Goal: Transaction & Acquisition: Purchase product/service

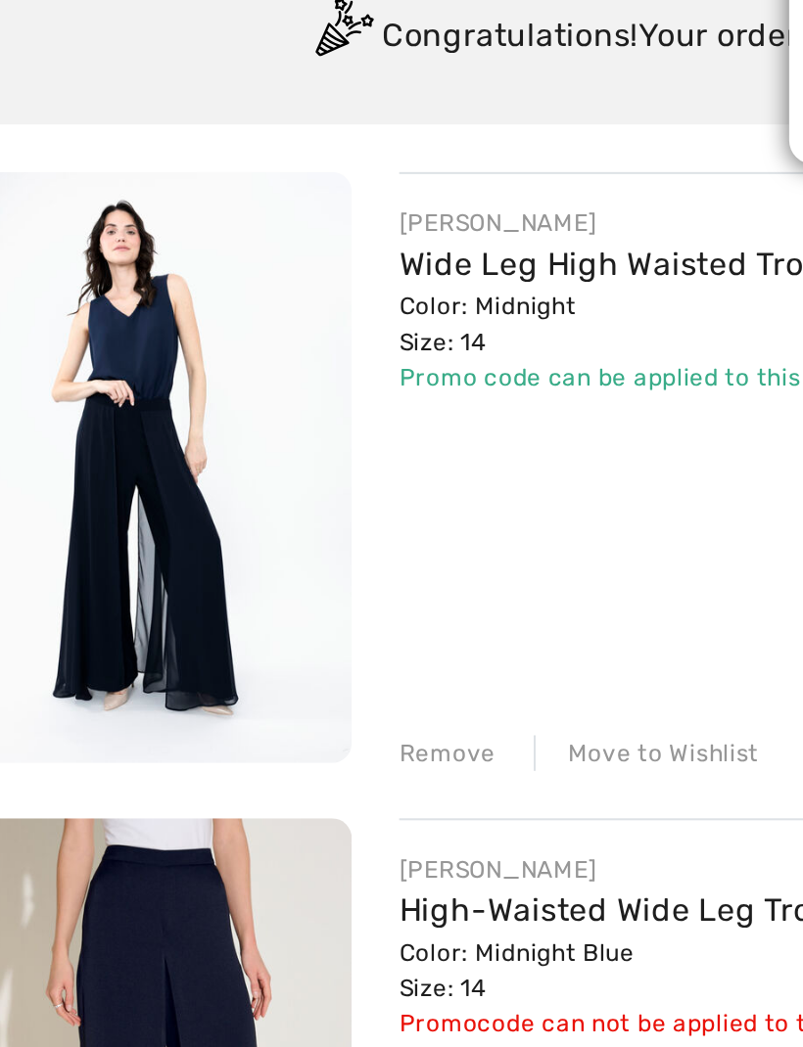
click at [90, 290] on img at bounding box center [109, 436] width 195 height 293
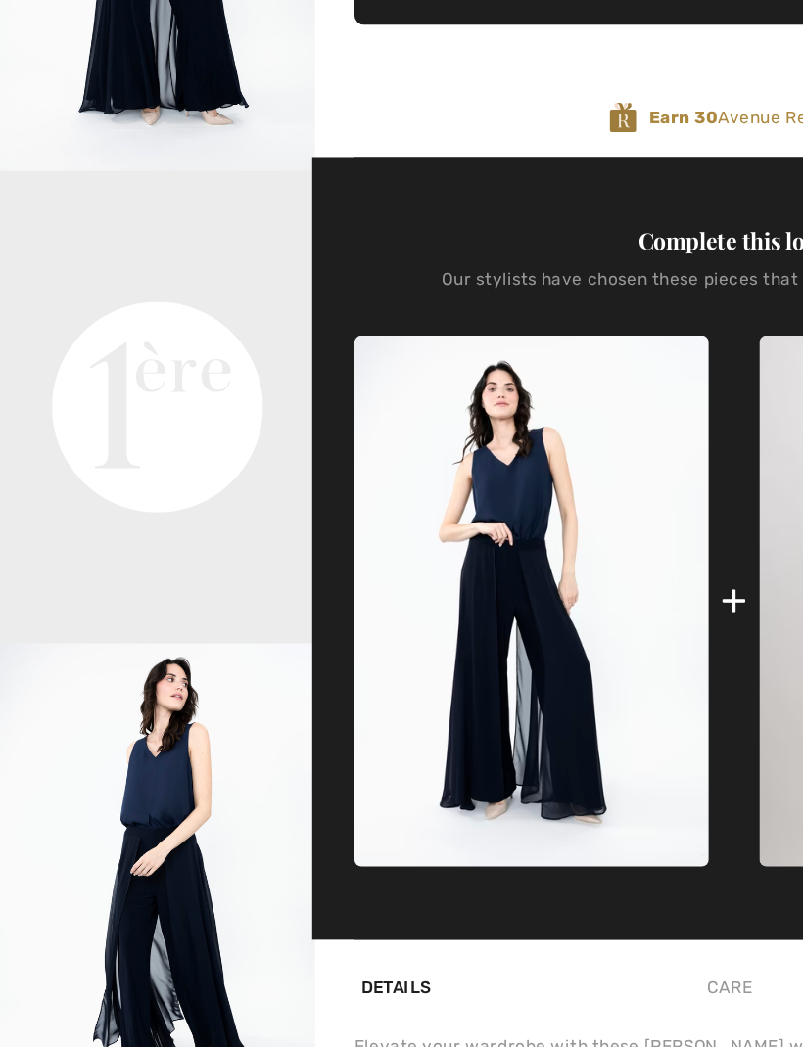
scroll to position [744, 0]
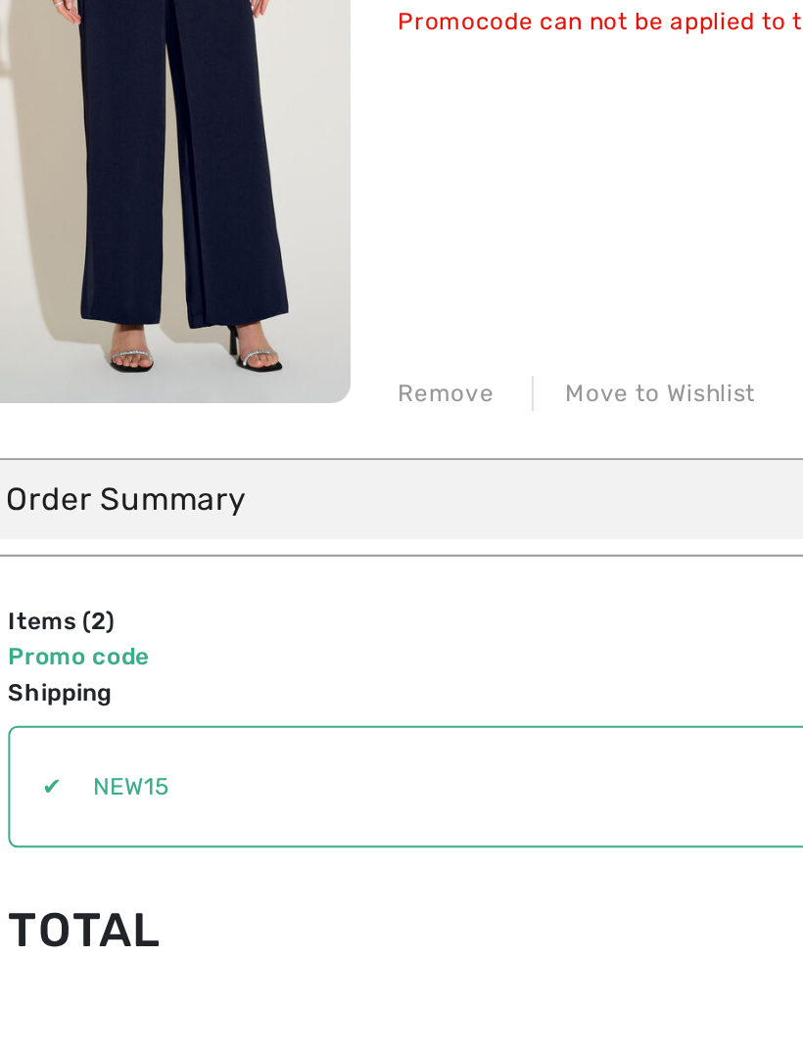
click at [107, 373] on img at bounding box center [109, 519] width 195 height 293
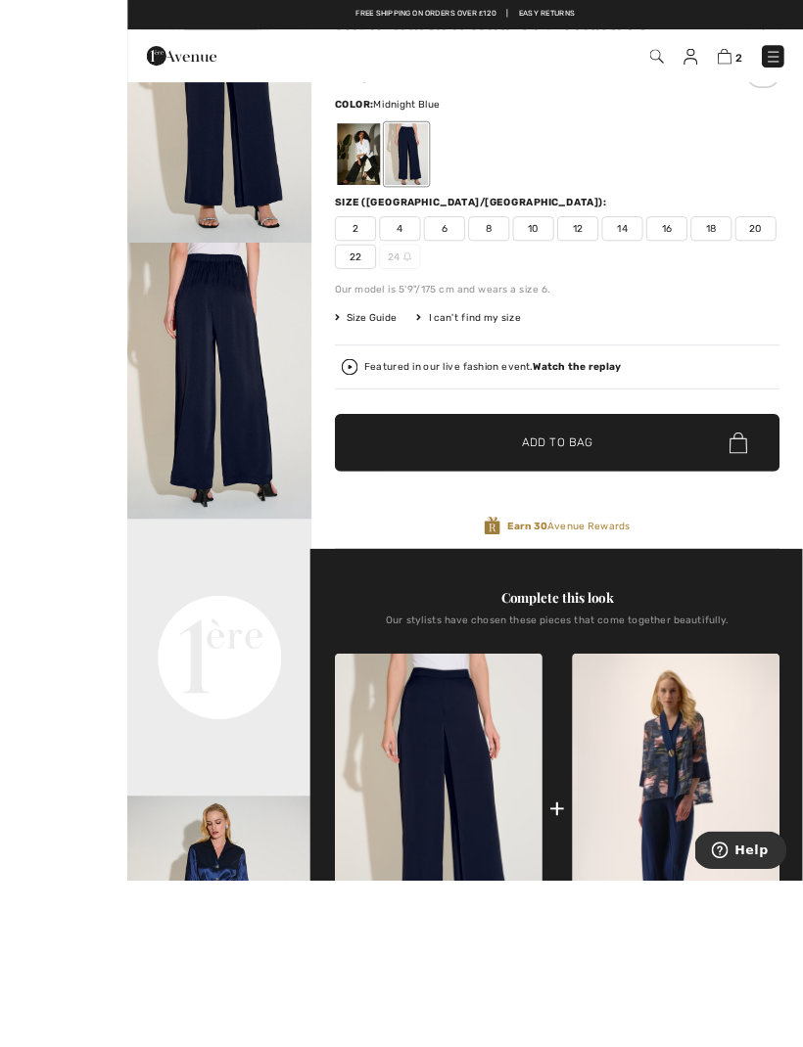
scroll to position [348, 0]
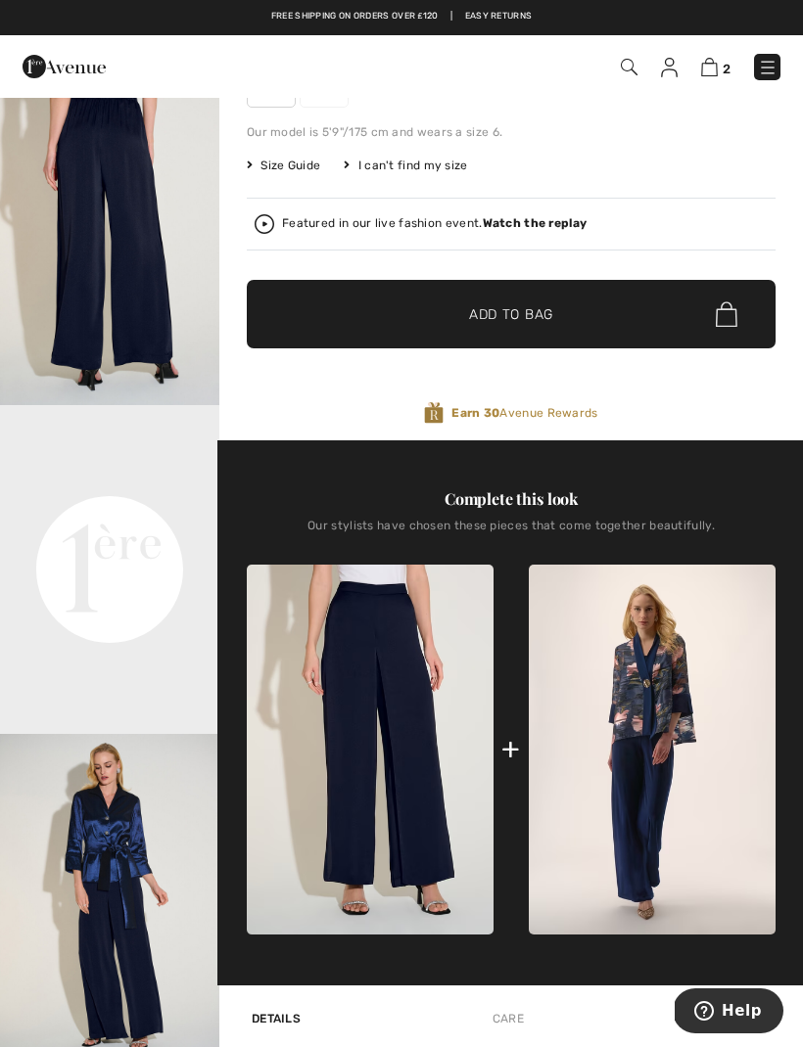
click at [663, 787] on img at bounding box center [652, 750] width 247 height 370
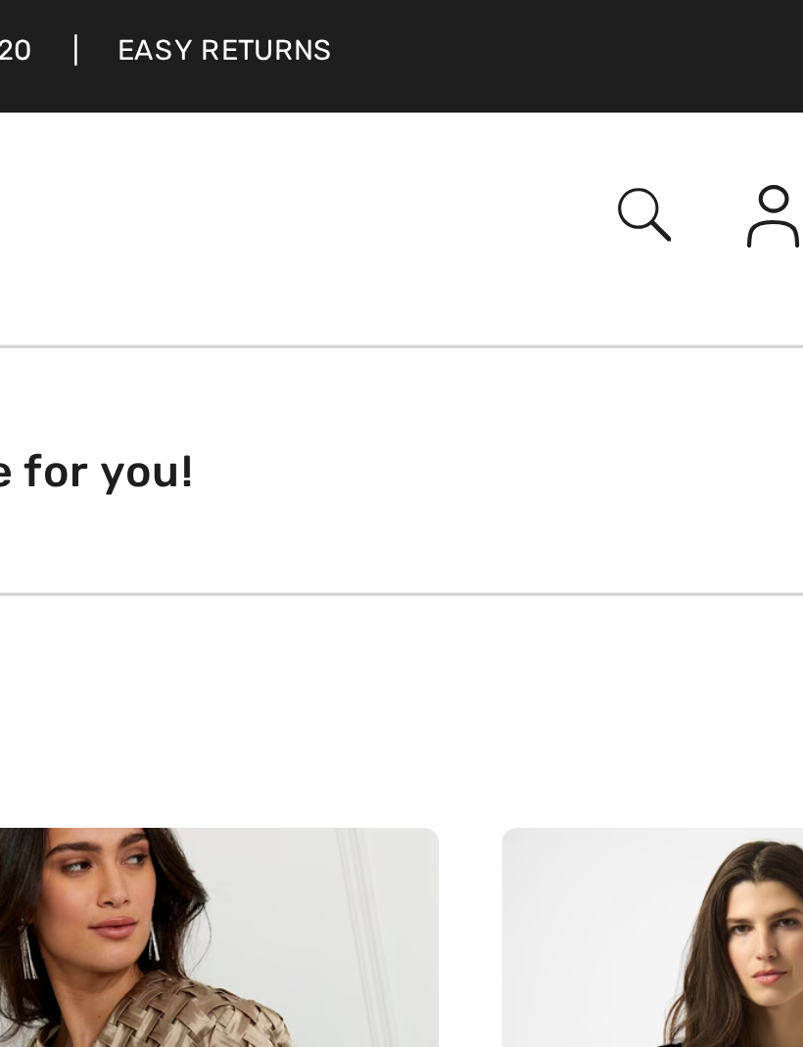
scroll to position [798, 0]
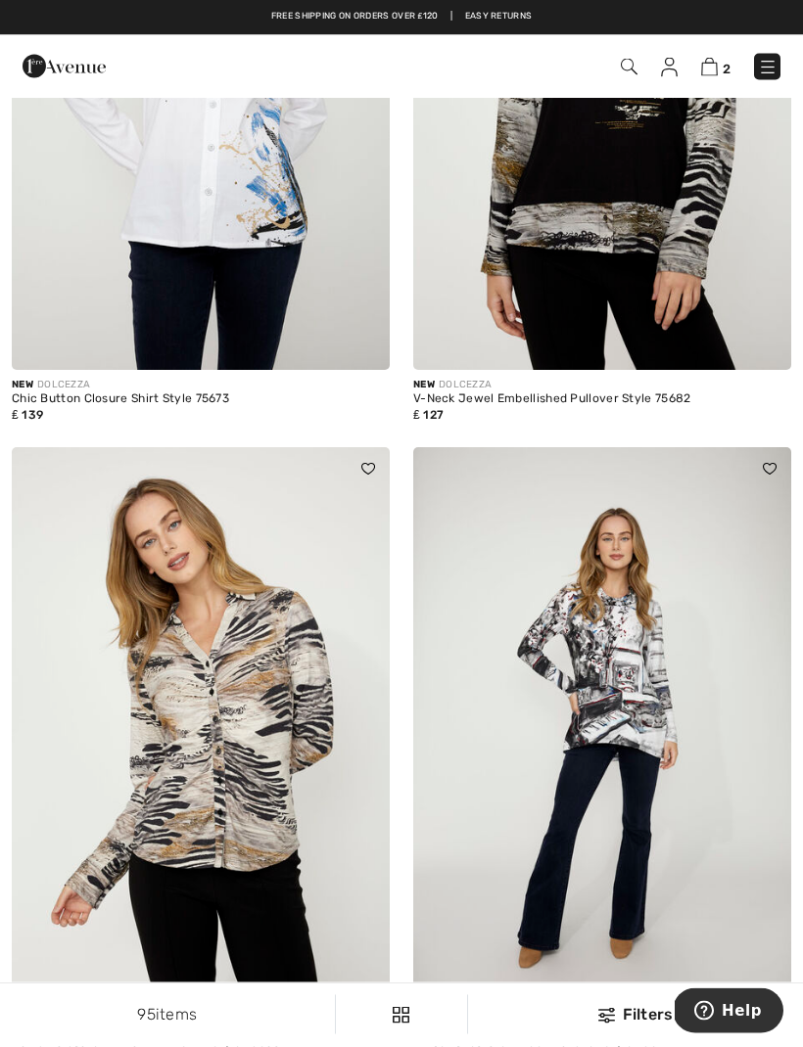
scroll to position [2197, 0]
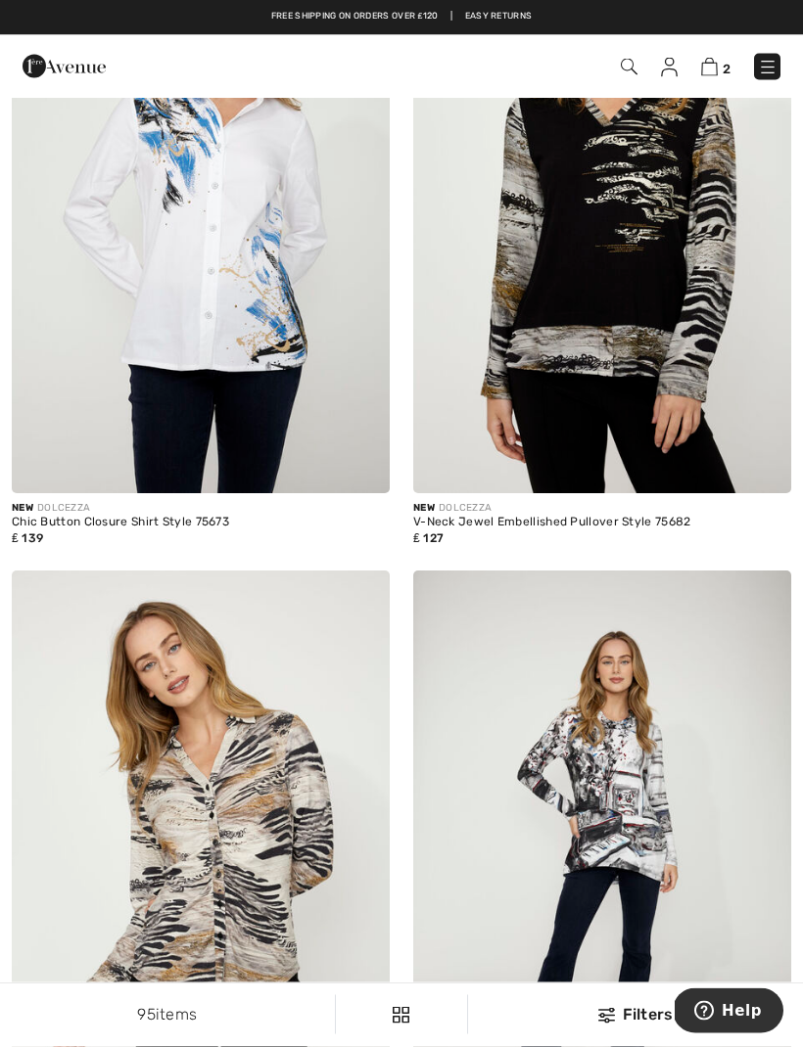
click at [763, 69] on img at bounding box center [768, 68] width 20 height 20
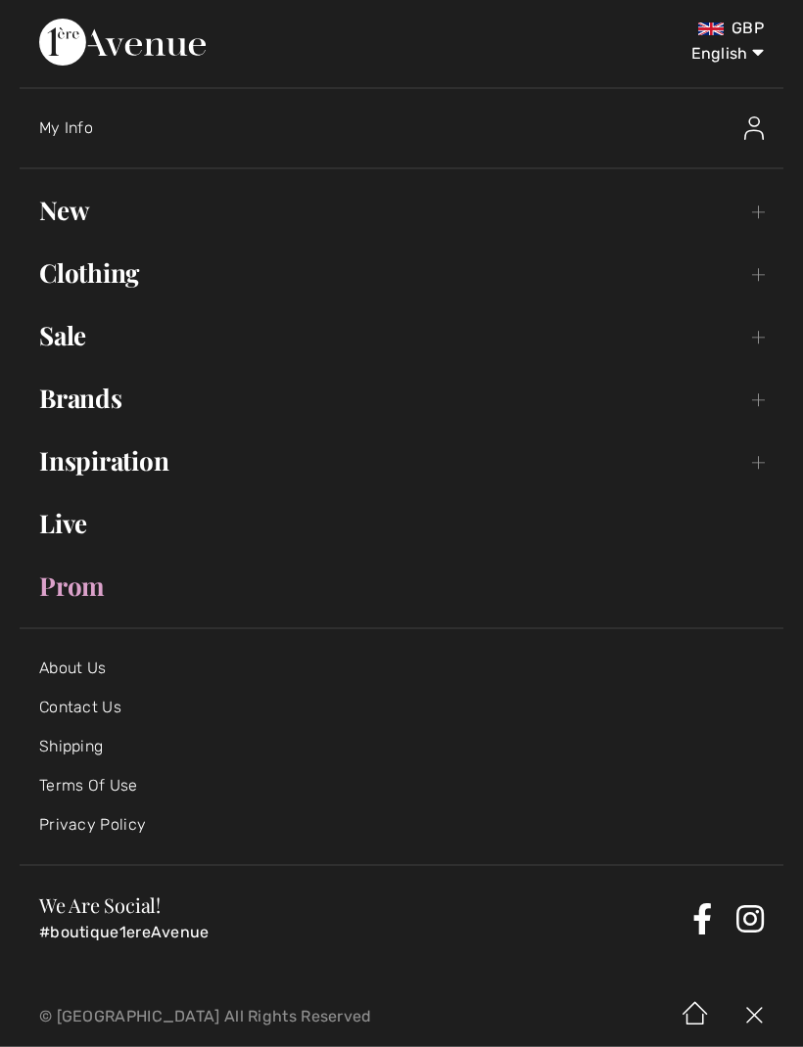
scroll to position [2198, 0]
click at [170, 324] on link "Sale Toggle submenu" at bounding box center [401, 336] width 763 height 43
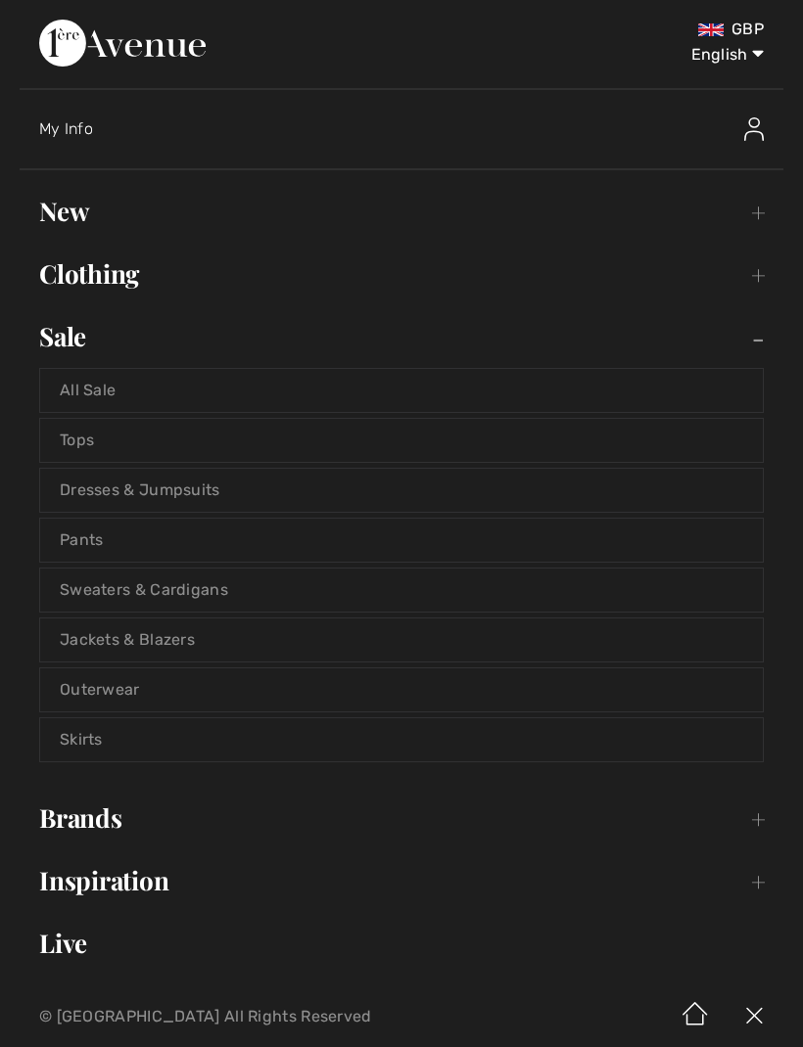
click at [201, 432] on link "Tops" at bounding box center [401, 440] width 722 height 43
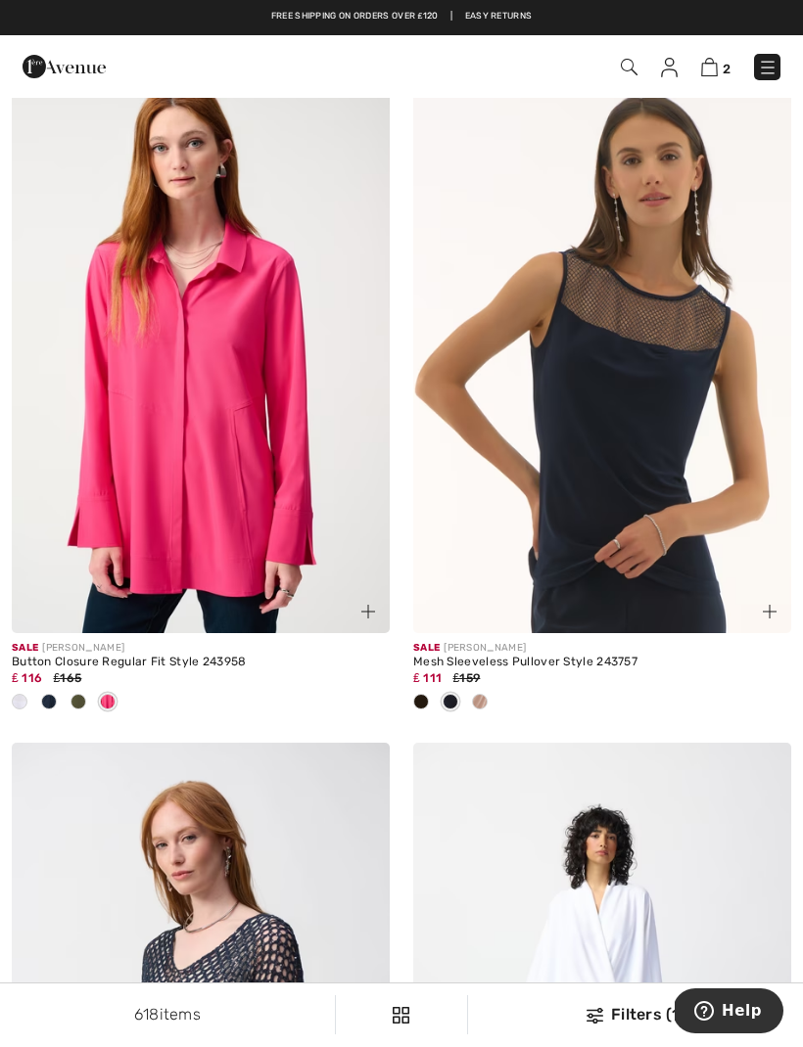
scroll to position [5476, 0]
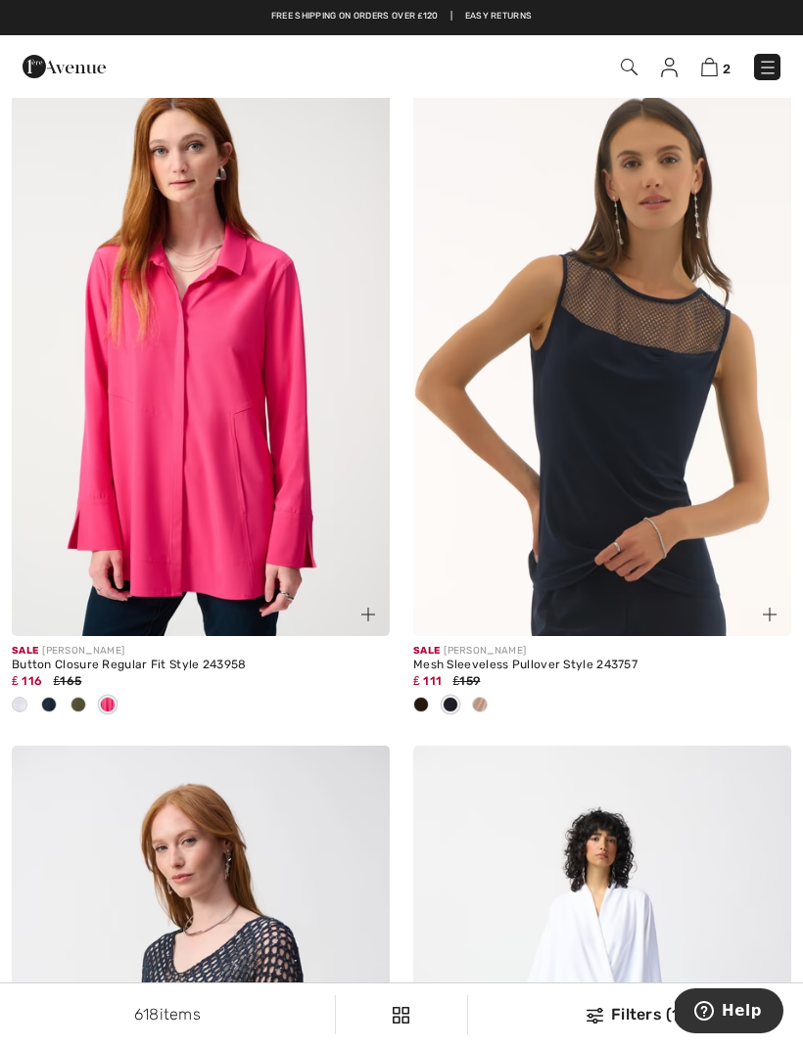
click at [88, 699] on div at bounding box center [78, 706] width 29 height 32
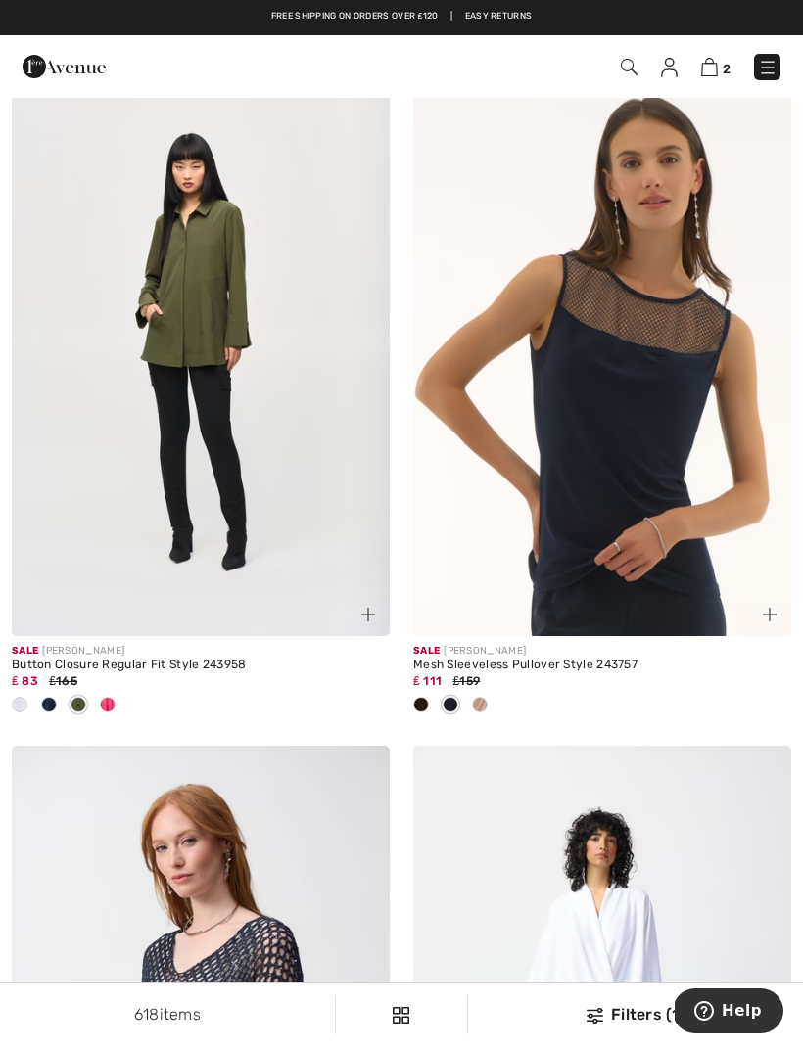
click at [23, 690] on div at bounding box center [19, 706] width 29 height 32
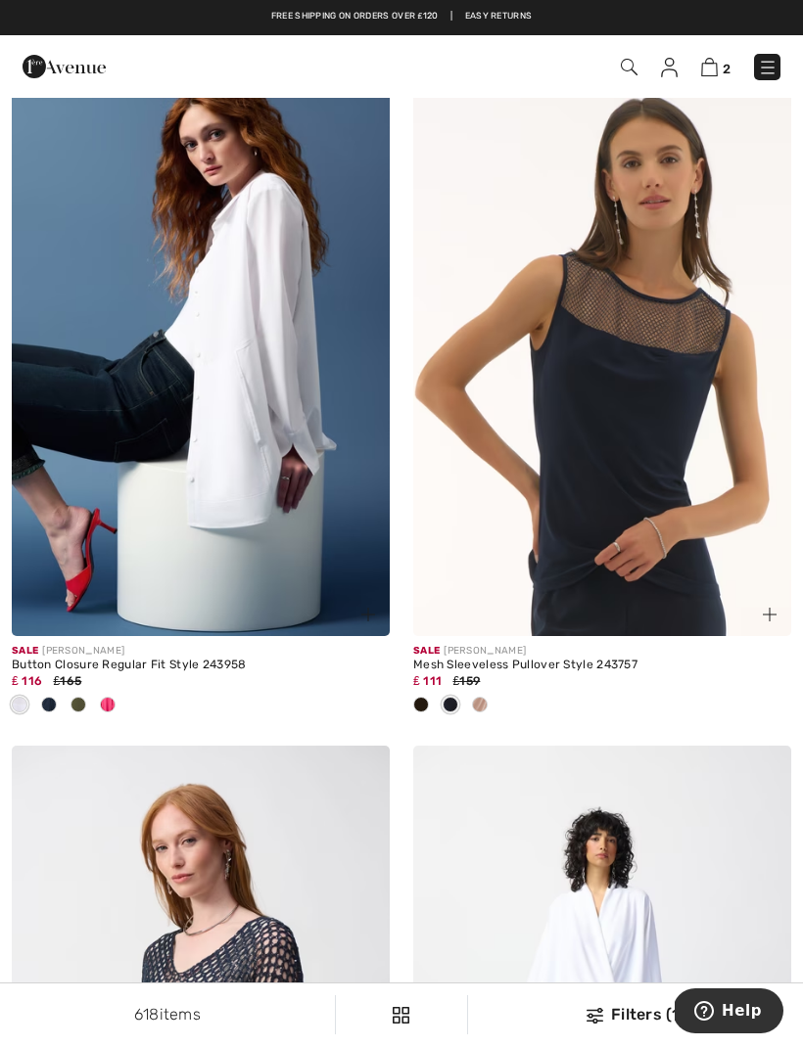
click at [55, 697] on span at bounding box center [49, 705] width 16 height 16
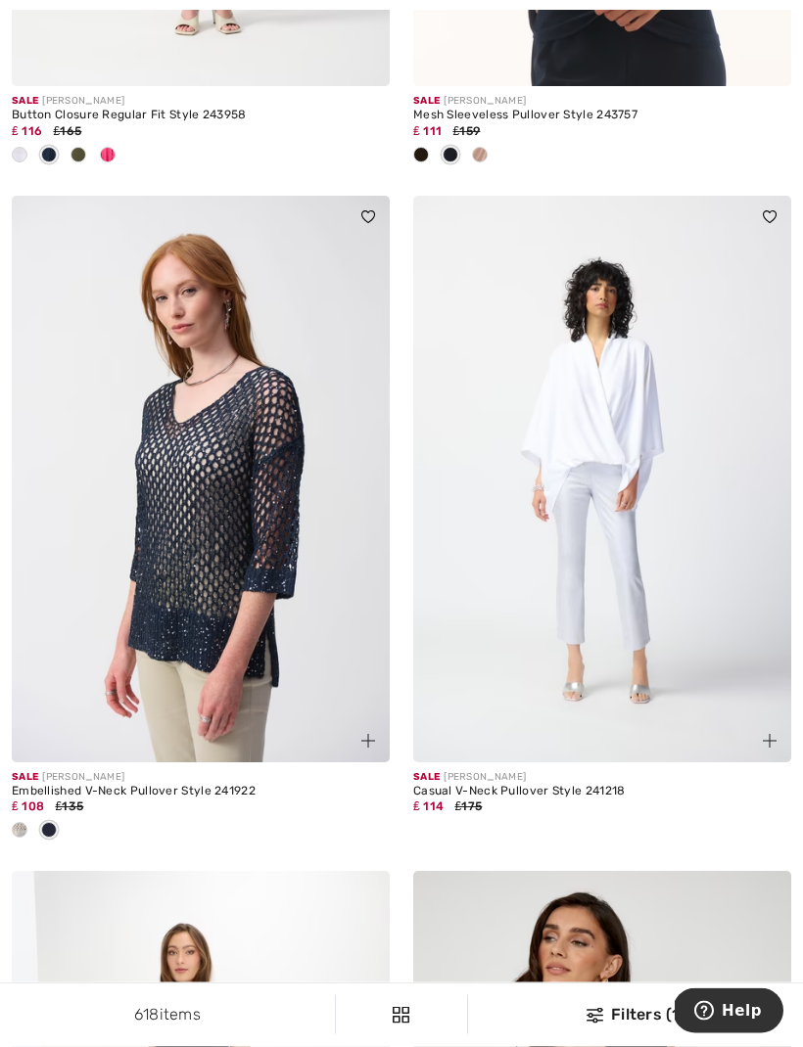
scroll to position [6028, 0]
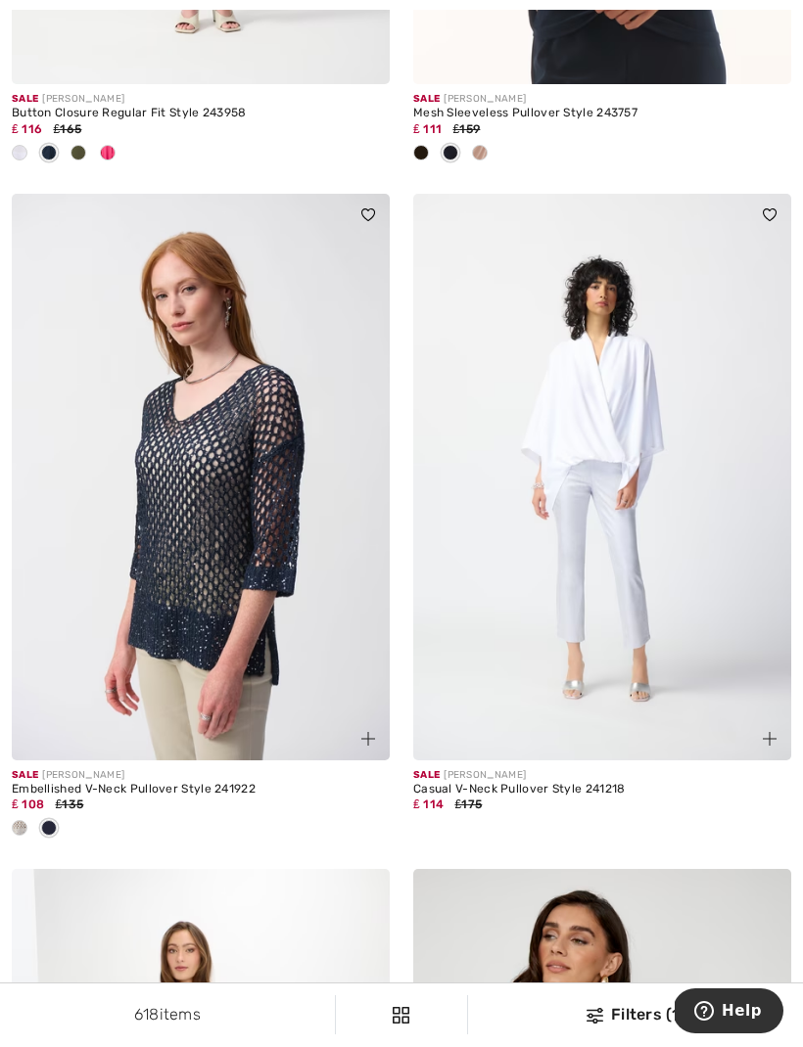
click at [315, 574] on img at bounding box center [201, 477] width 378 height 567
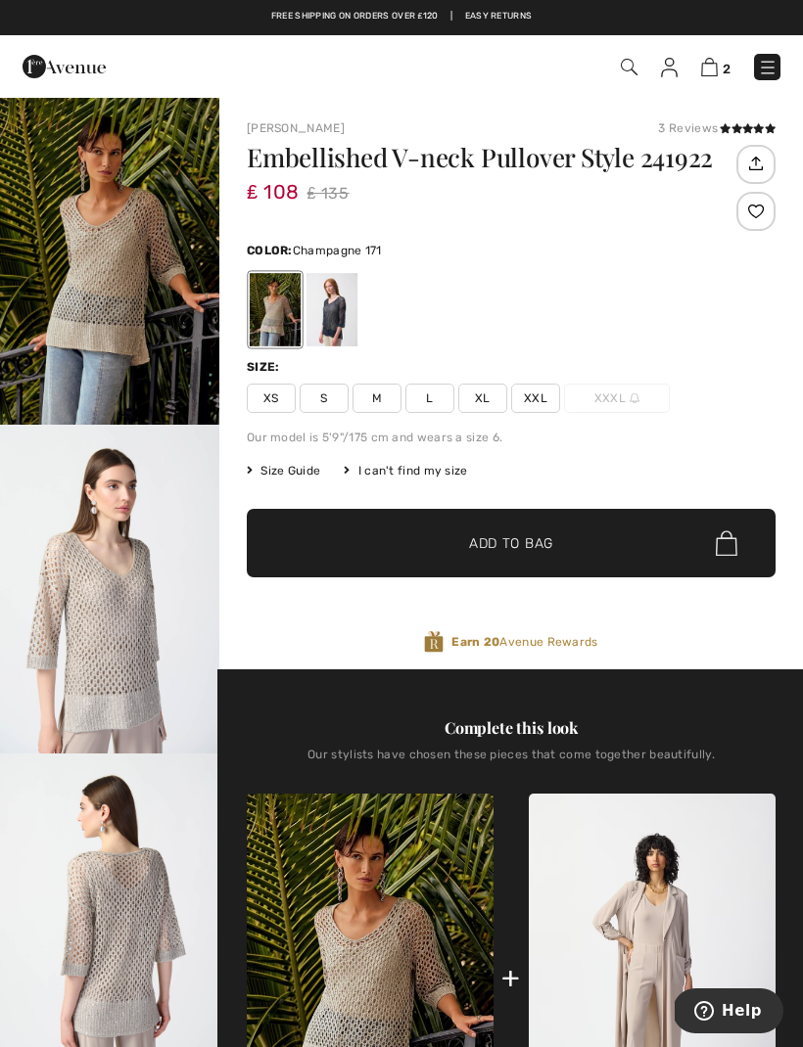
click at [346, 313] on div at bounding box center [331, 309] width 51 height 73
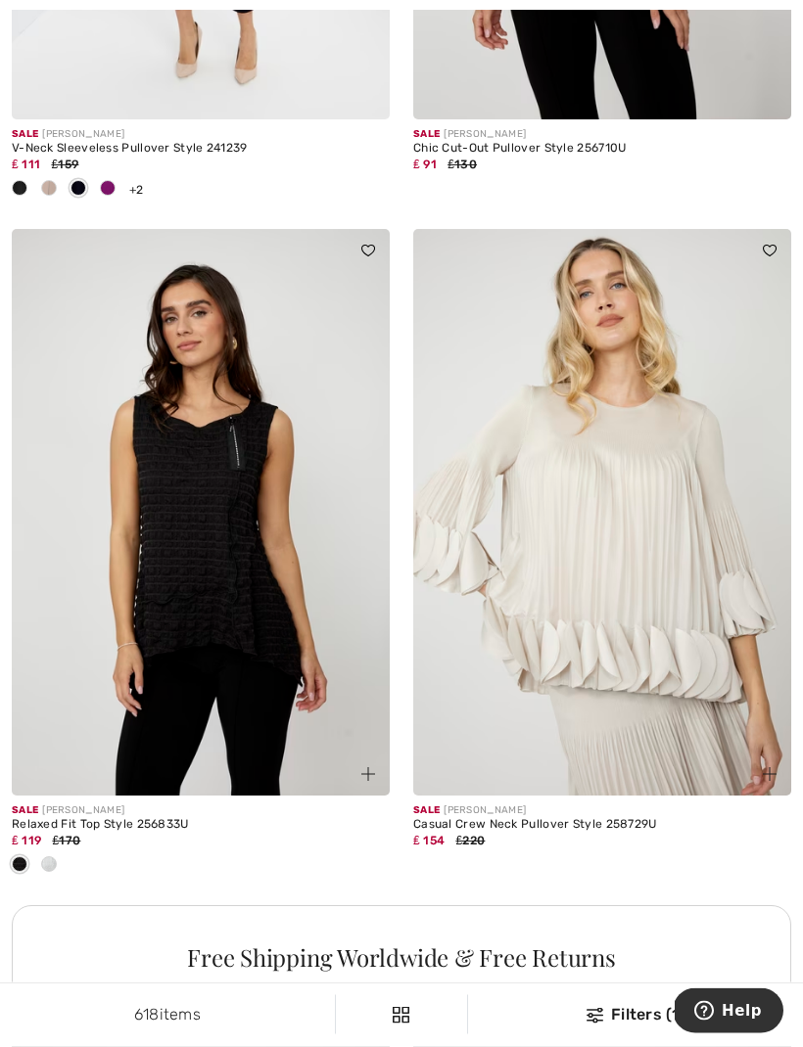
scroll to position [7345, 0]
click at [690, 658] on img at bounding box center [602, 512] width 378 height 567
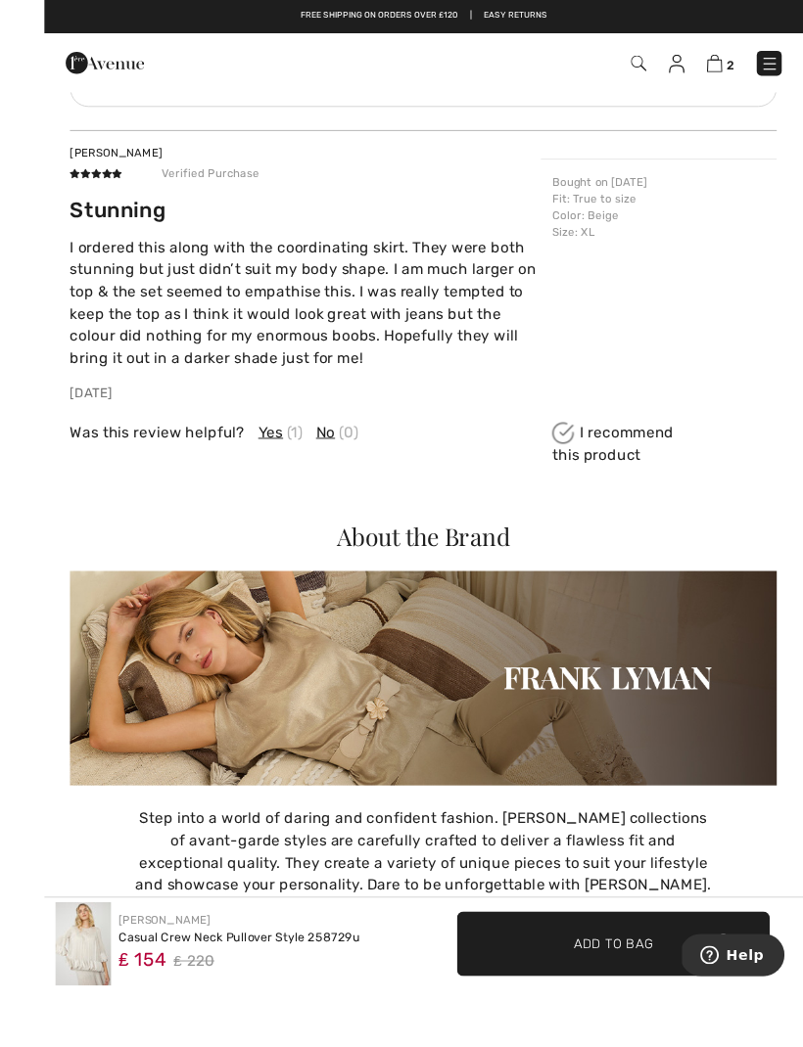
scroll to position [3088, 0]
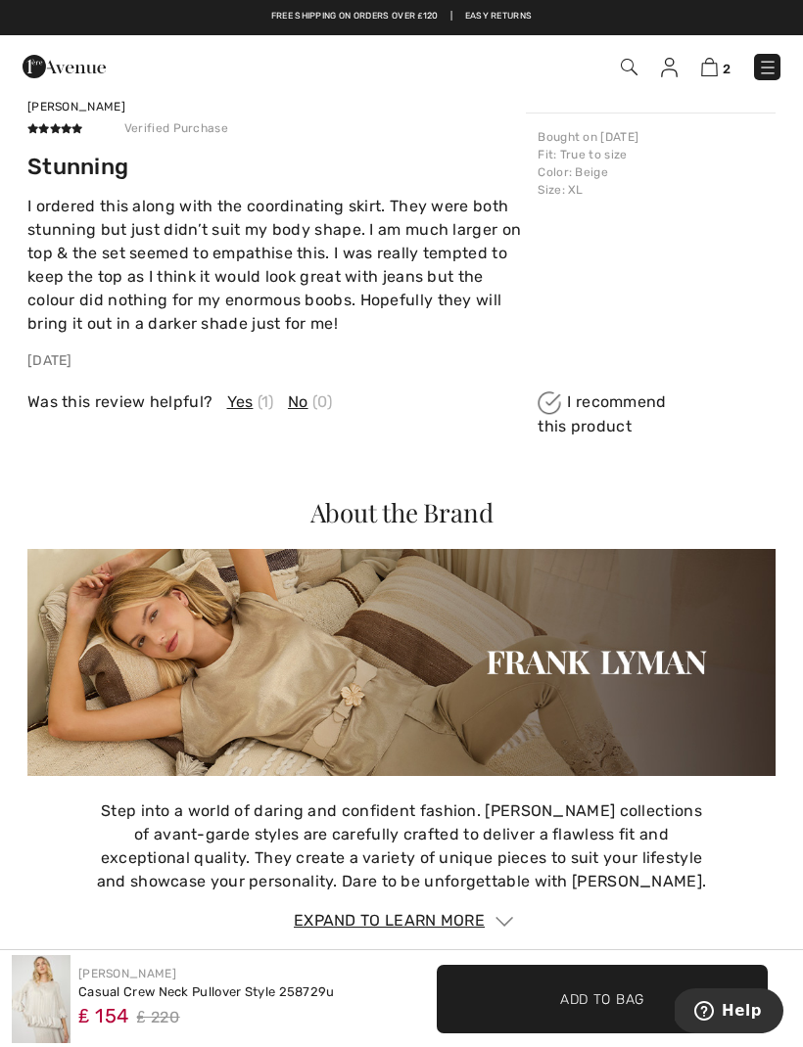
click at [737, 225] on div "Bought on [DATE] Fit : True to size Color : Beige Size : XL" at bounding box center [651, 242] width 250 height 258
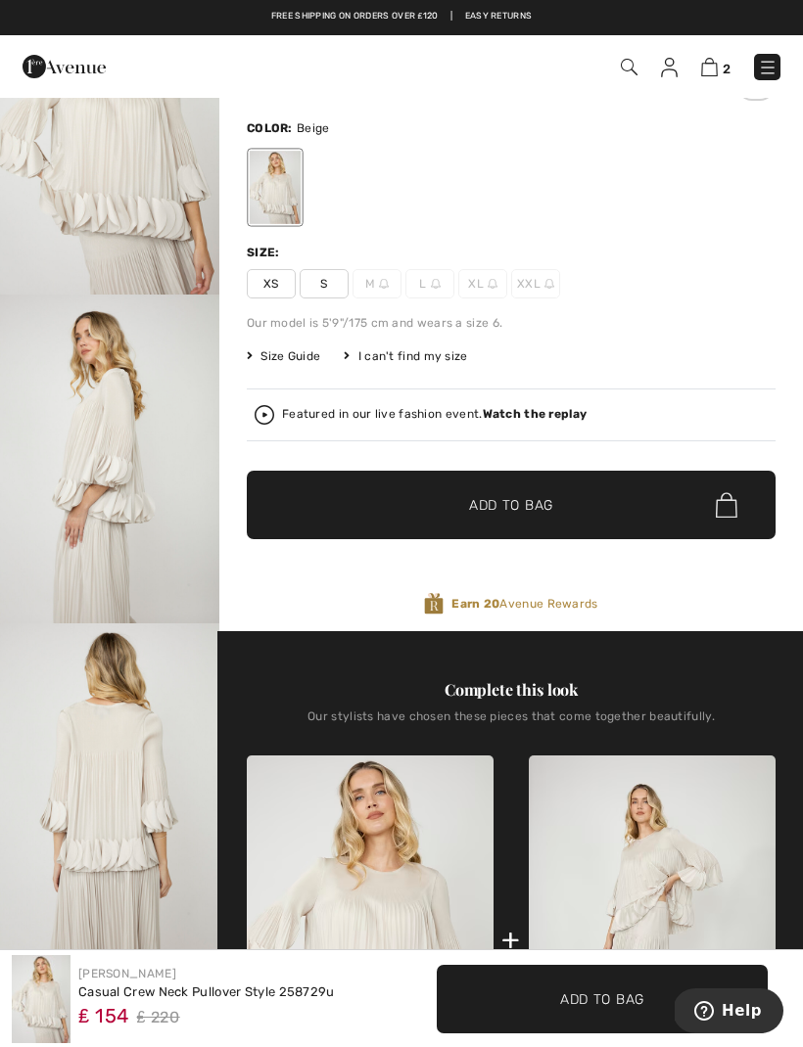
scroll to position [0, 0]
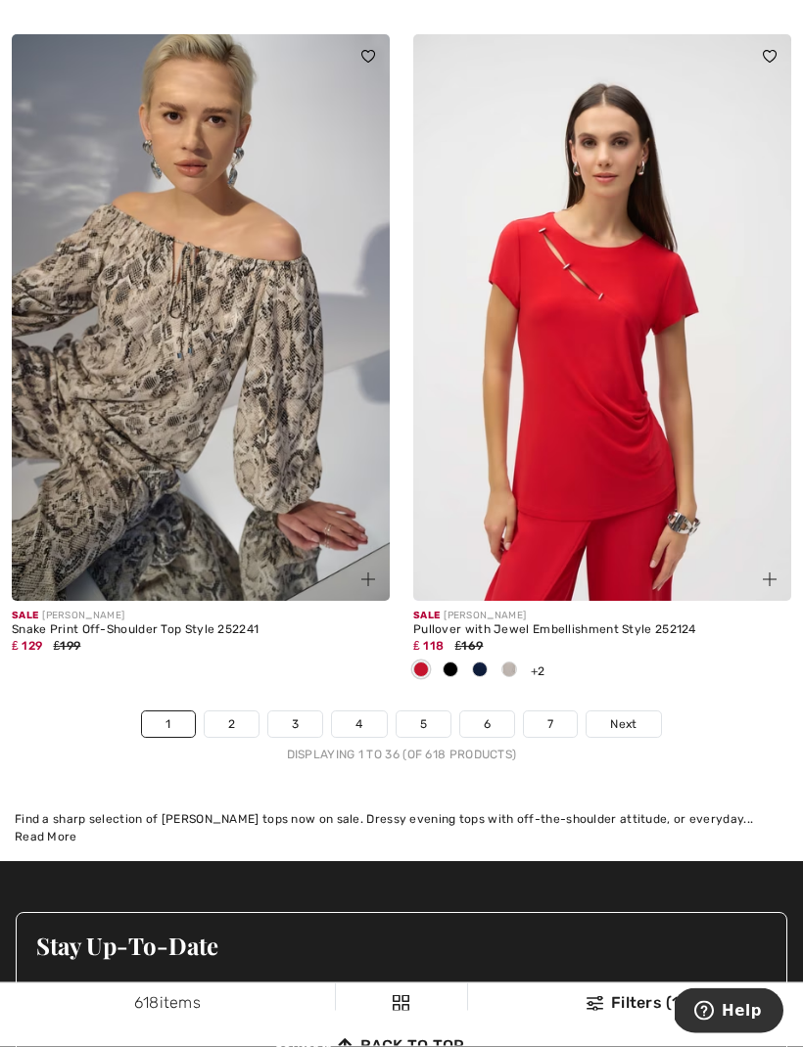
scroll to position [11682, 0]
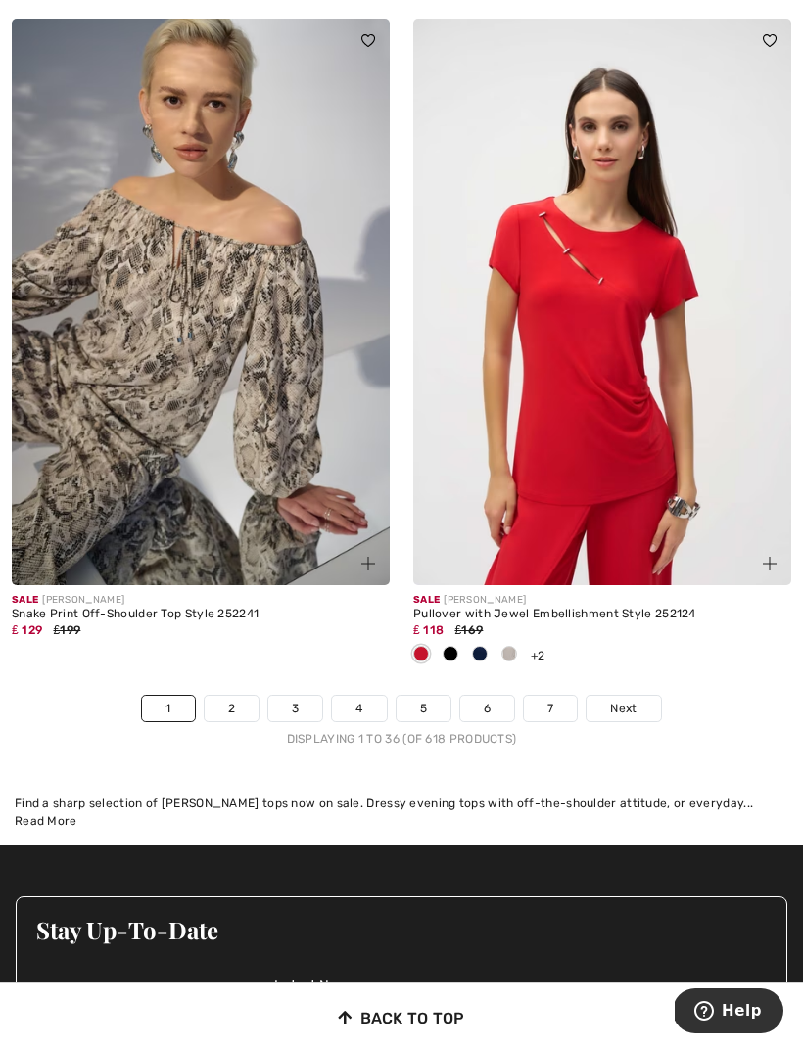
click at [235, 696] on link "2" at bounding box center [232, 708] width 54 height 25
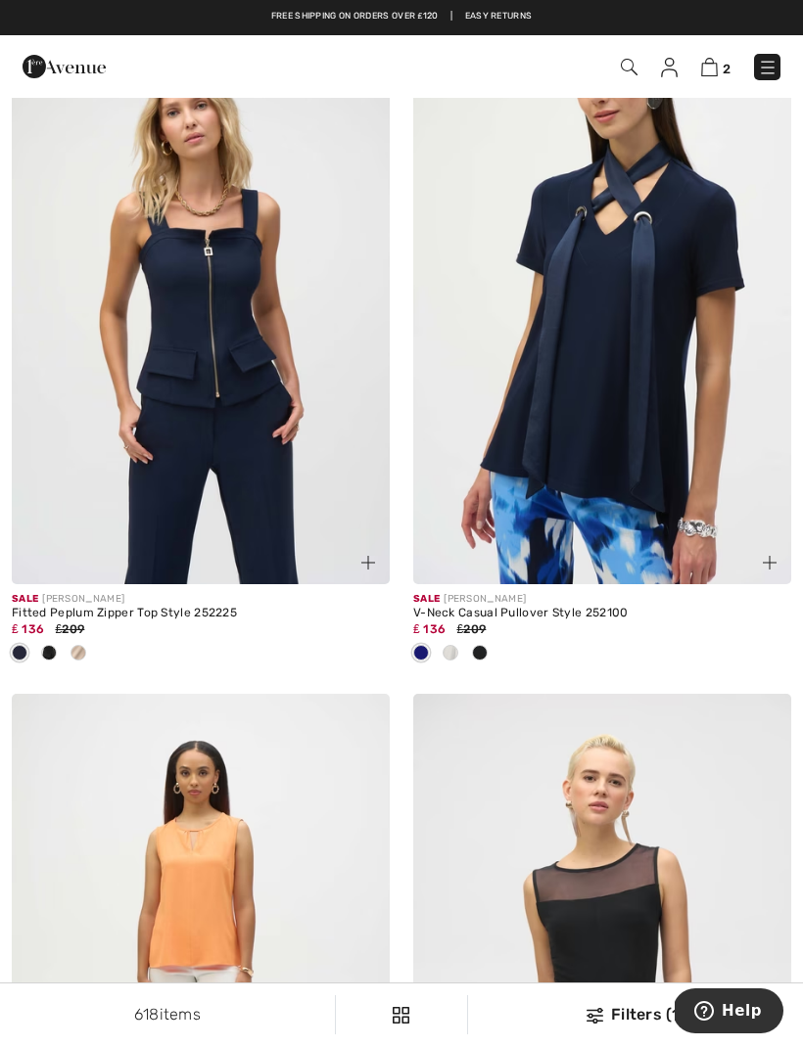
scroll to position [4366, 0]
click at [452, 650] on span at bounding box center [450, 654] width 16 height 16
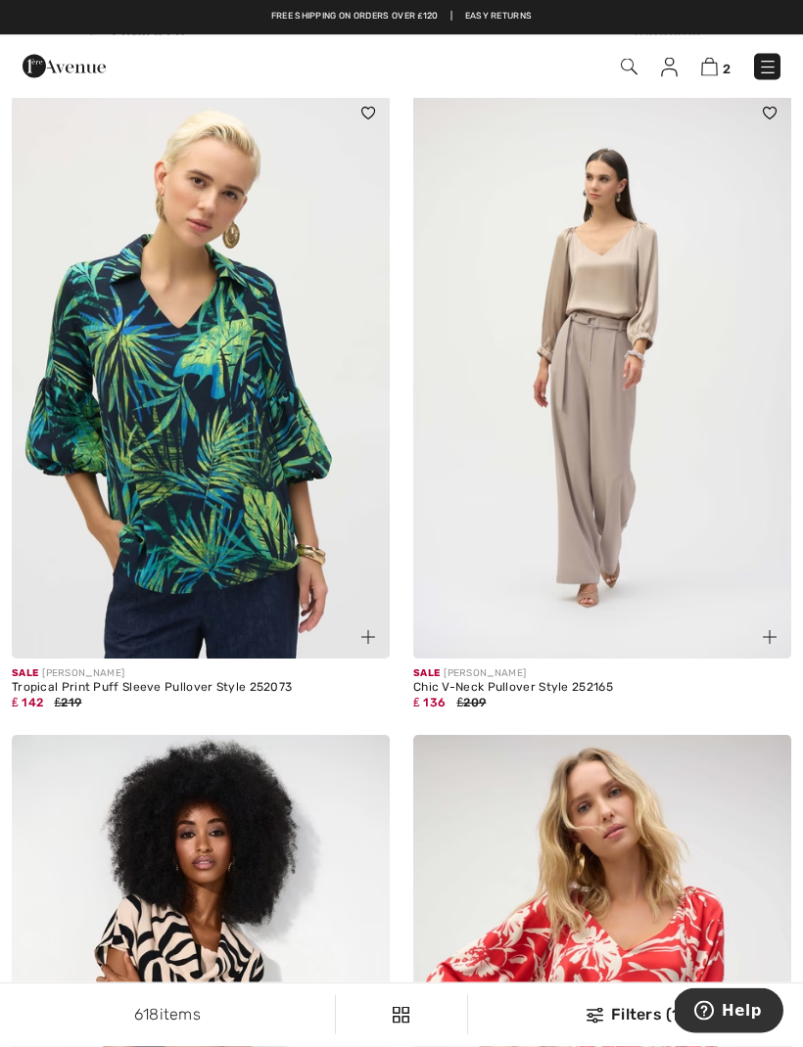
scroll to position [8453, 0]
click at [276, 488] on img at bounding box center [201, 375] width 378 height 567
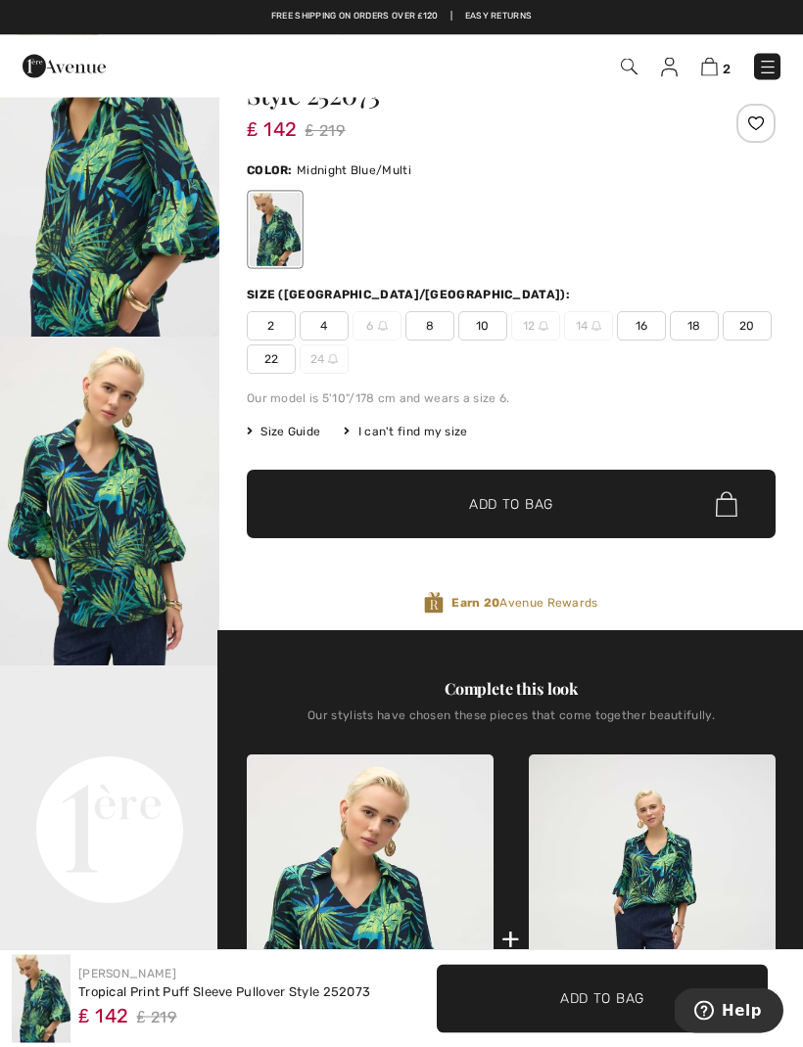
scroll to position [76, 0]
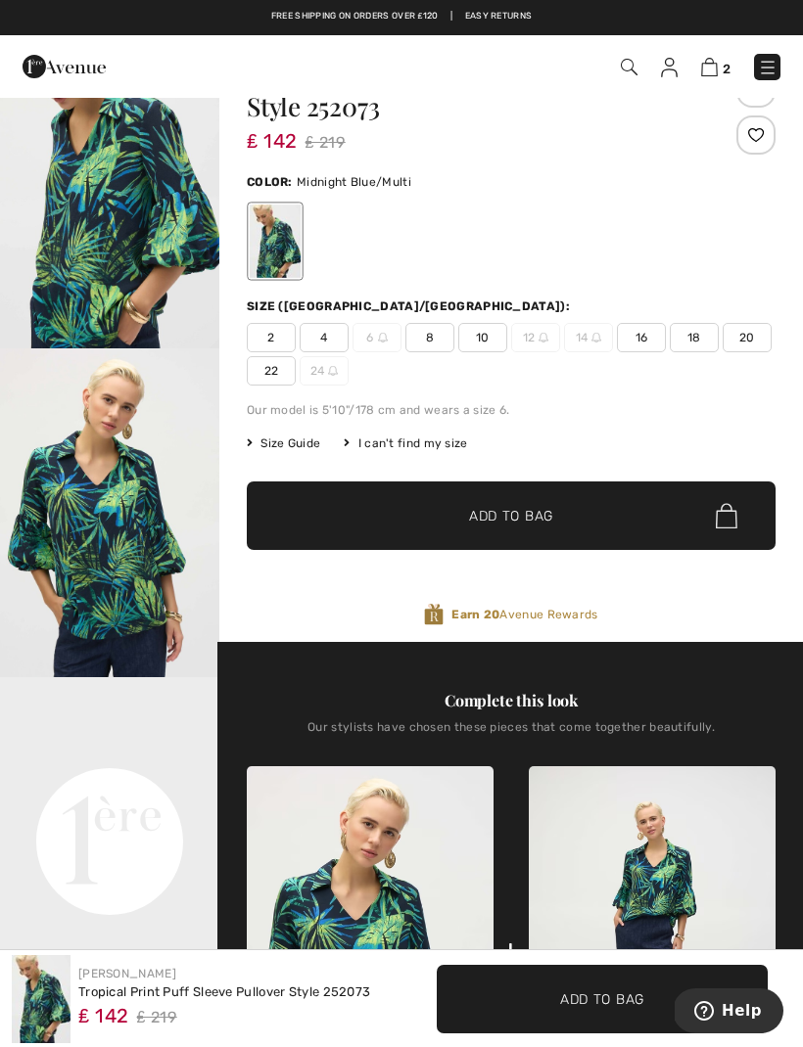
click at [652, 341] on span "16" at bounding box center [641, 337] width 49 height 29
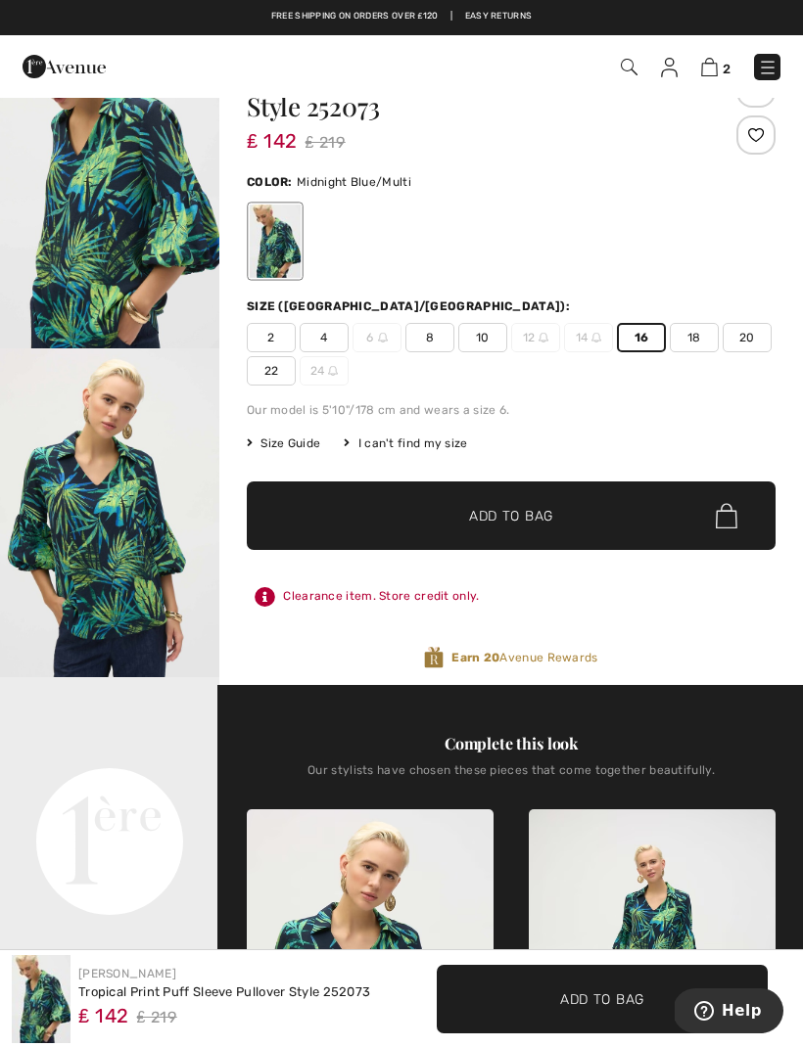
click at [592, 511] on span "✔ Added to Bag Add to Bag" at bounding box center [511, 516] width 529 height 69
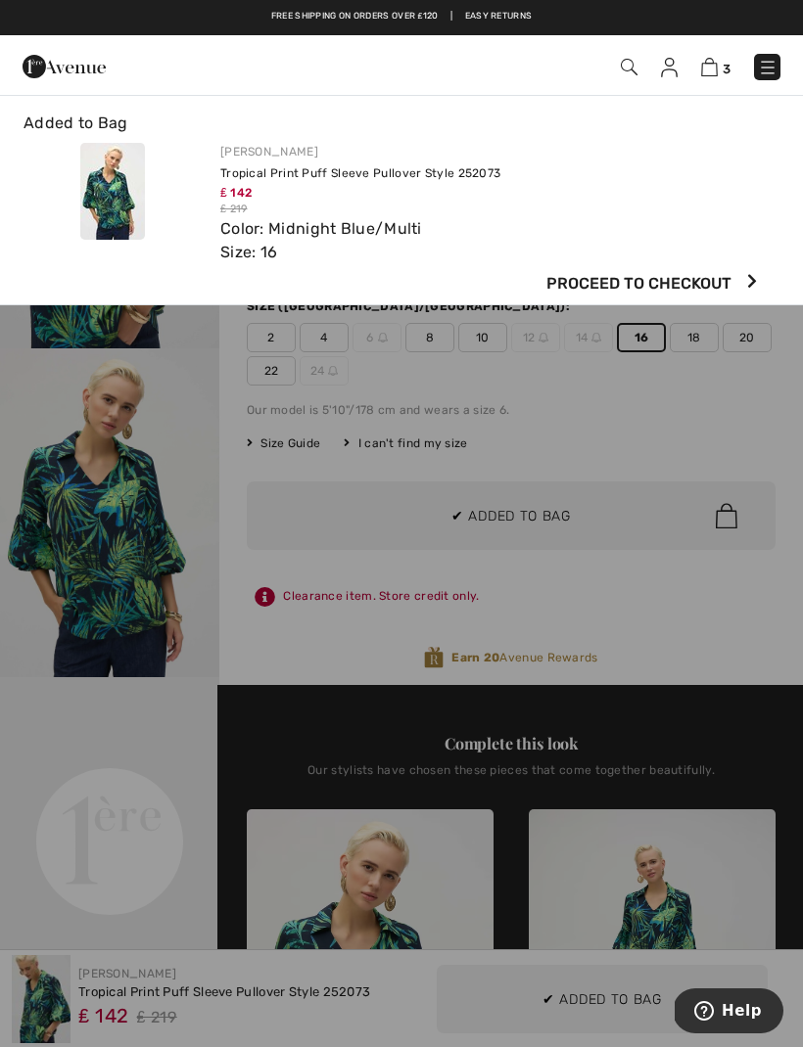
scroll to position [0, 0]
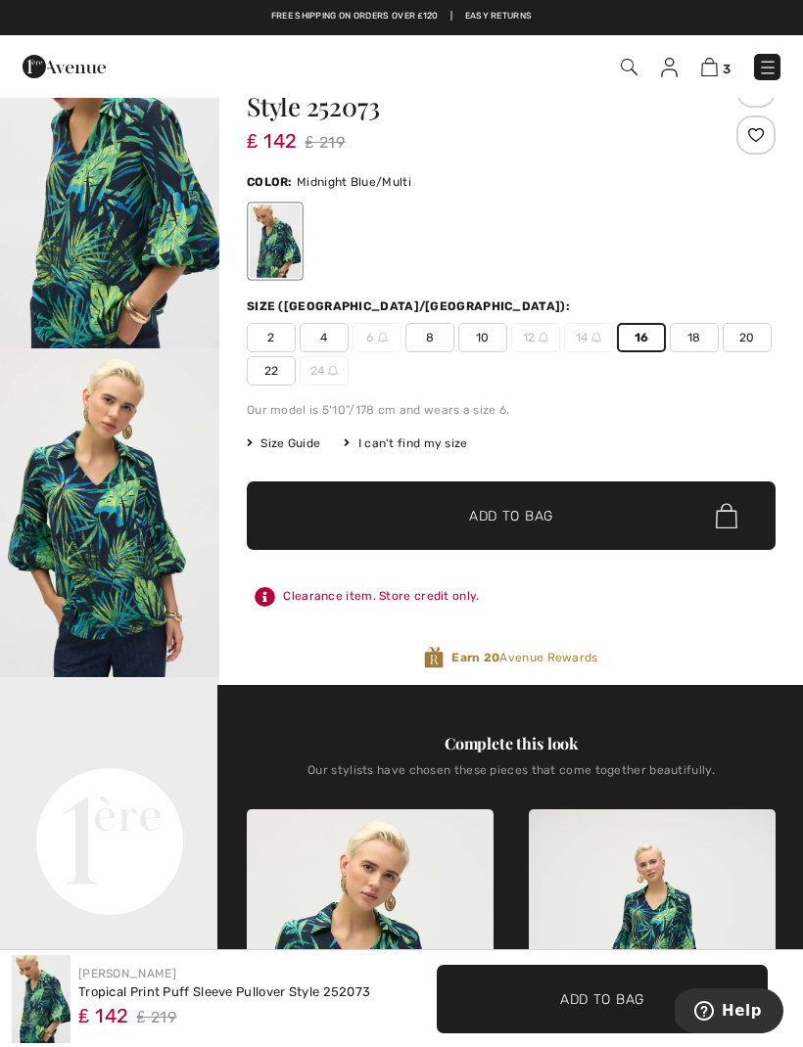
click at [285, 438] on span "Size Guide" at bounding box center [283, 444] width 73 height 18
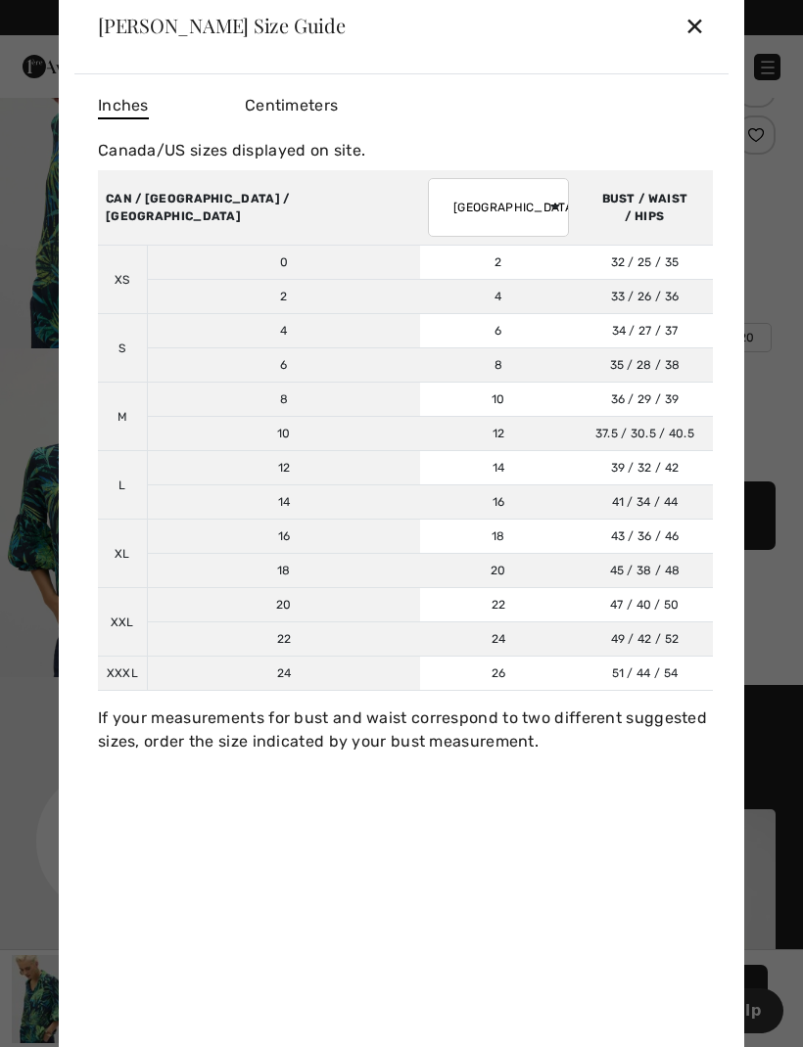
click at [430, 237] on select "AUSTRALIA UK France Germany Spain Italy Japan" at bounding box center [498, 207] width 141 height 59
select select "uk"
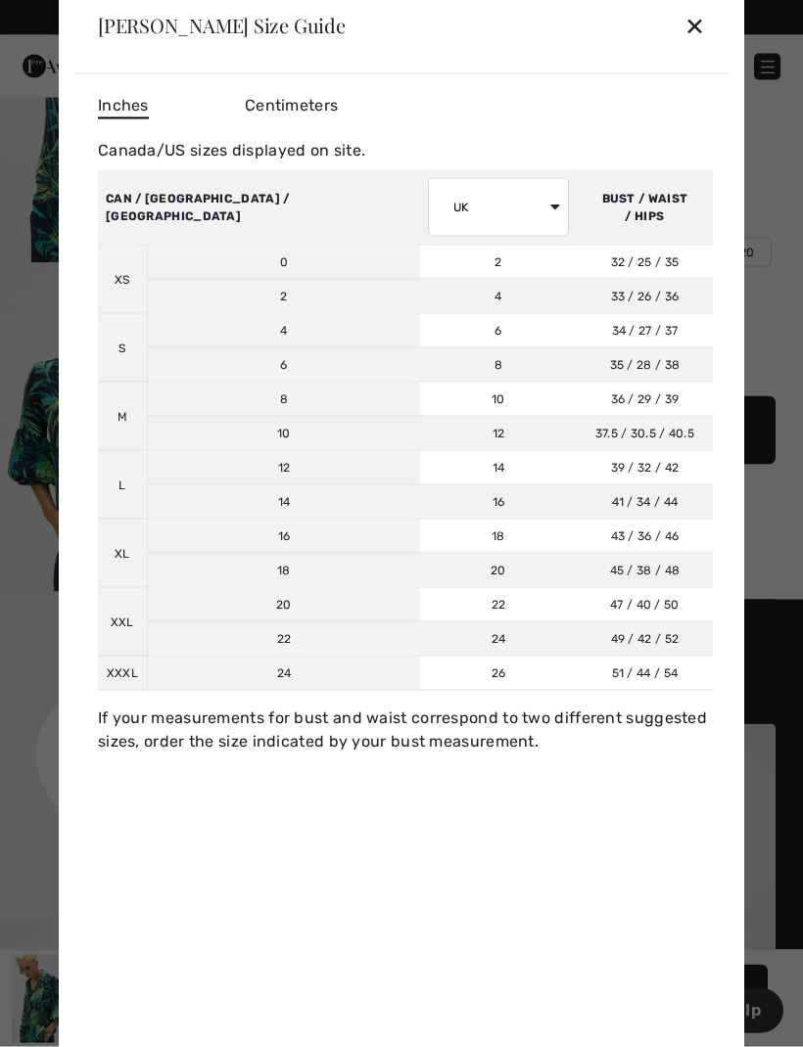
click at [699, 46] on div "✕" at bounding box center [694, 25] width 21 height 41
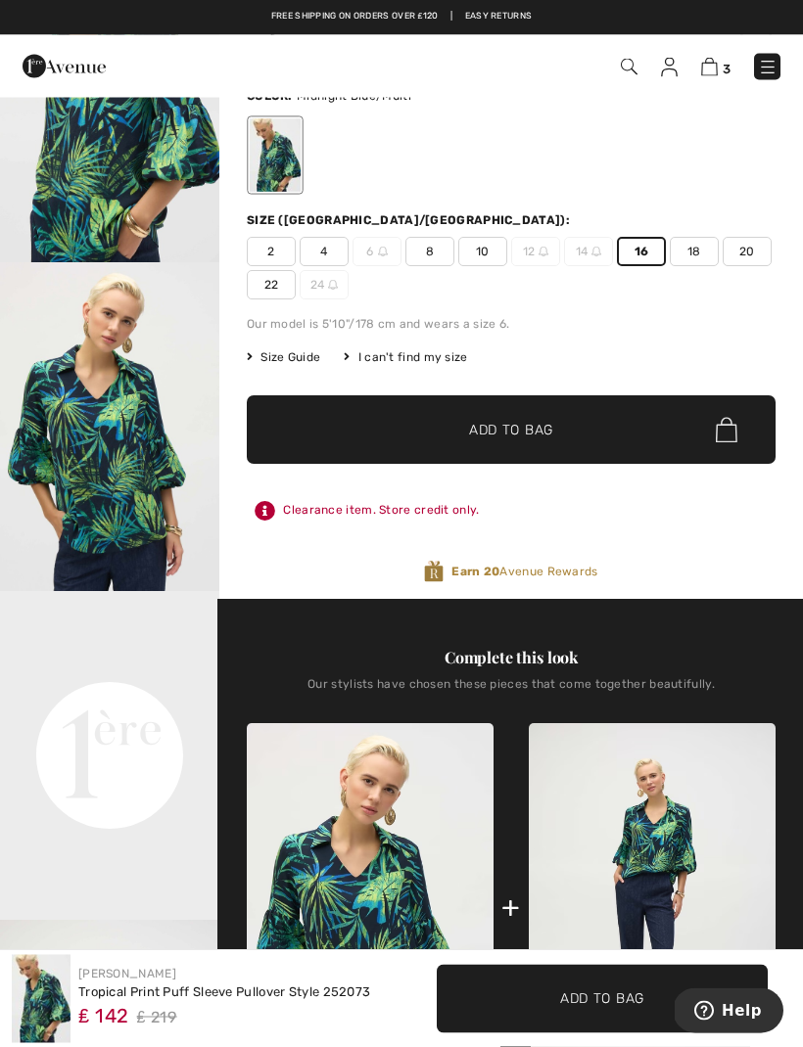
scroll to position [162, 0]
click at [716, 71] on img at bounding box center [709, 67] width 17 height 19
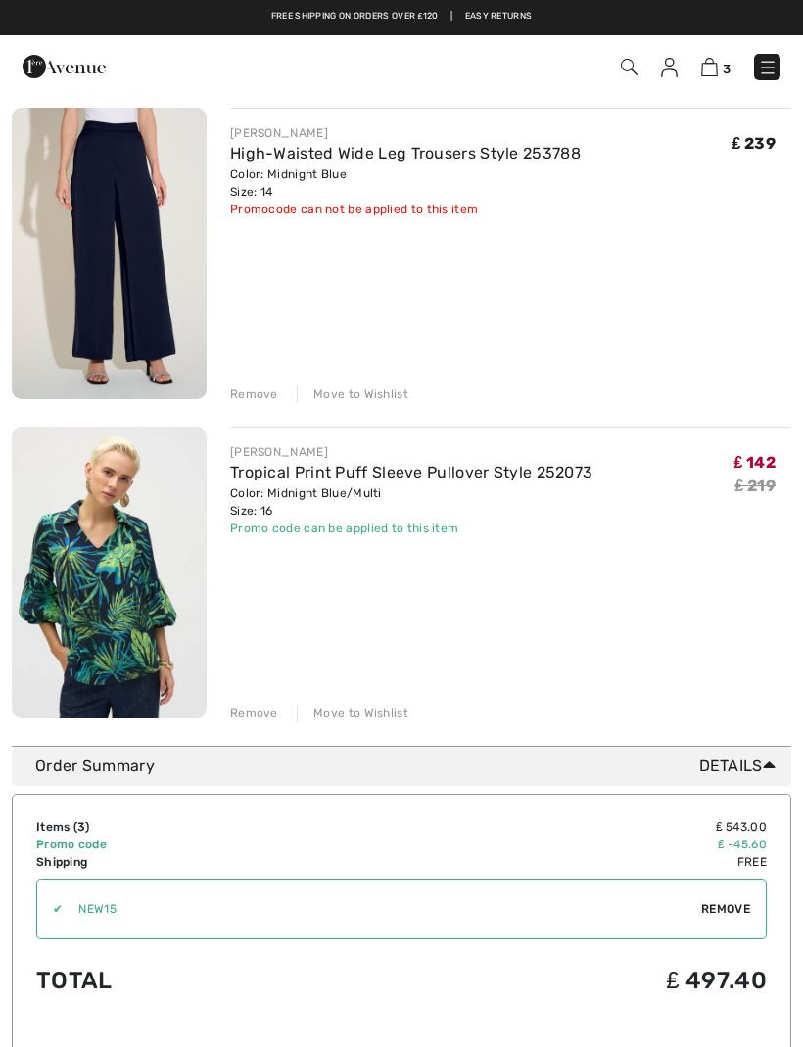
scroll to position [507, 0]
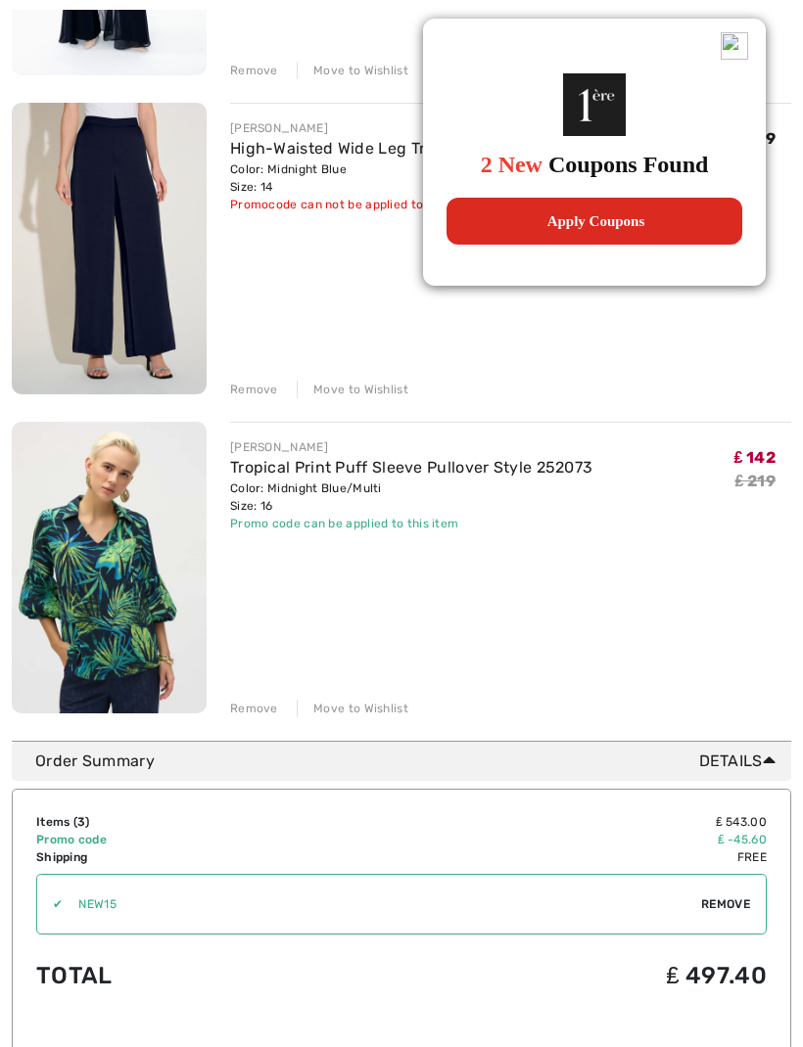
click at [255, 712] on div "Remove" at bounding box center [254, 709] width 48 height 18
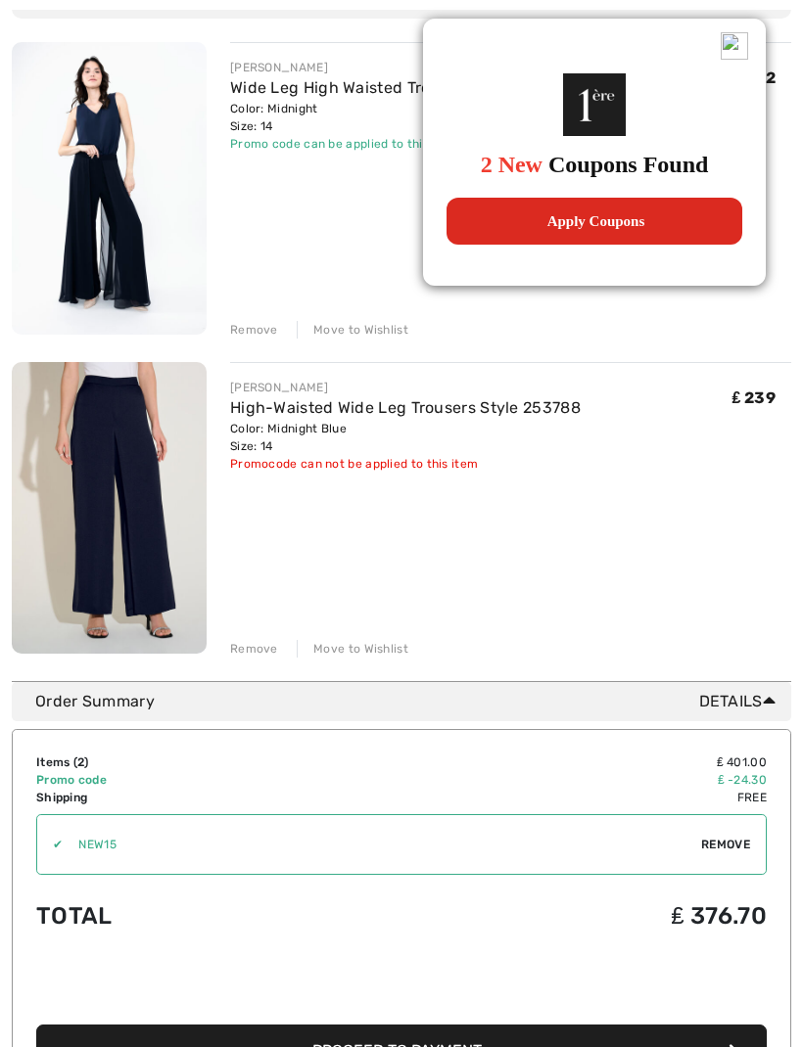
scroll to position [0, 0]
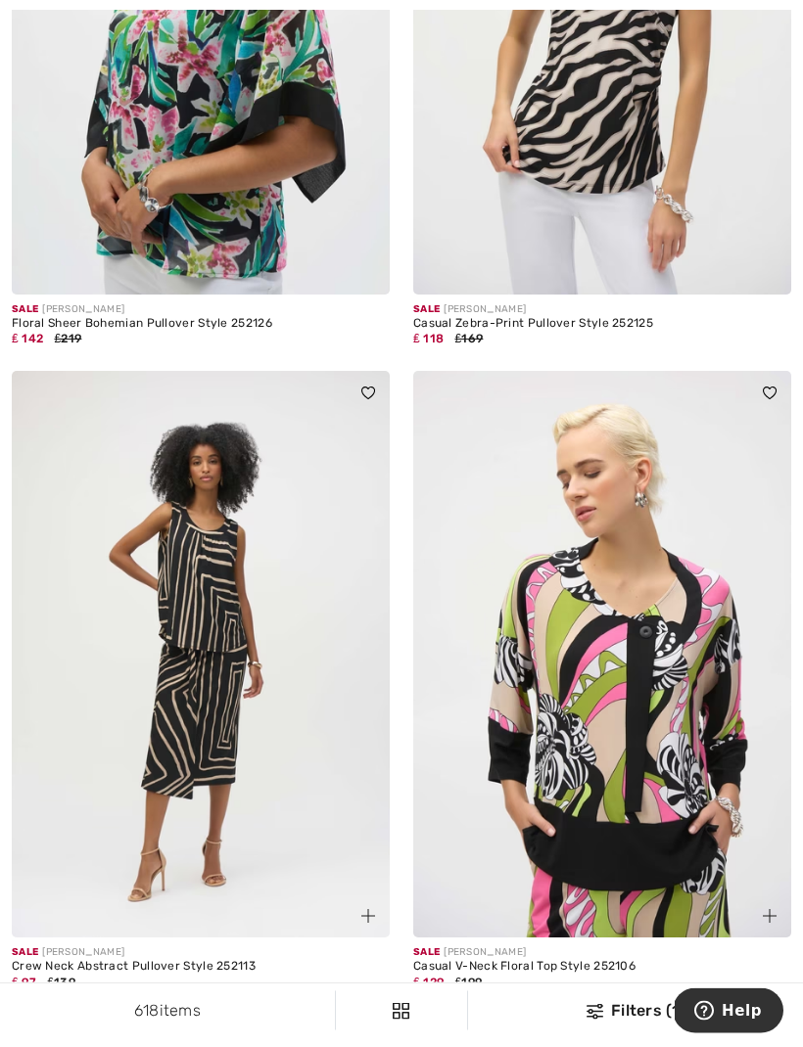
scroll to position [11636, 0]
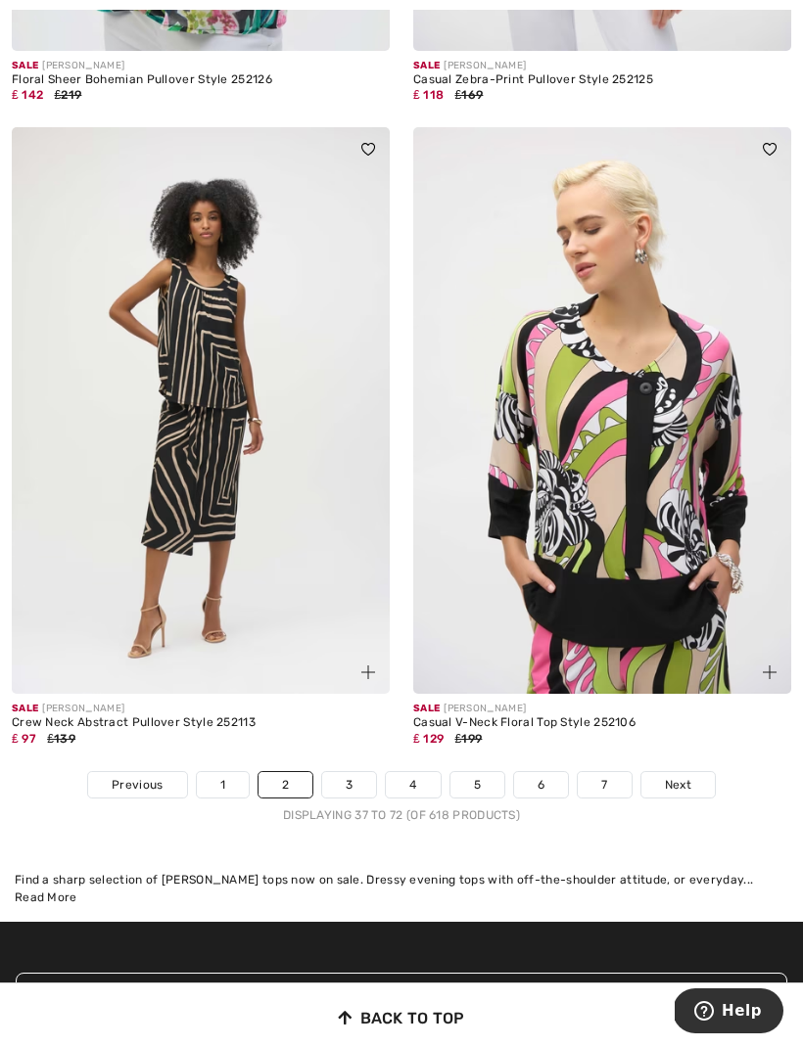
click at [365, 772] on link "3" at bounding box center [349, 784] width 54 height 25
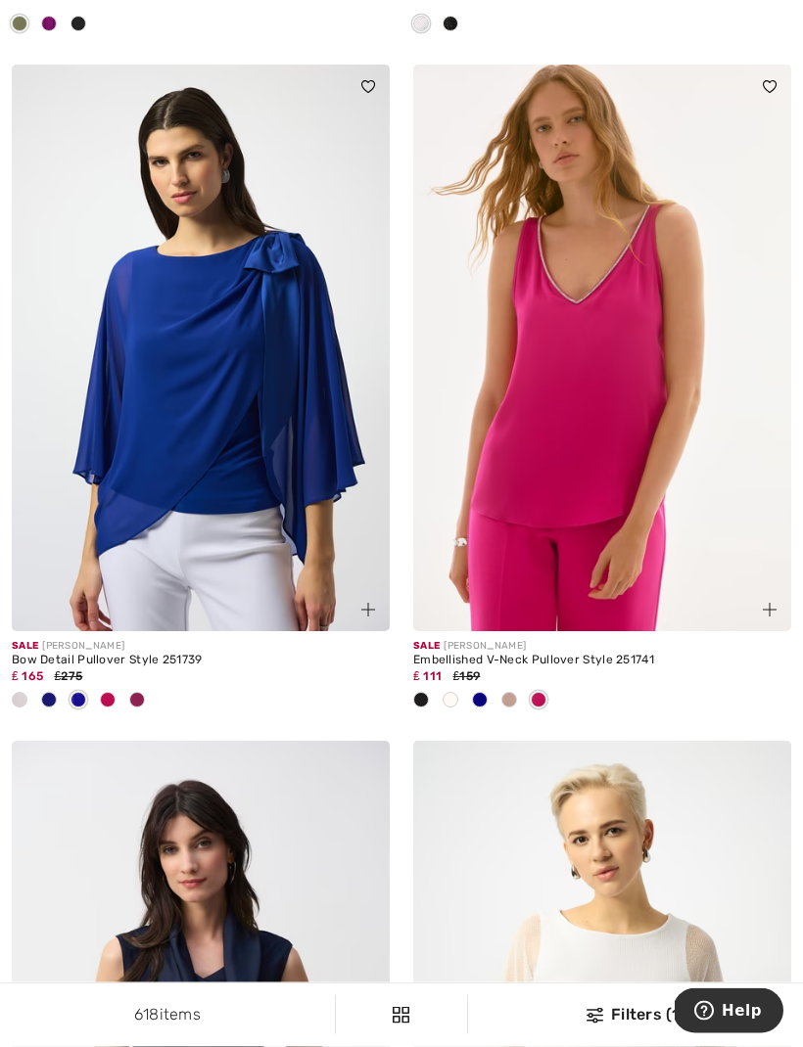
scroll to position [9026, 0]
click at [250, 438] on img at bounding box center [201, 348] width 378 height 567
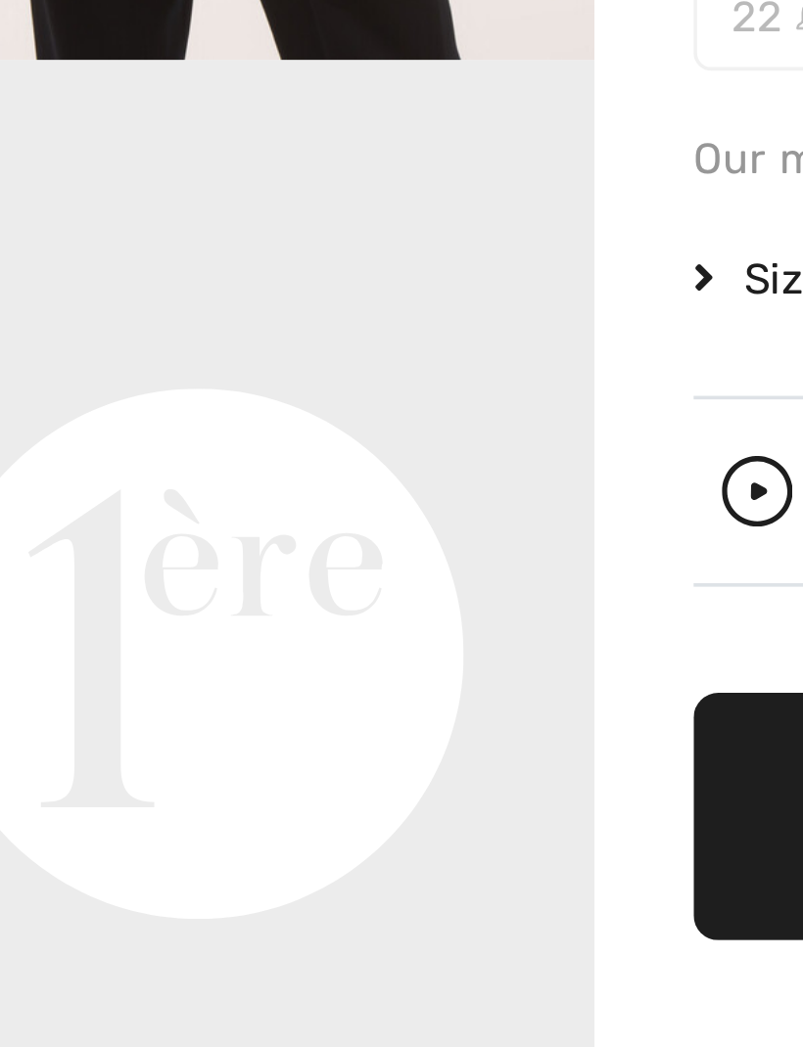
scroll to position [307, 0]
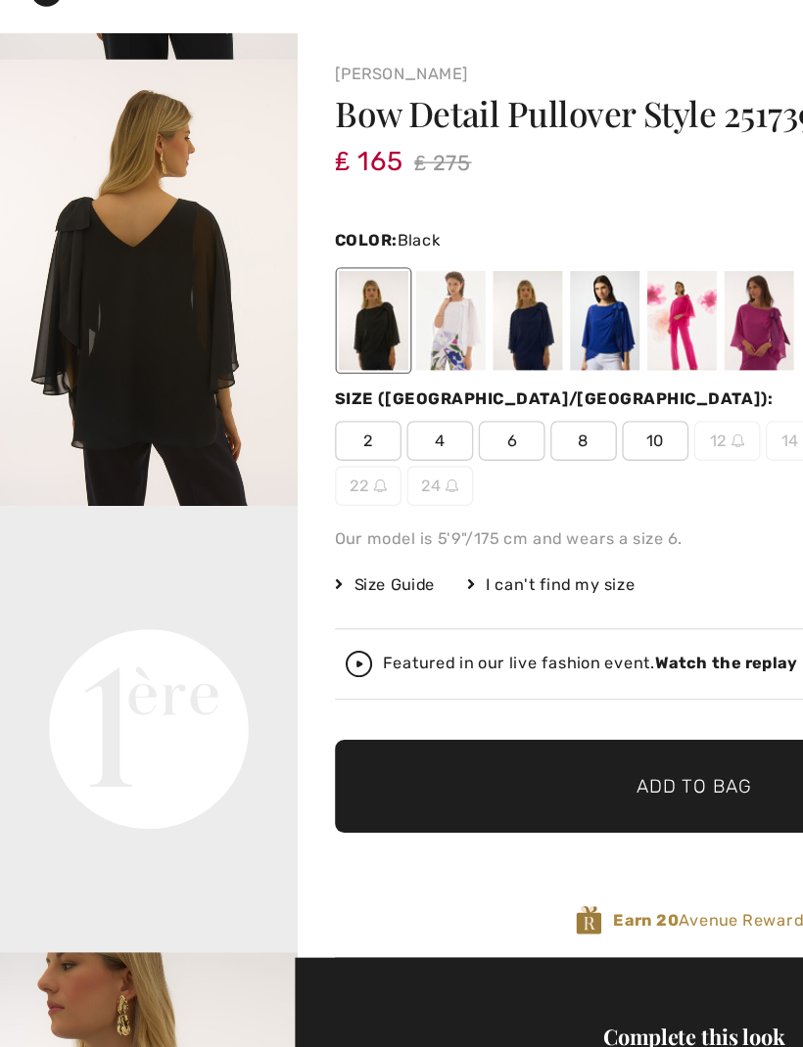
click at [451, 273] on div at bounding box center [445, 309] width 51 height 73
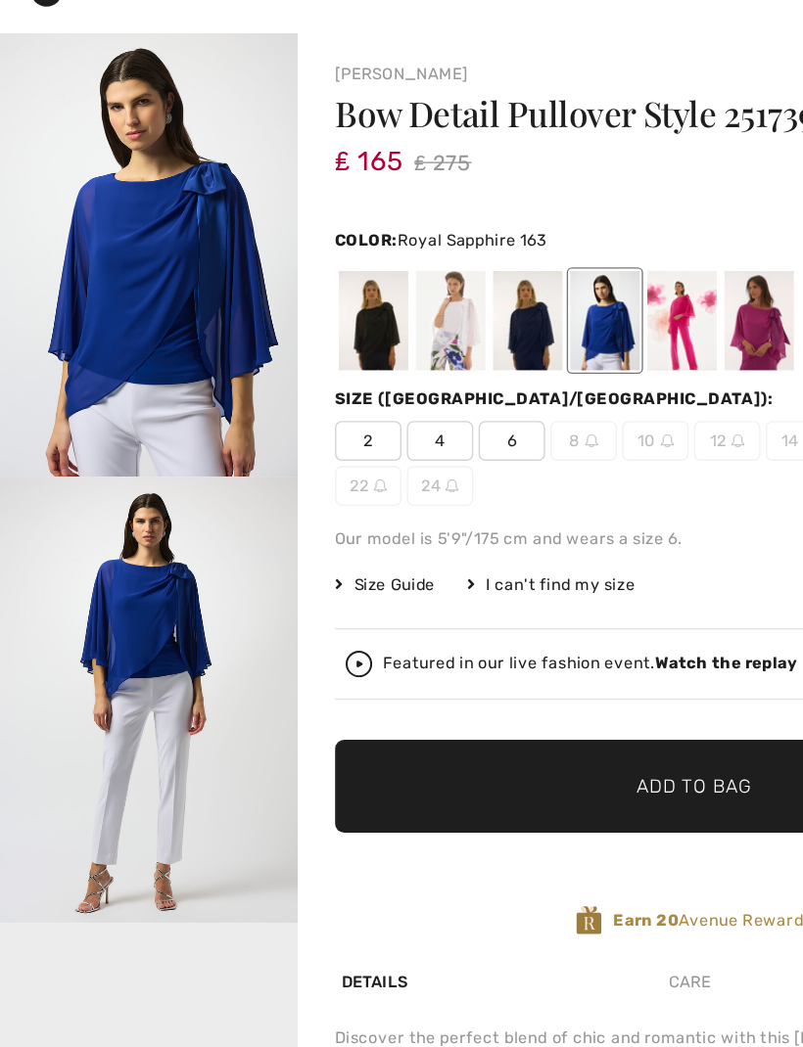
click at [193, 754] on video "Your browser does not support the video tag." at bounding box center [109, 809] width 219 height 110
click at [509, 273] on div at bounding box center [502, 309] width 51 height 73
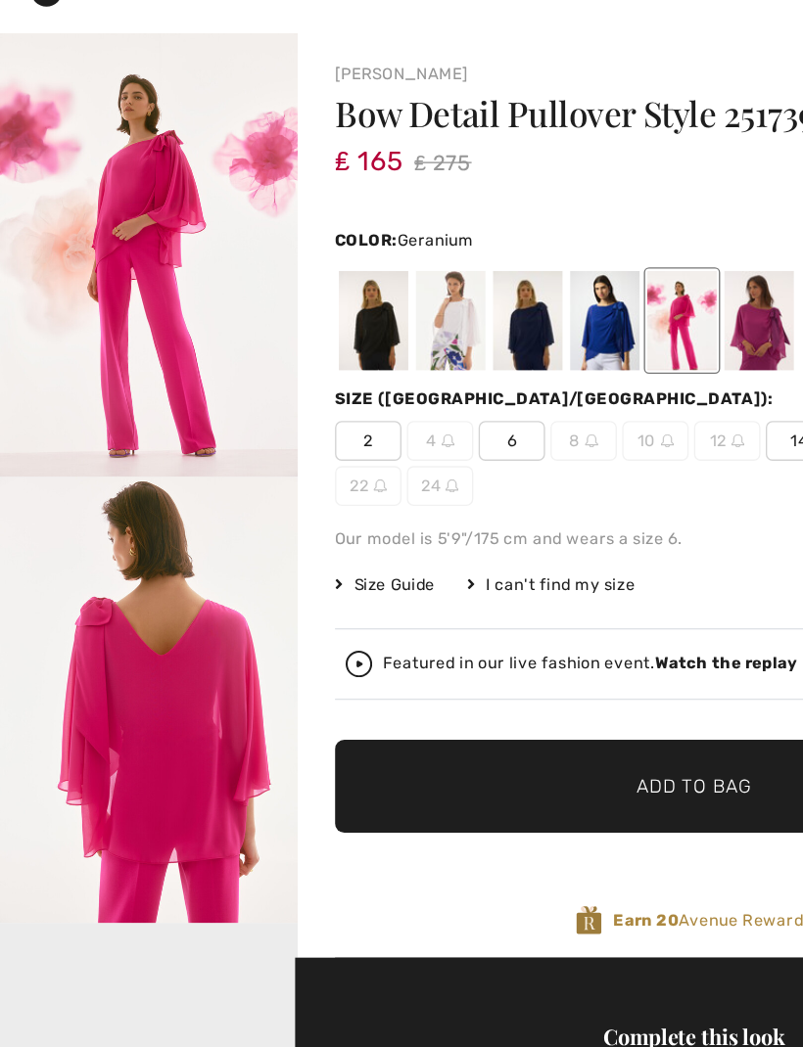
click at [553, 273] on div at bounding box center [558, 309] width 51 height 73
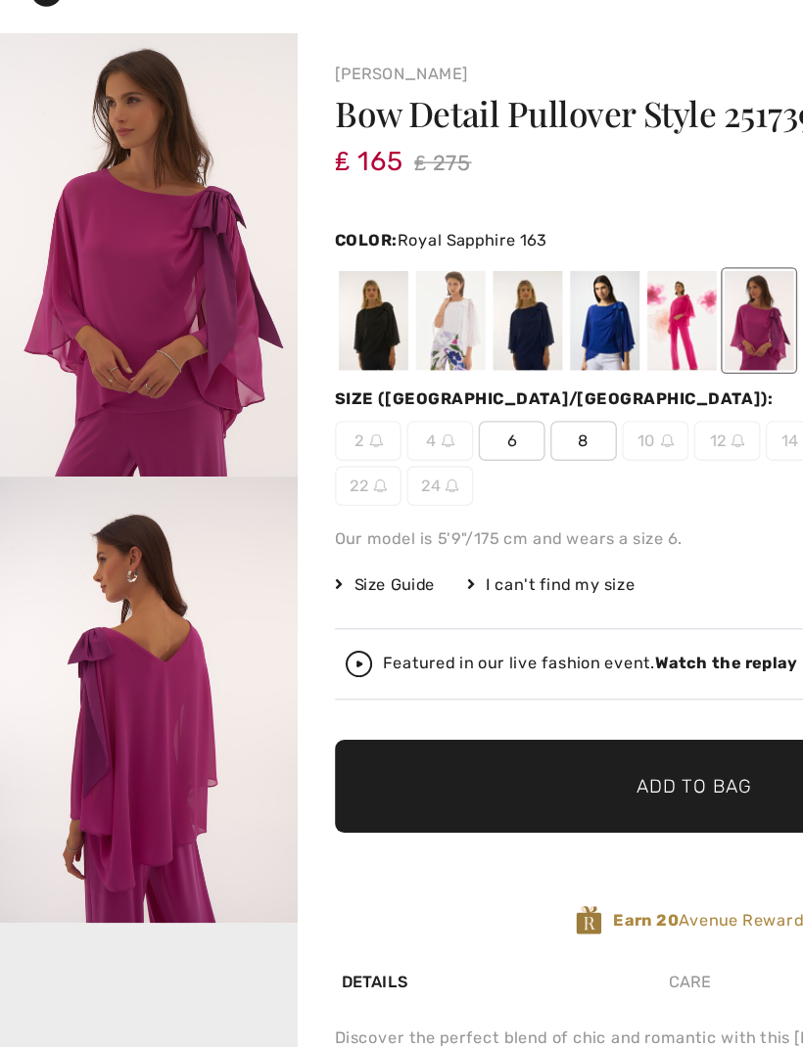
click at [456, 273] on div at bounding box center [445, 309] width 51 height 73
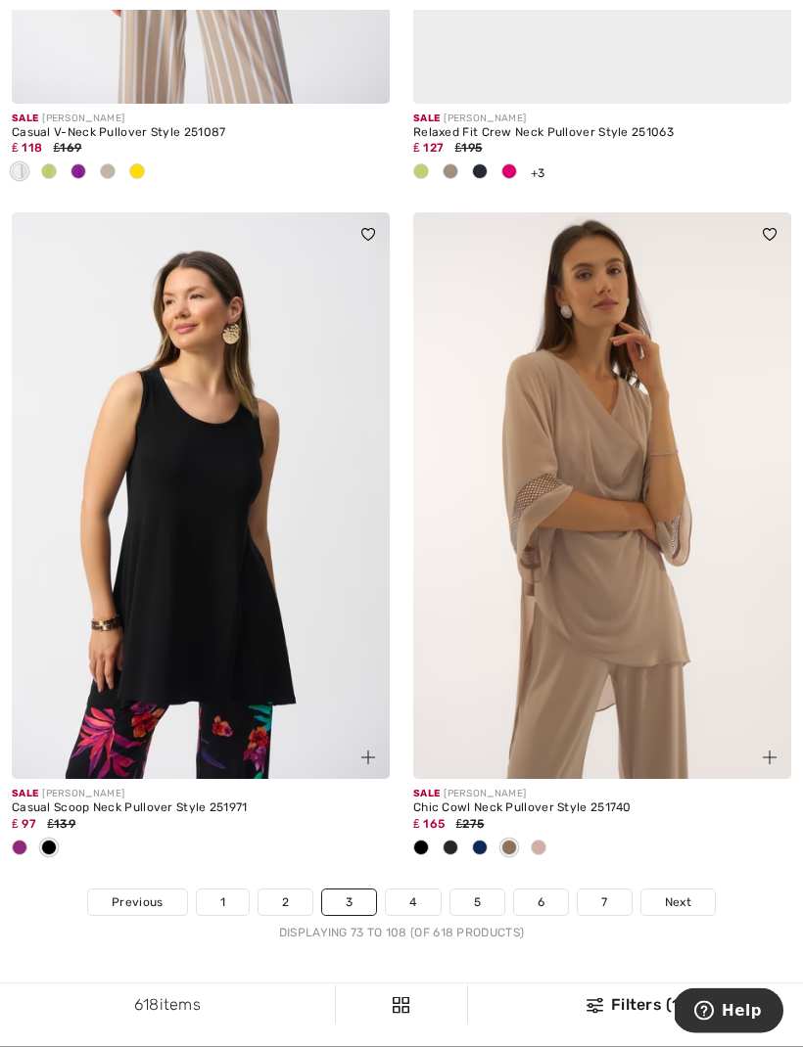
scroll to position [11602, 0]
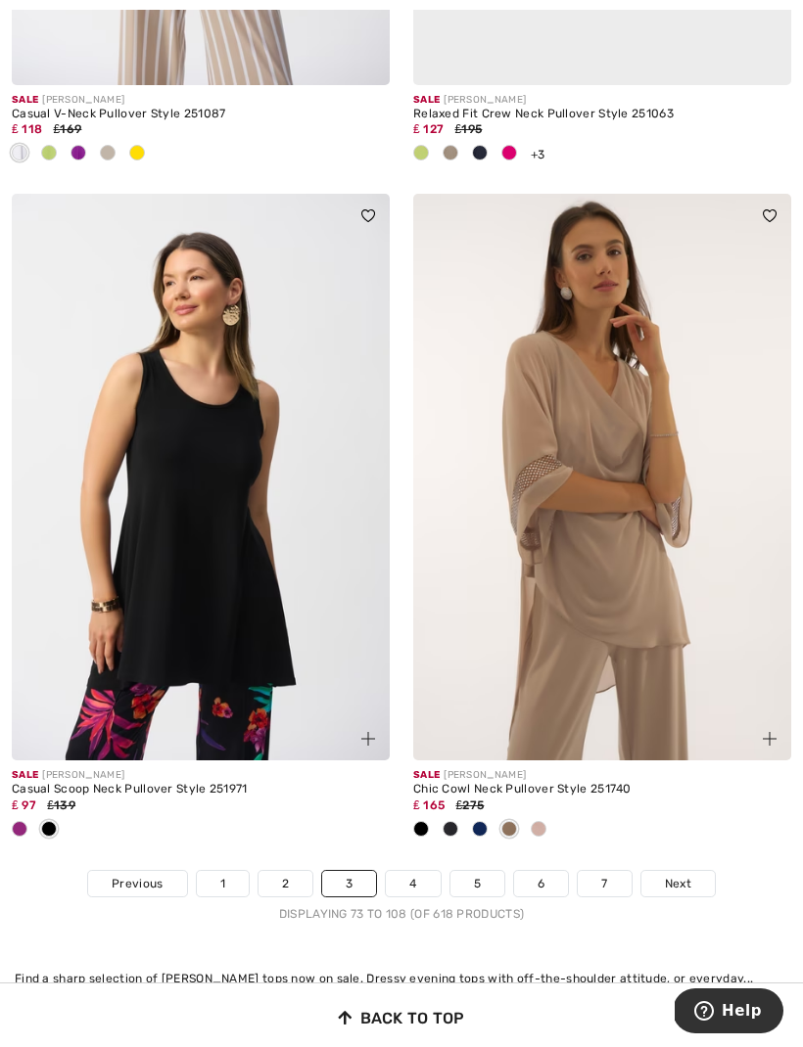
click at [485, 821] on span at bounding box center [480, 829] width 16 height 16
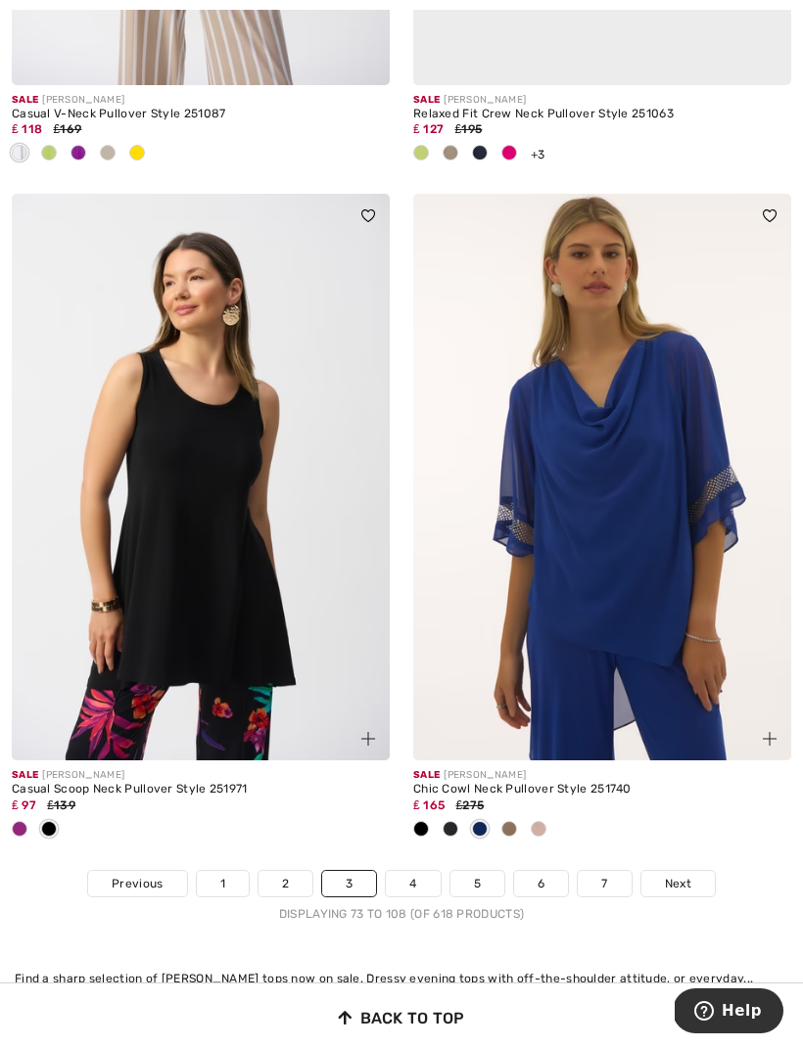
click at [701, 531] on img at bounding box center [602, 477] width 378 height 567
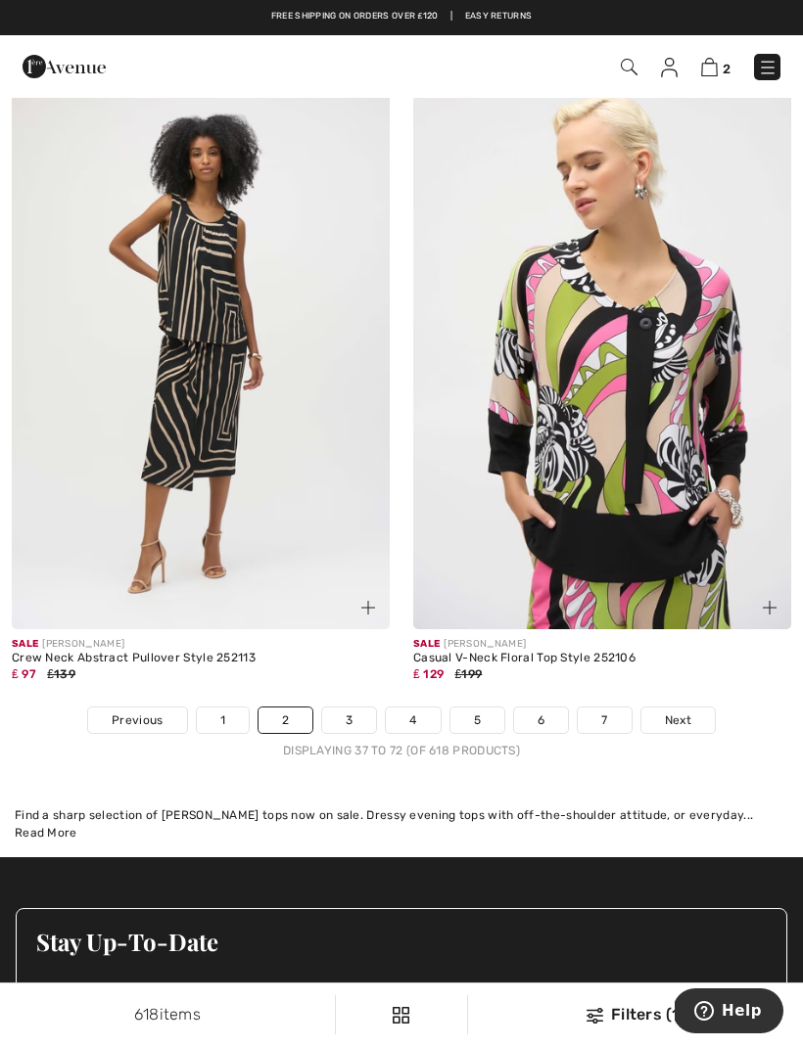
click at [355, 708] on link "3" at bounding box center [349, 720] width 54 height 25
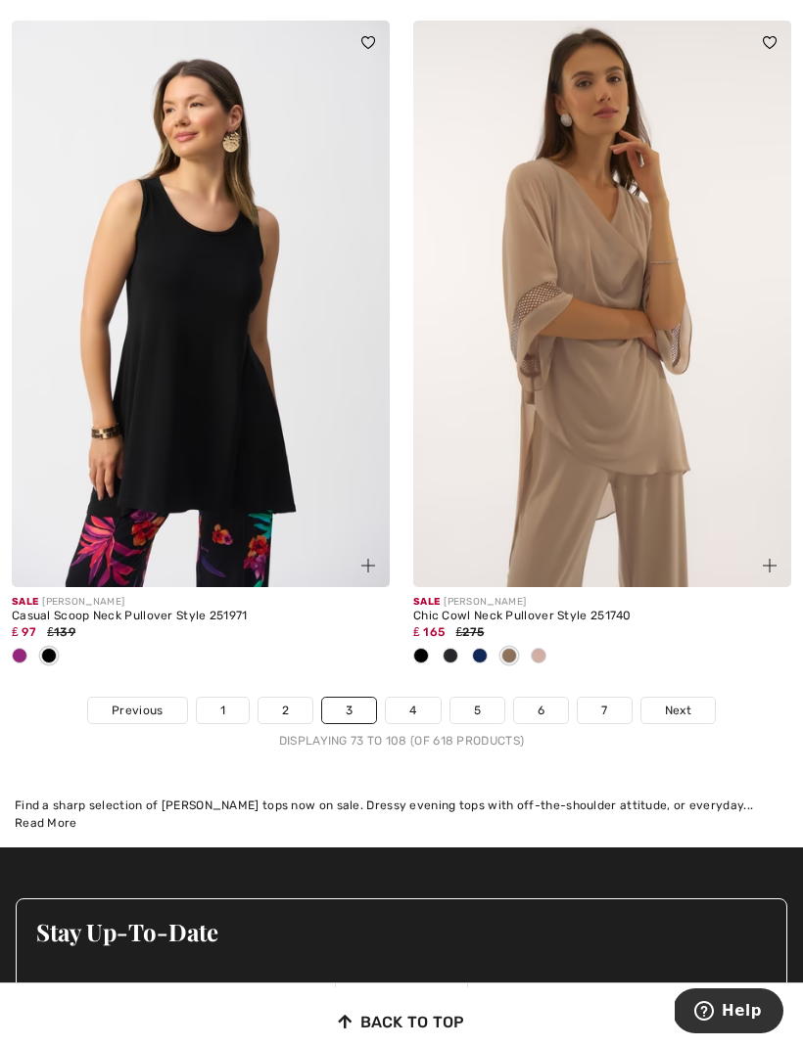
scroll to position [11788, 0]
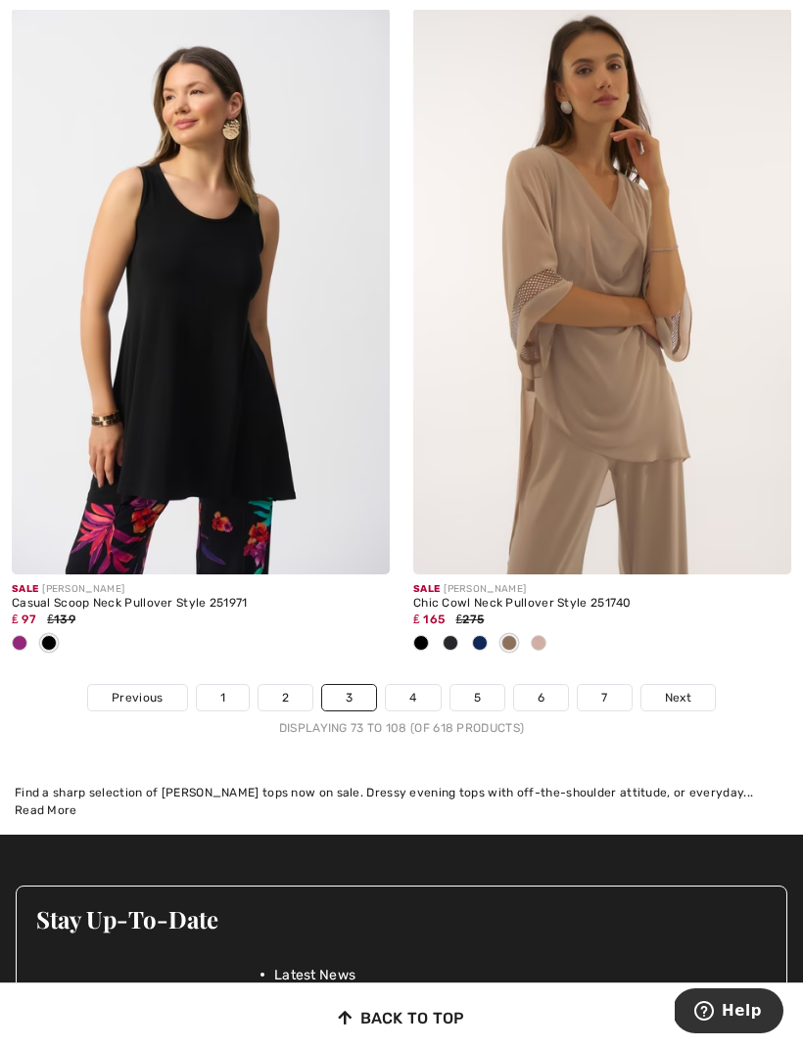
click at [480, 635] on span at bounding box center [480, 643] width 16 height 16
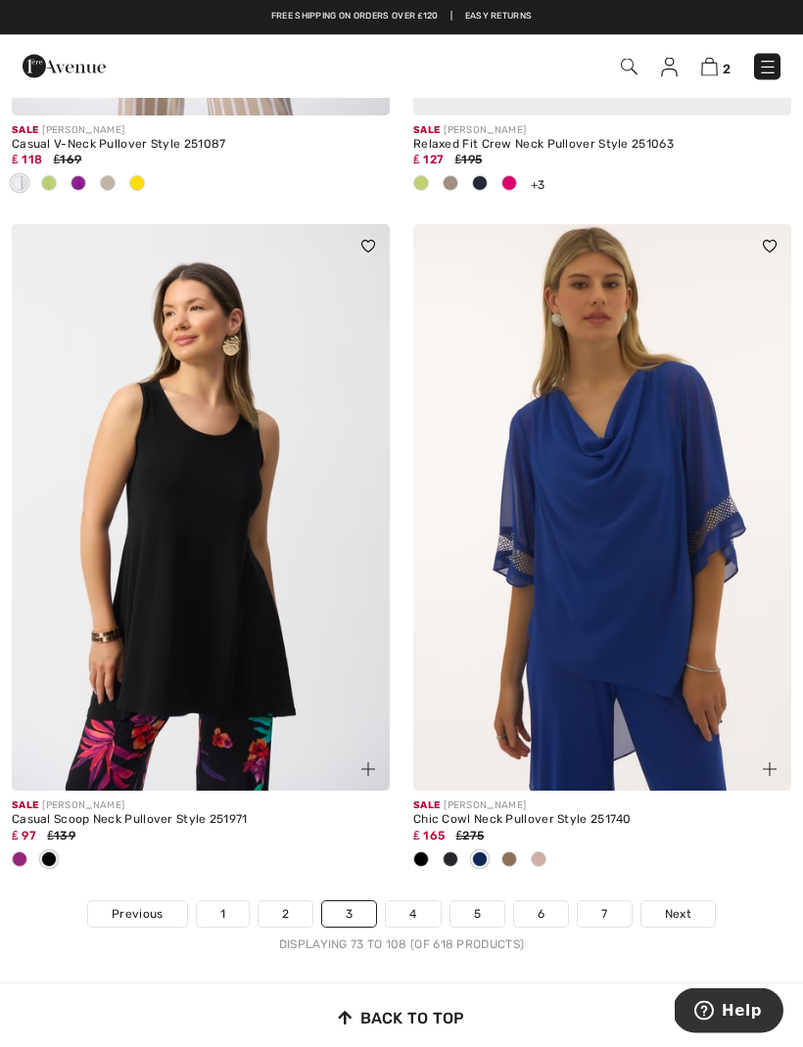
scroll to position [11565, 0]
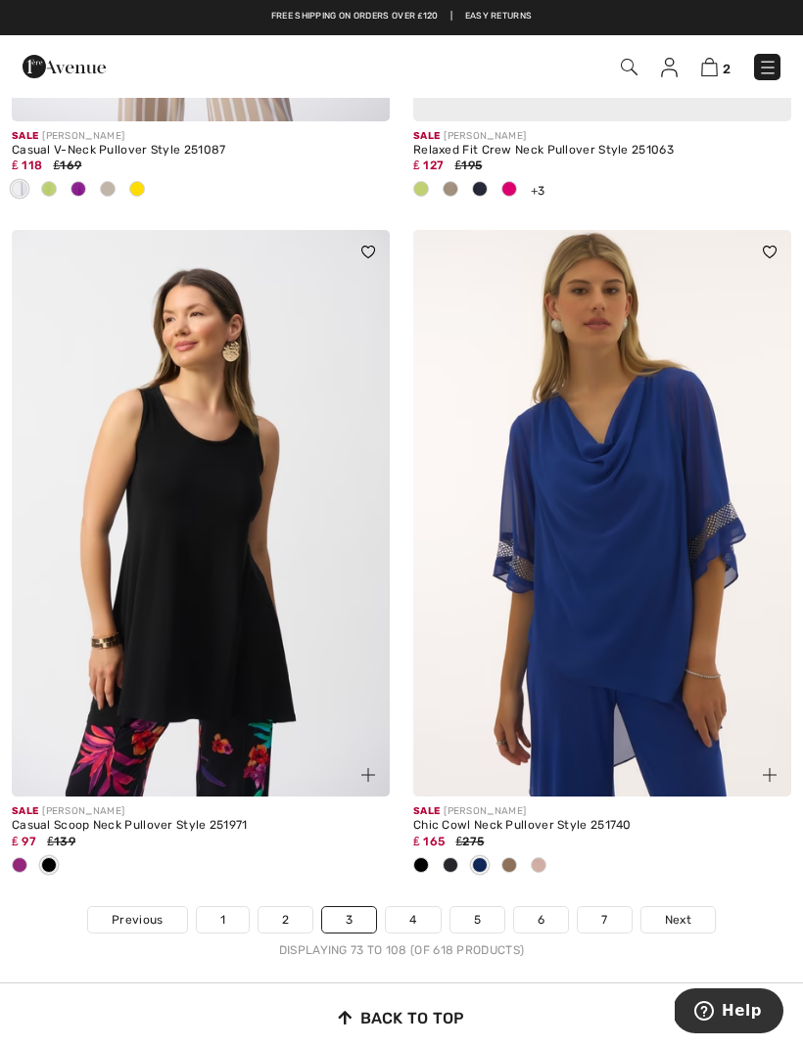
click at [702, 633] on img at bounding box center [602, 513] width 378 height 567
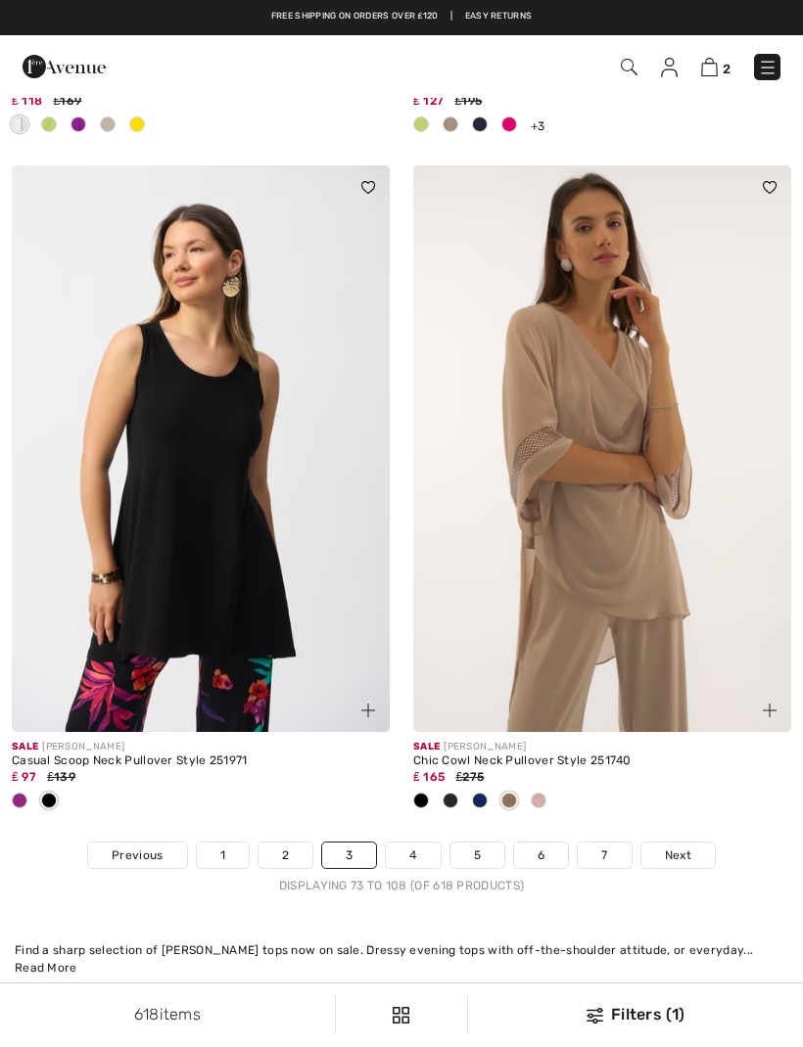
click at [631, 491] on img at bounding box center [602, 448] width 378 height 567
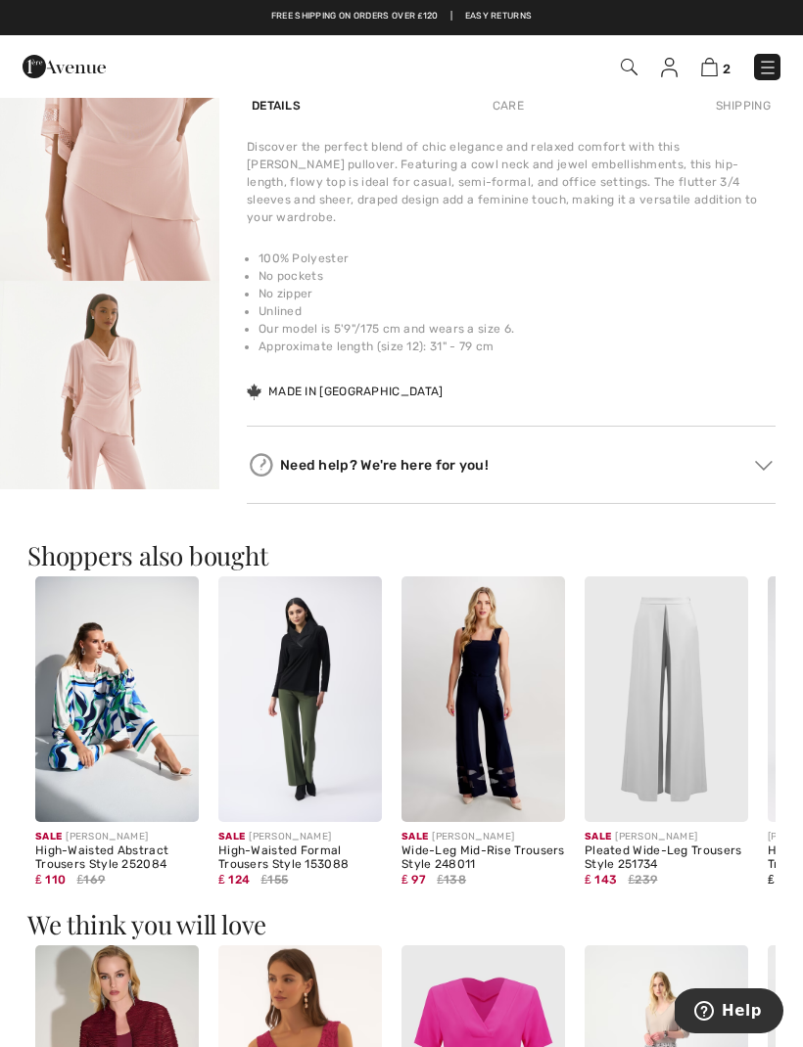
scroll to position [696, 0]
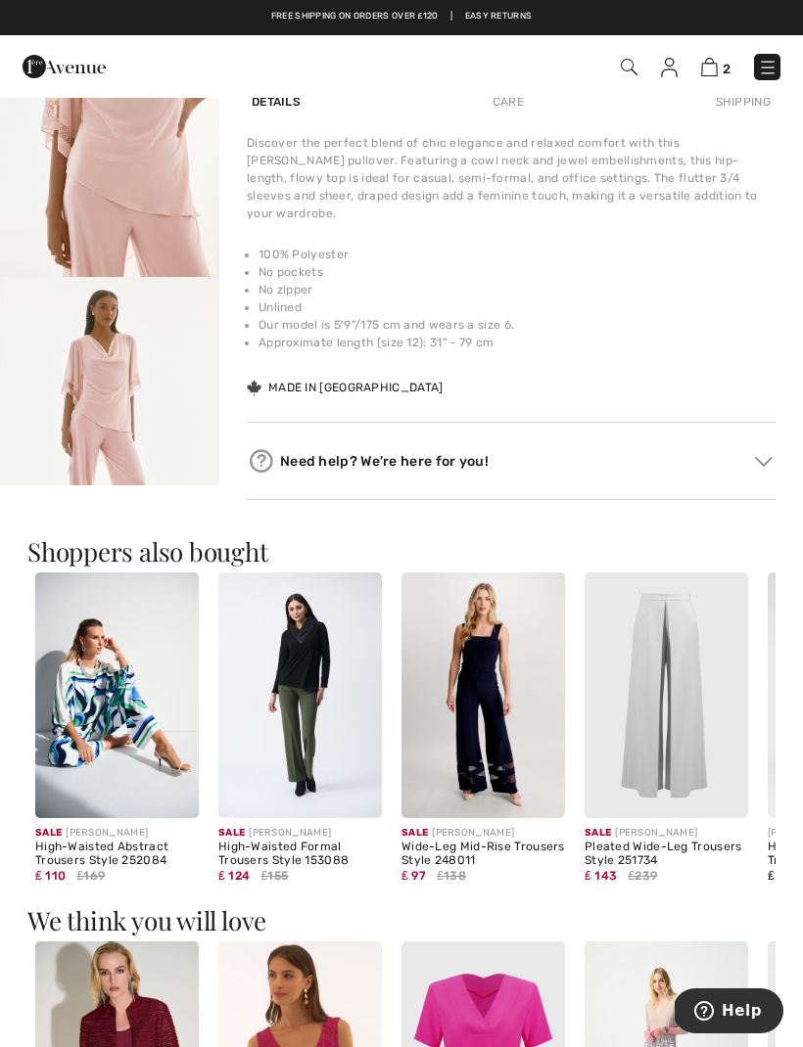
click at [681, 696] on img at bounding box center [665, 696] width 163 height 246
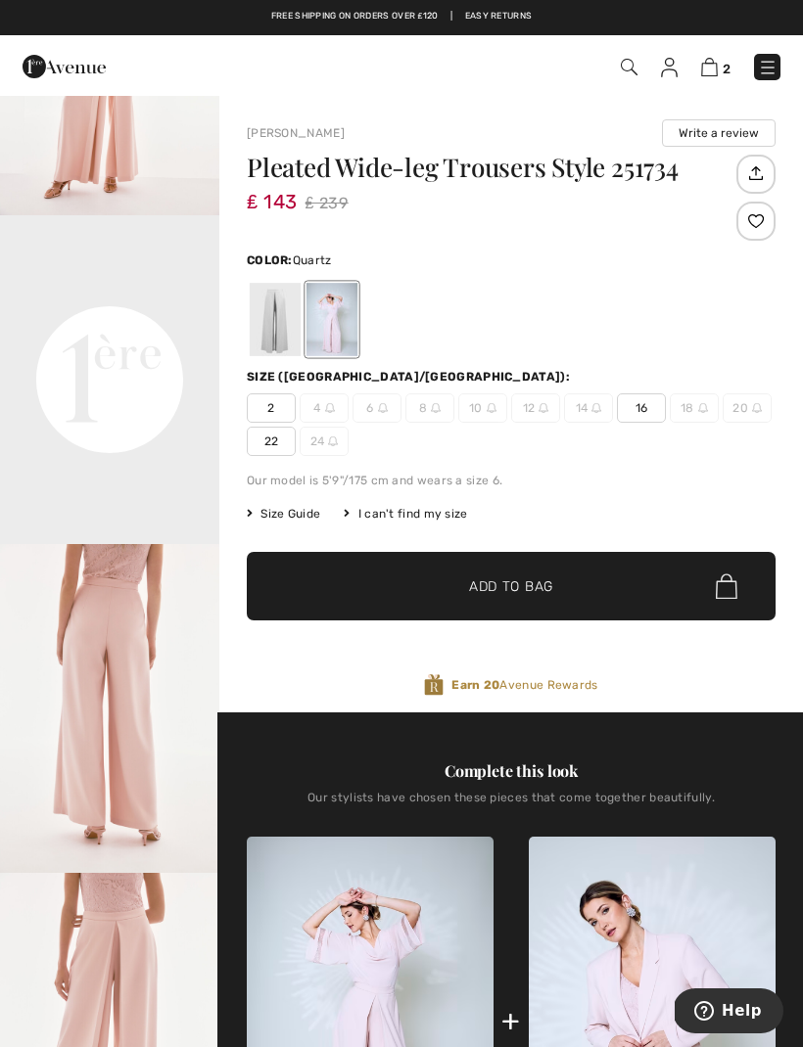
scroll to position [531, 0]
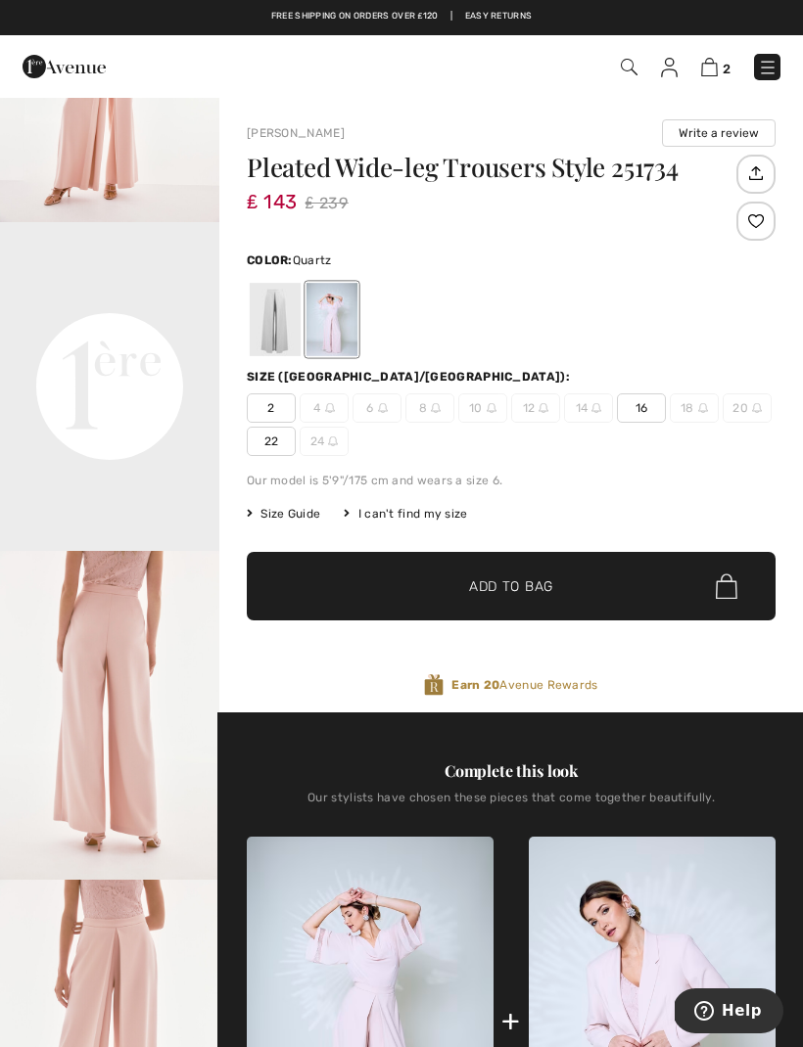
click at [413, 511] on div "I can't find my size" at bounding box center [405, 514] width 123 height 18
click at [297, 514] on span "Size Guide" at bounding box center [283, 514] width 73 height 18
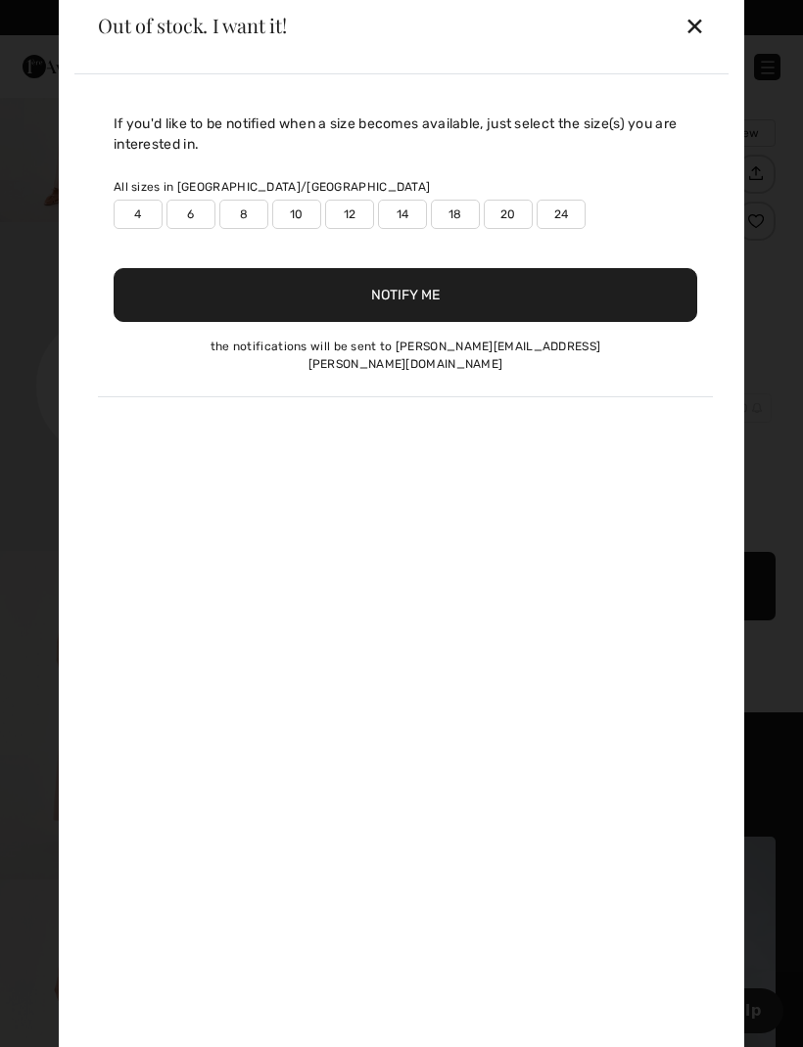
click at [413, 212] on label "14" at bounding box center [402, 214] width 49 height 29
type input "true"
click at [468, 292] on button "Notify Me" at bounding box center [405, 295] width 583 height 54
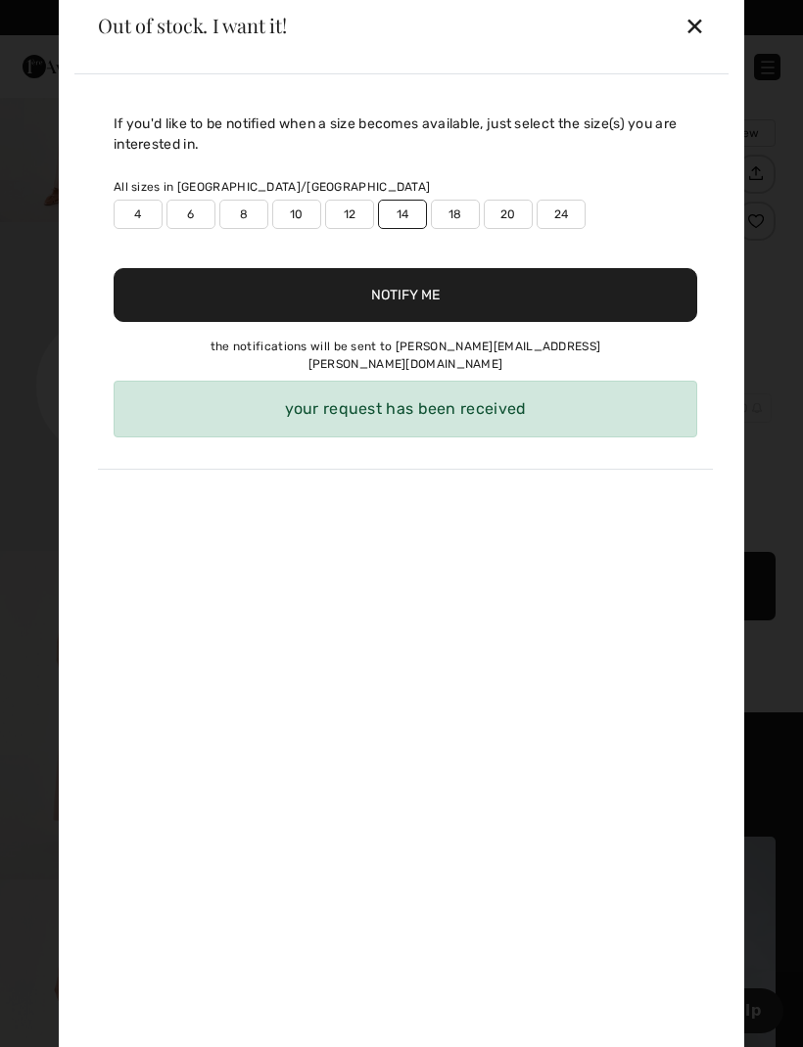
click at [696, 33] on div "✕" at bounding box center [694, 25] width 21 height 41
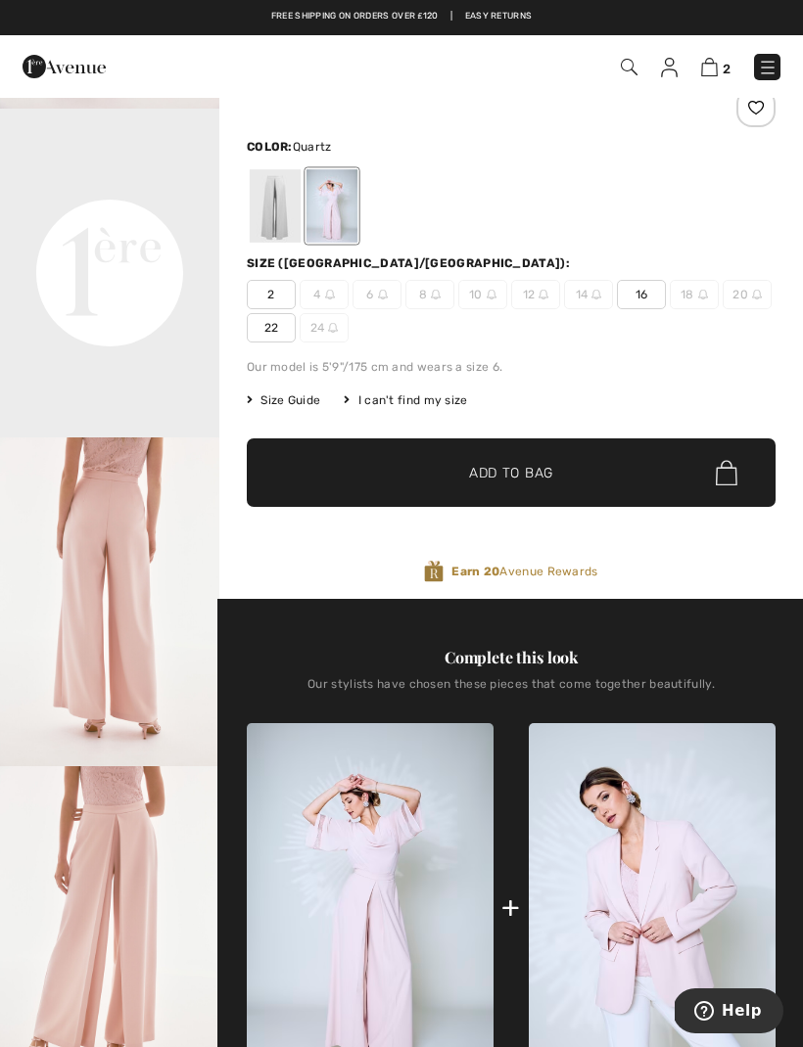
scroll to position [0, 0]
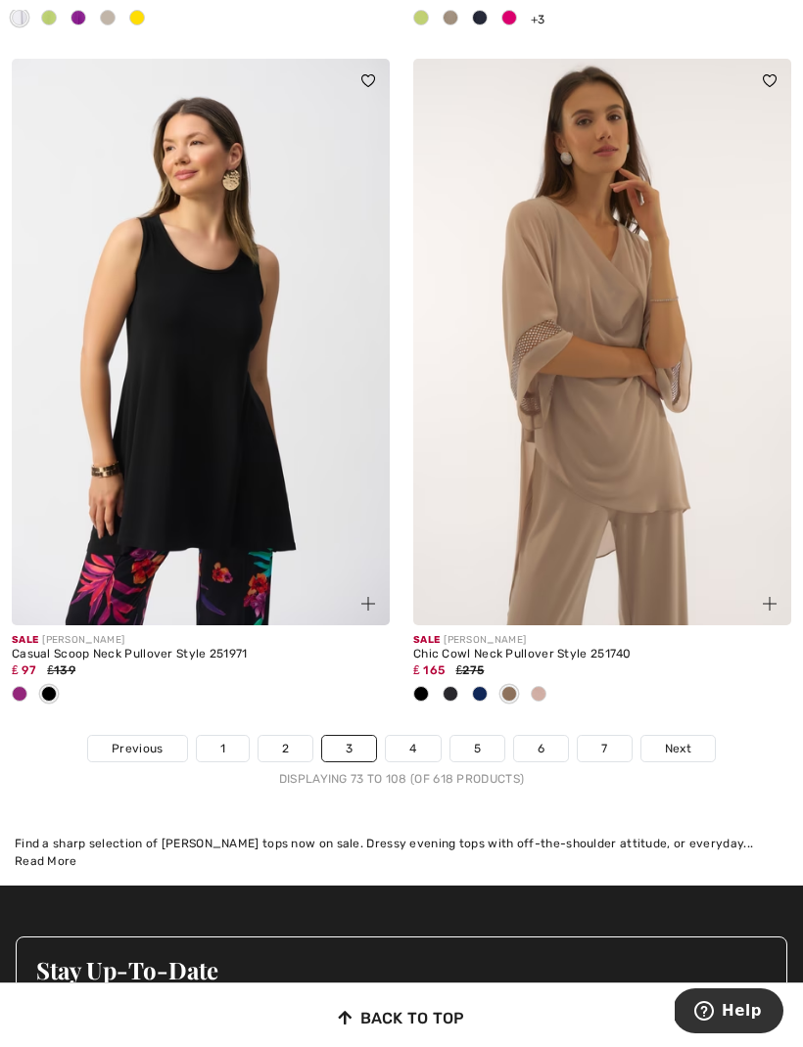
scroll to position [11879, 0]
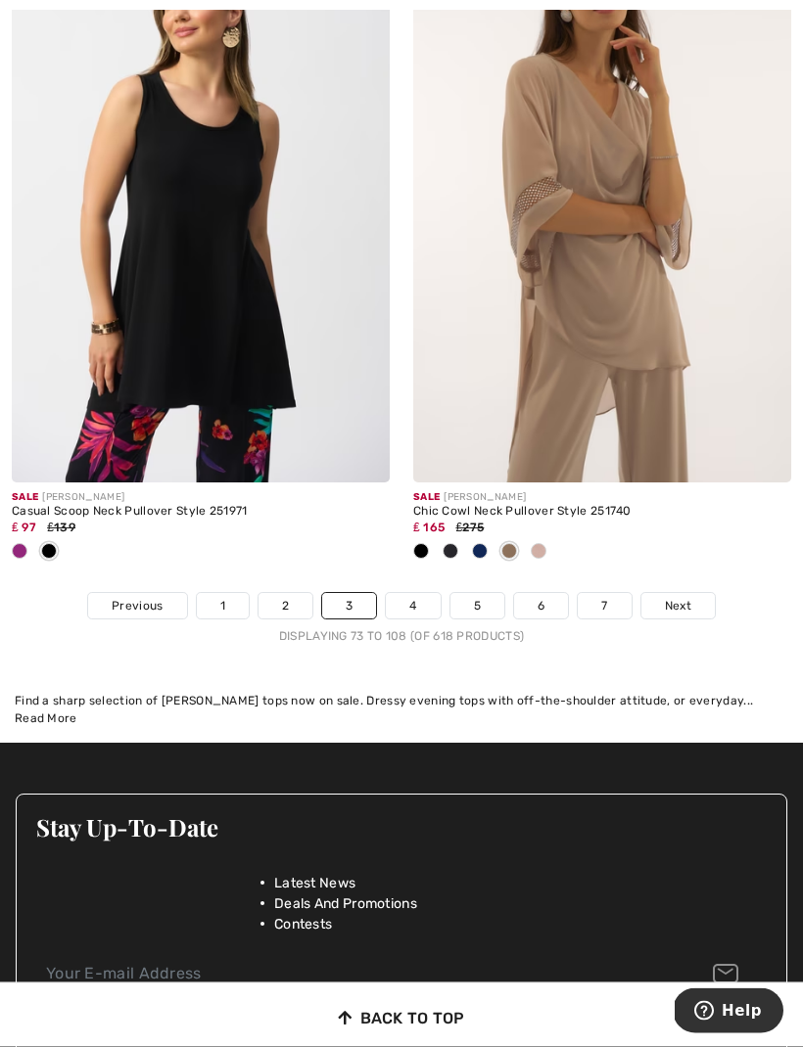
click at [428, 594] on link "4" at bounding box center [413, 606] width 54 height 25
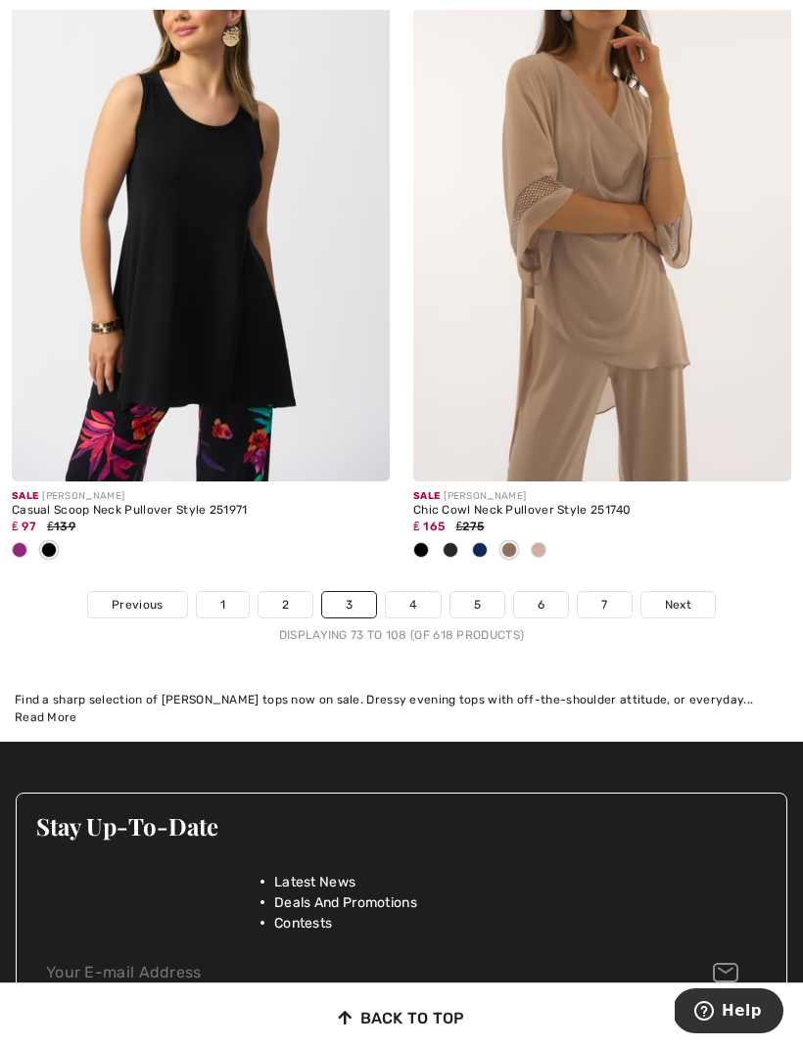
click at [427, 592] on link "4" at bounding box center [413, 604] width 54 height 25
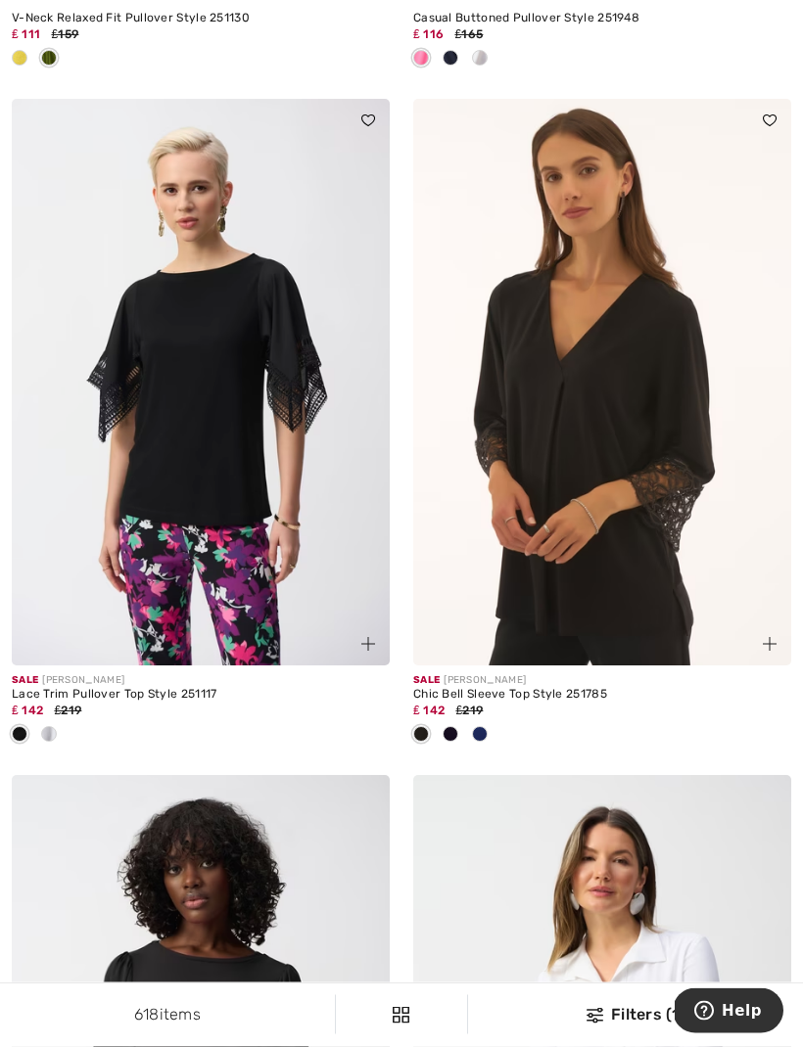
scroll to position [771, 0]
click at [478, 726] on span at bounding box center [480, 734] width 16 height 16
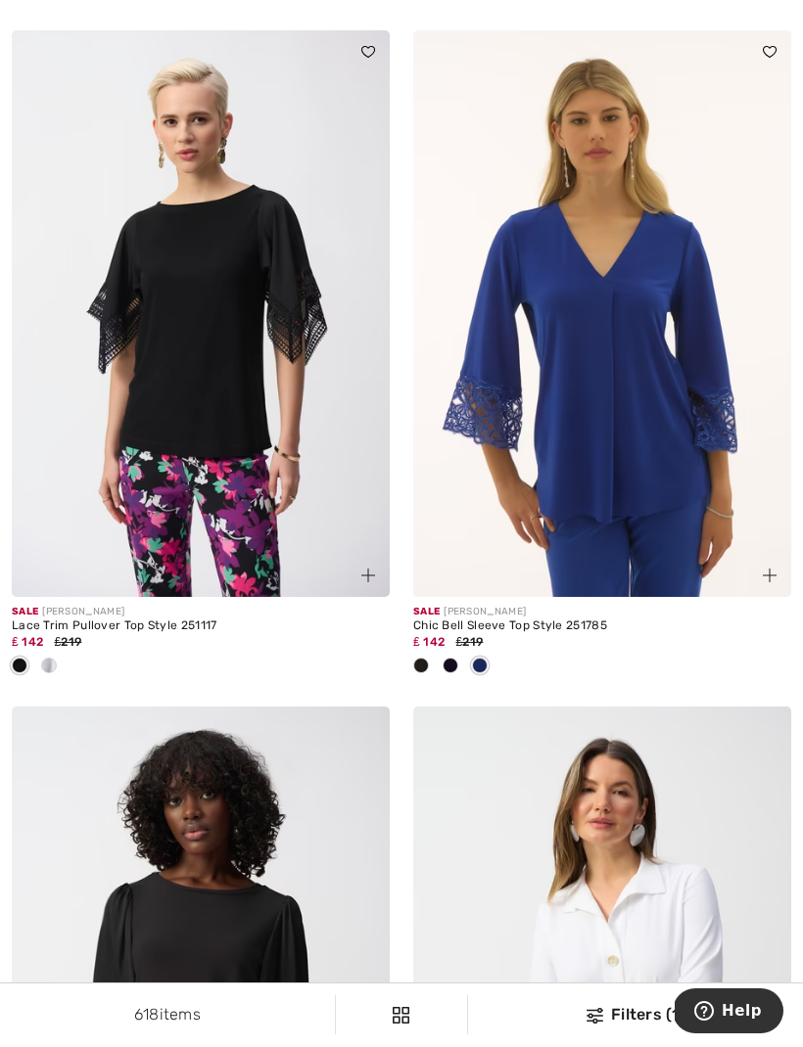
scroll to position [843, 0]
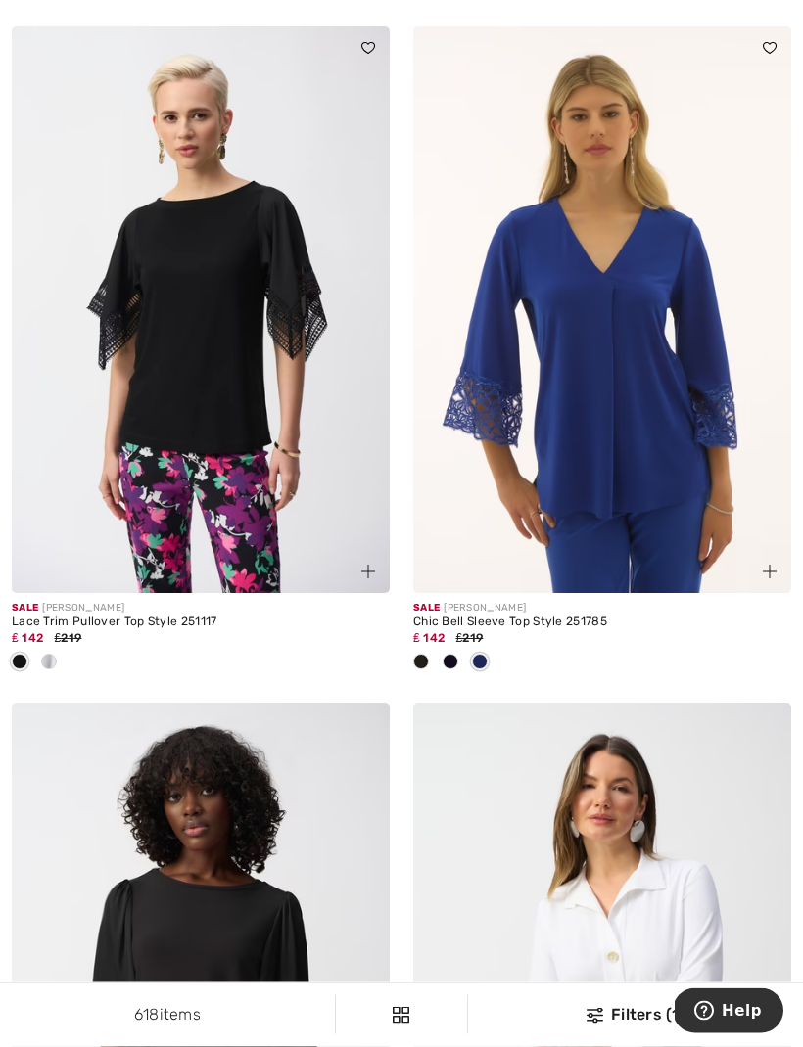
click at [640, 487] on img at bounding box center [602, 310] width 378 height 567
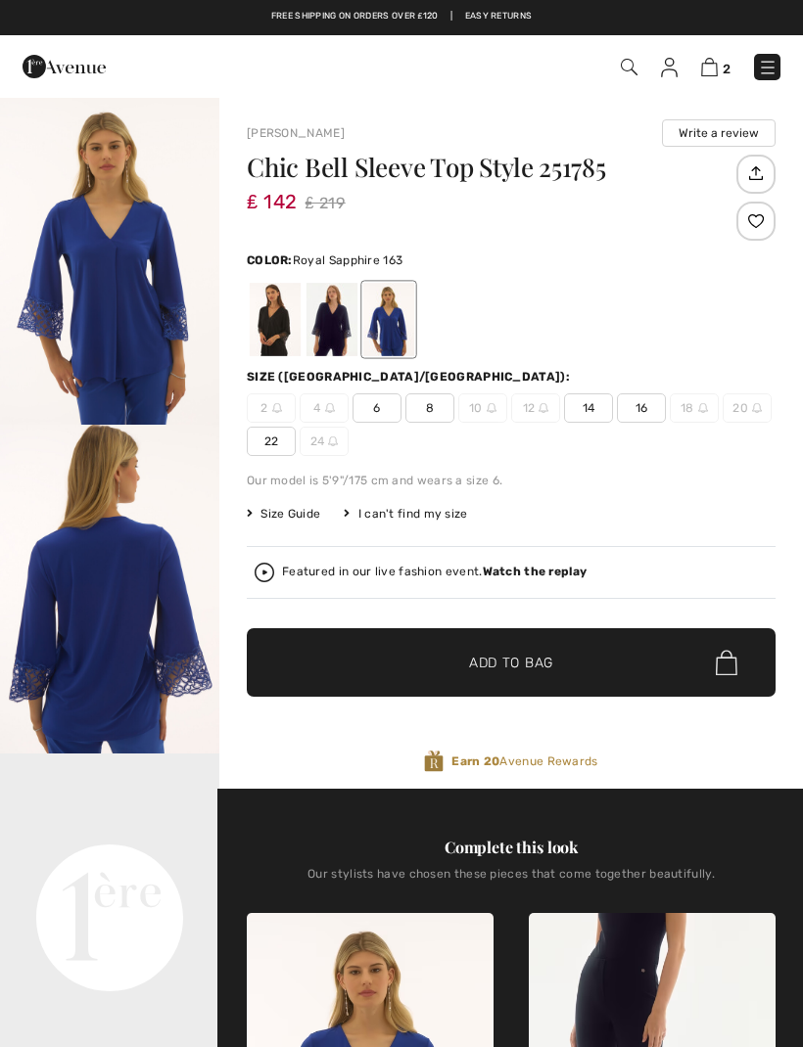
click at [649, 400] on span "16" at bounding box center [641, 407] width 49 height 29
checkbox input "true"
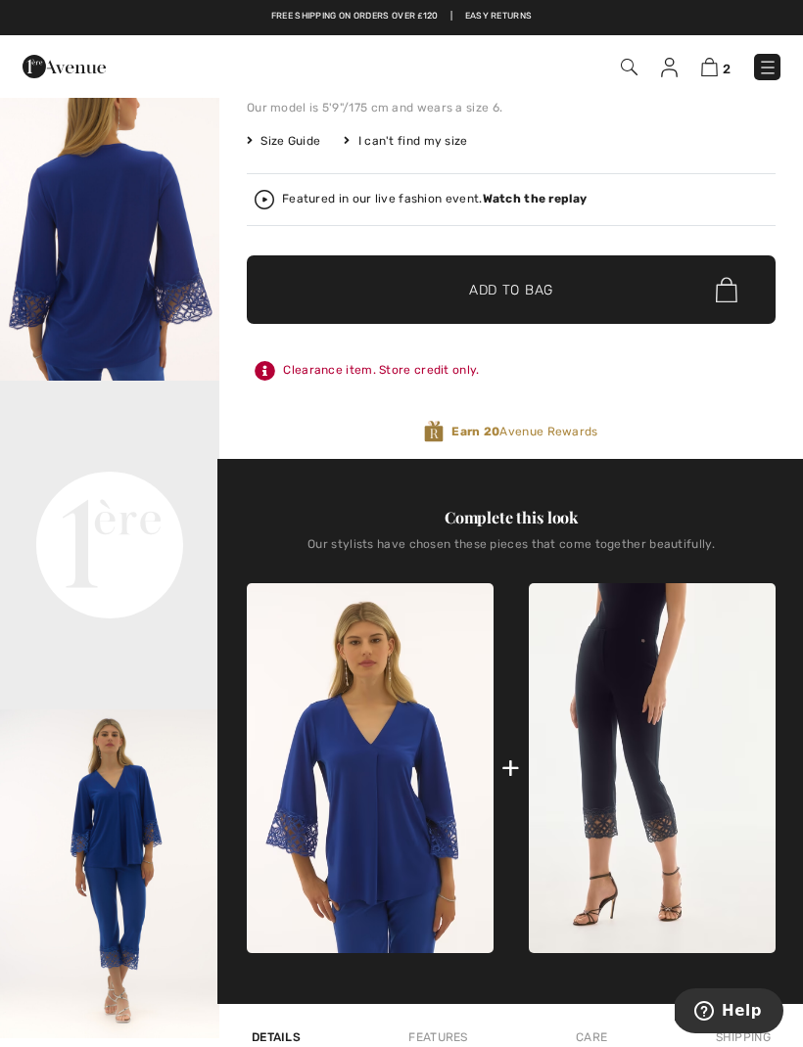
scroll to position [403, 0]
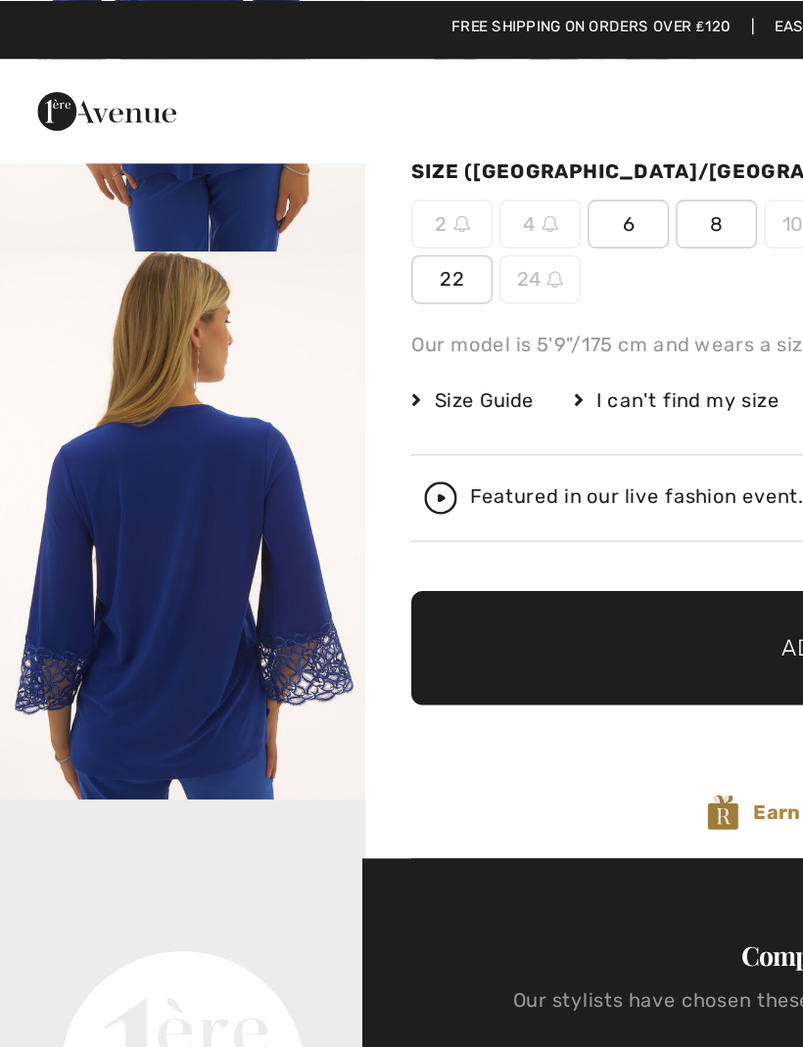
scroll to position [257, 0]
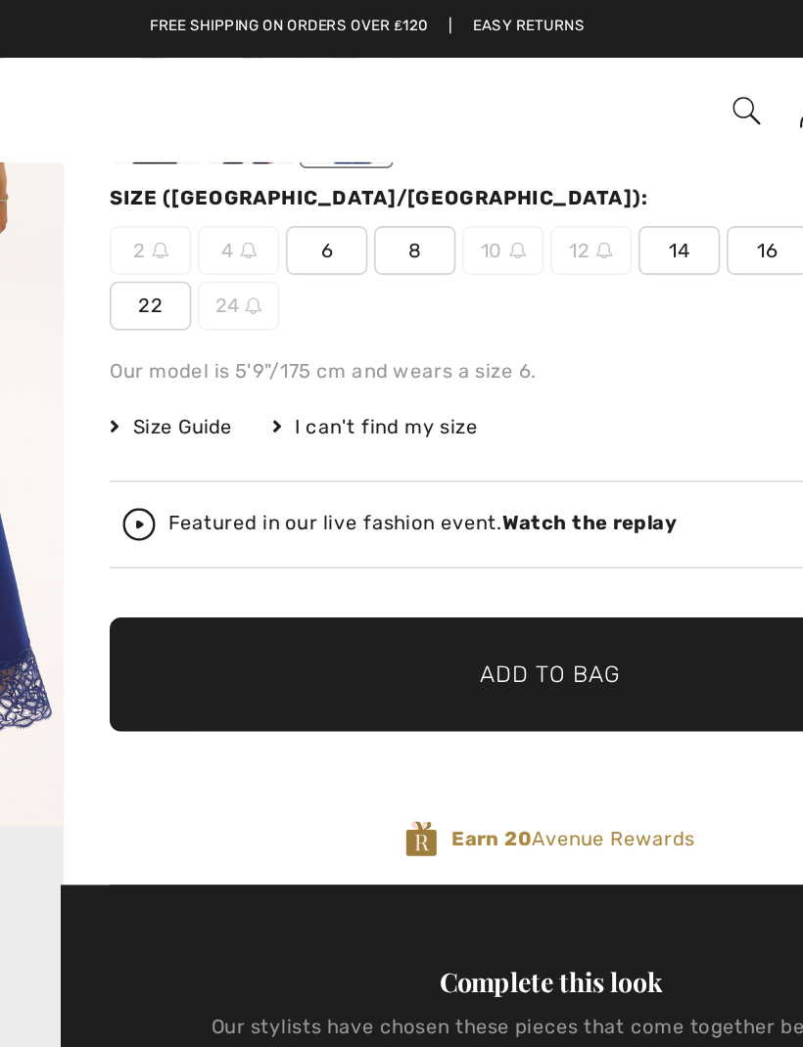
click at [393, 394] on span "✔ Added to Bag Add to Bag" at bounding box center [511, 405] width 529 height 69
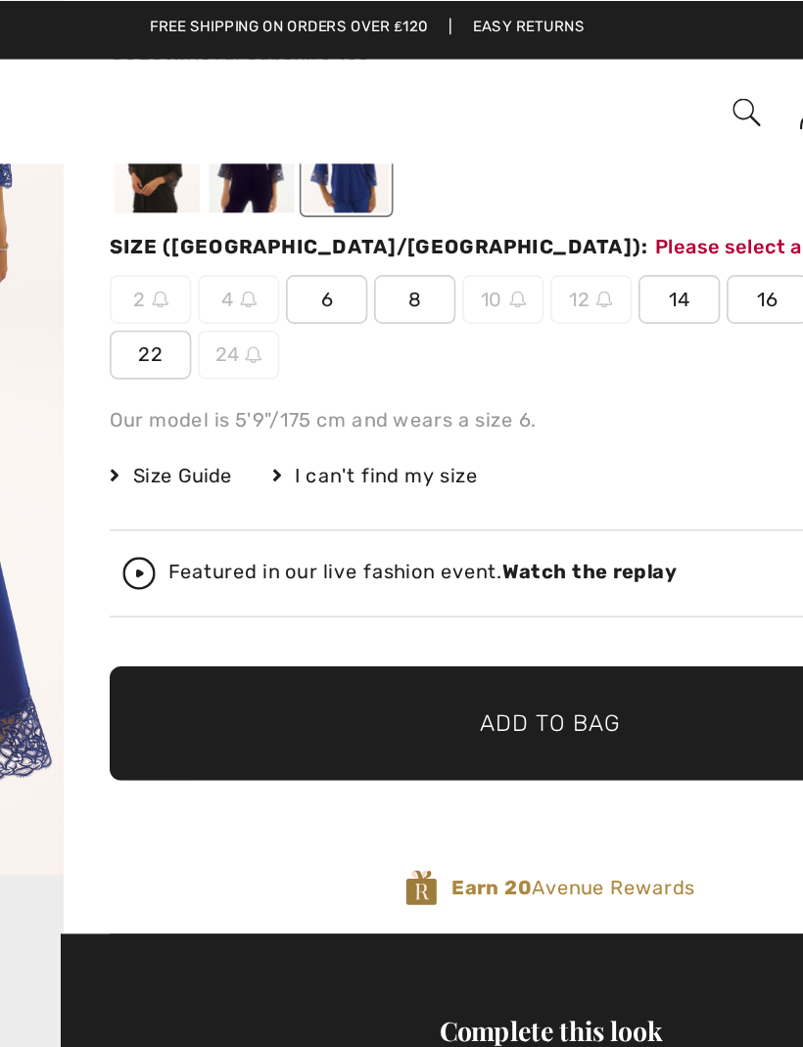
scroll to position [227, 0]
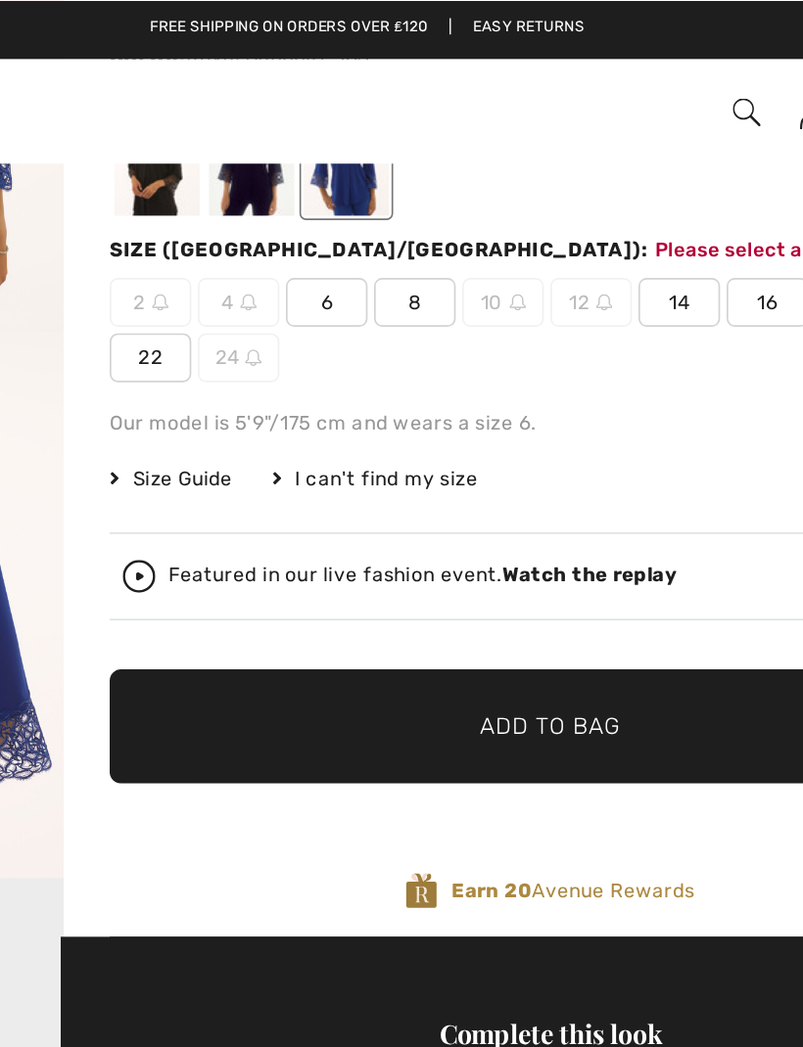
click at [617, 185] on span "16" at bounding box center [641, 180] width 49 height 29
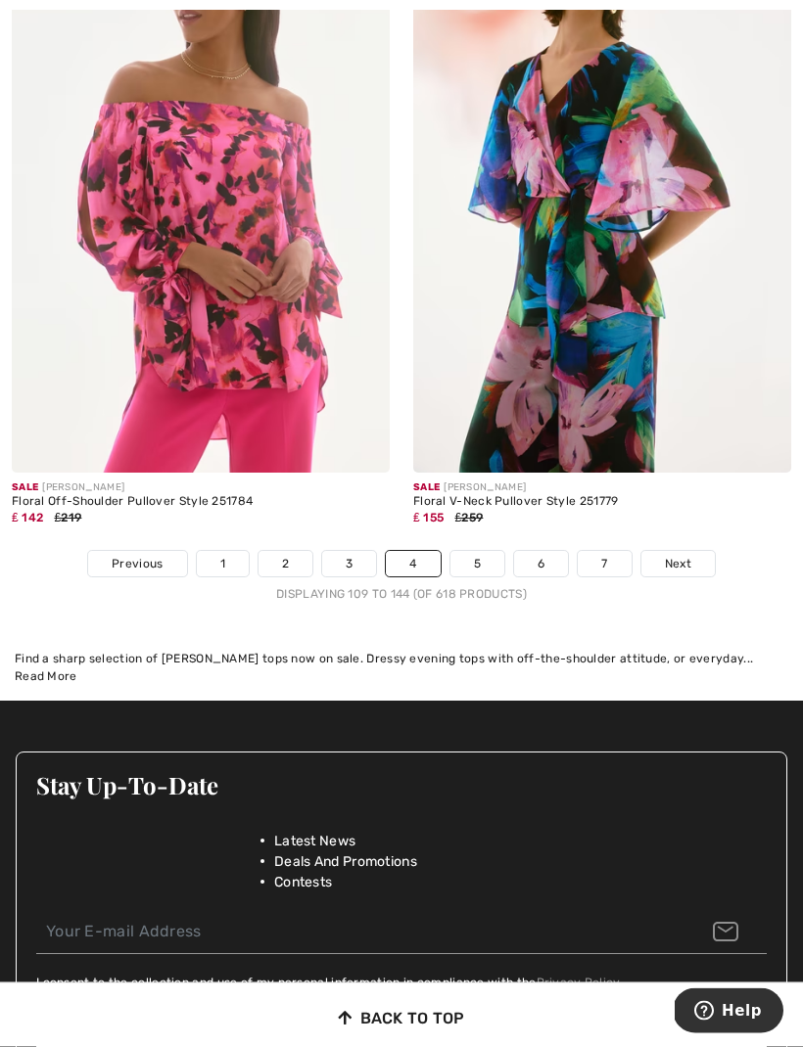
scroll to position [11827, 0]
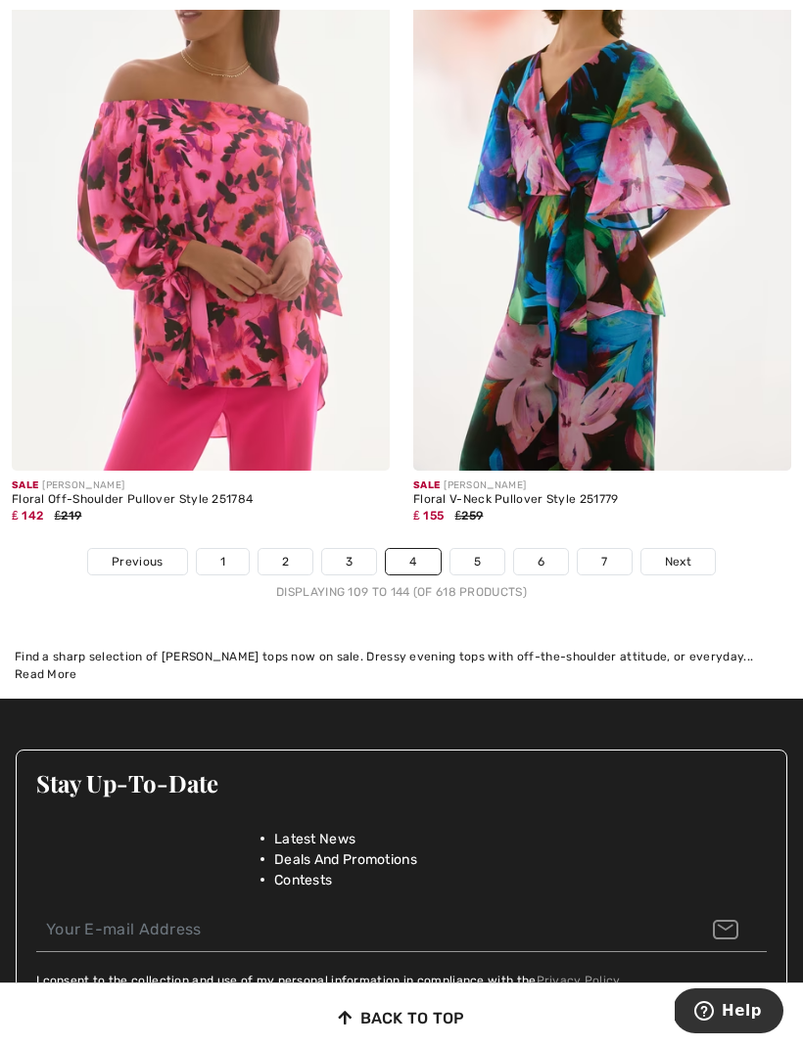
click at [485, 549] on link "5" at bounding box center [477, 561] width 54 height 25
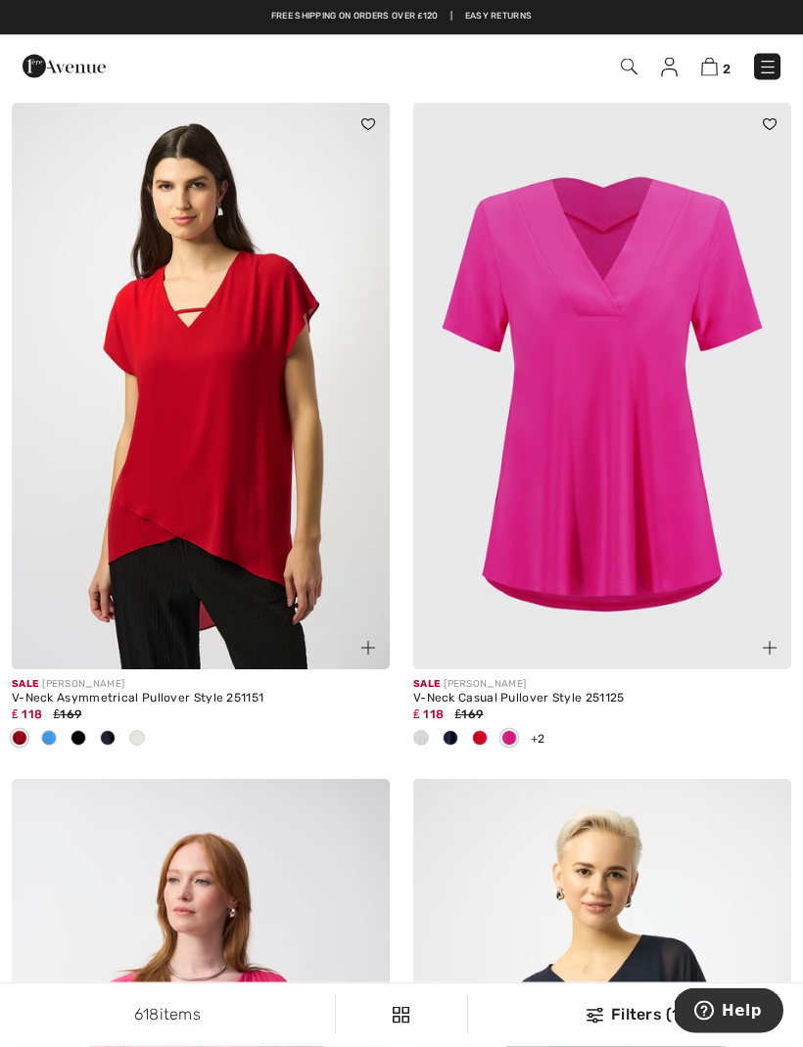
scroll to position [91, 0]
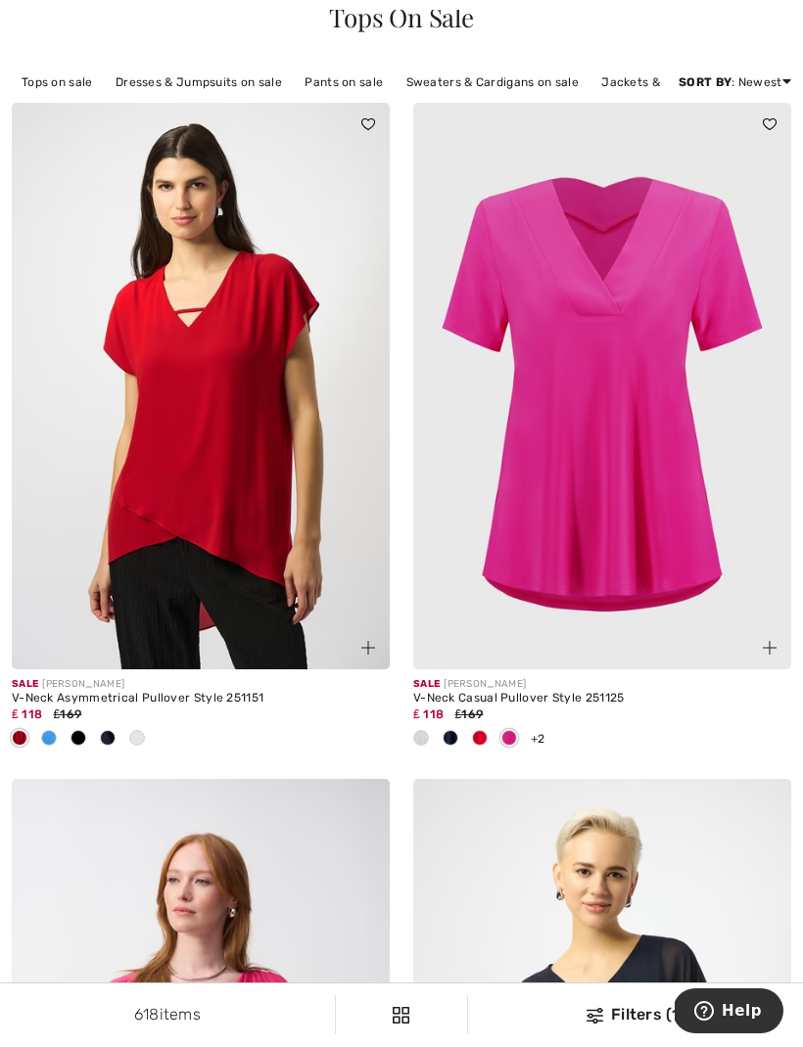
click at [118, 737] on div at bounding box center [107, 739] width 29 height 32
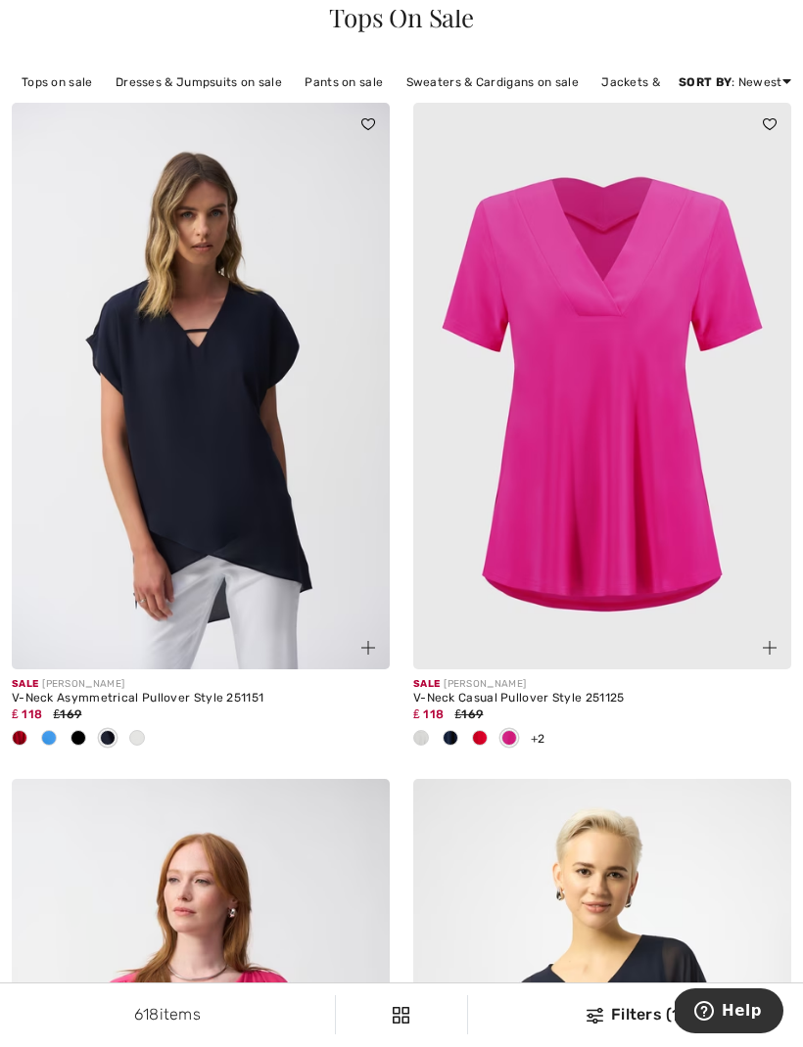
click at [81, 737] on span at bounding box center [78, 738] width 16 height 16
click at [48, 735] on span at bounding box center [49, 738] width 16 height 16
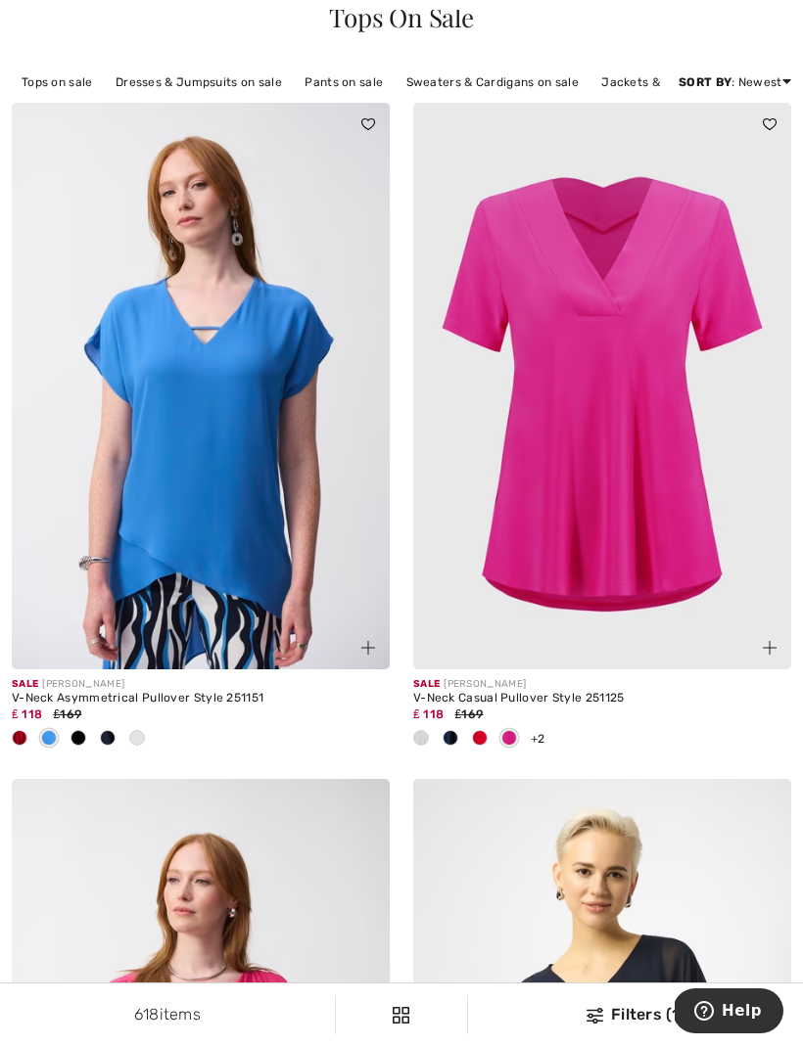
click at [57, 741] on span at bounding box center [49, 738] width 16 height 16
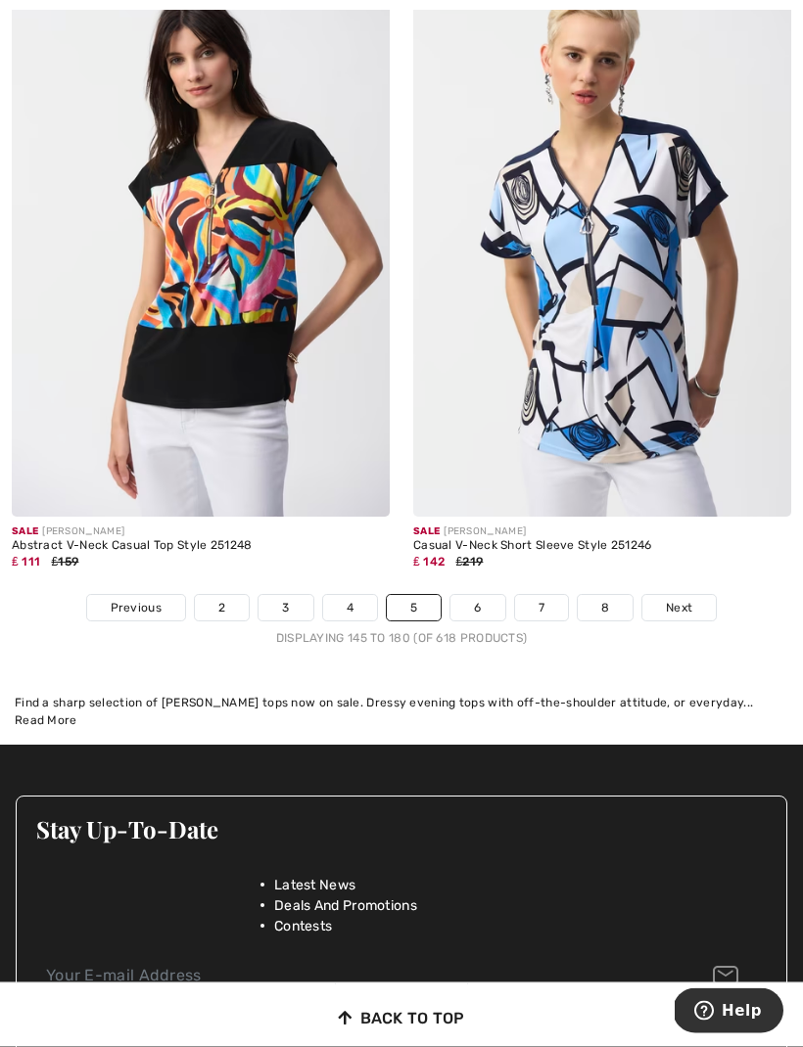
scroll to position [11803, 0]
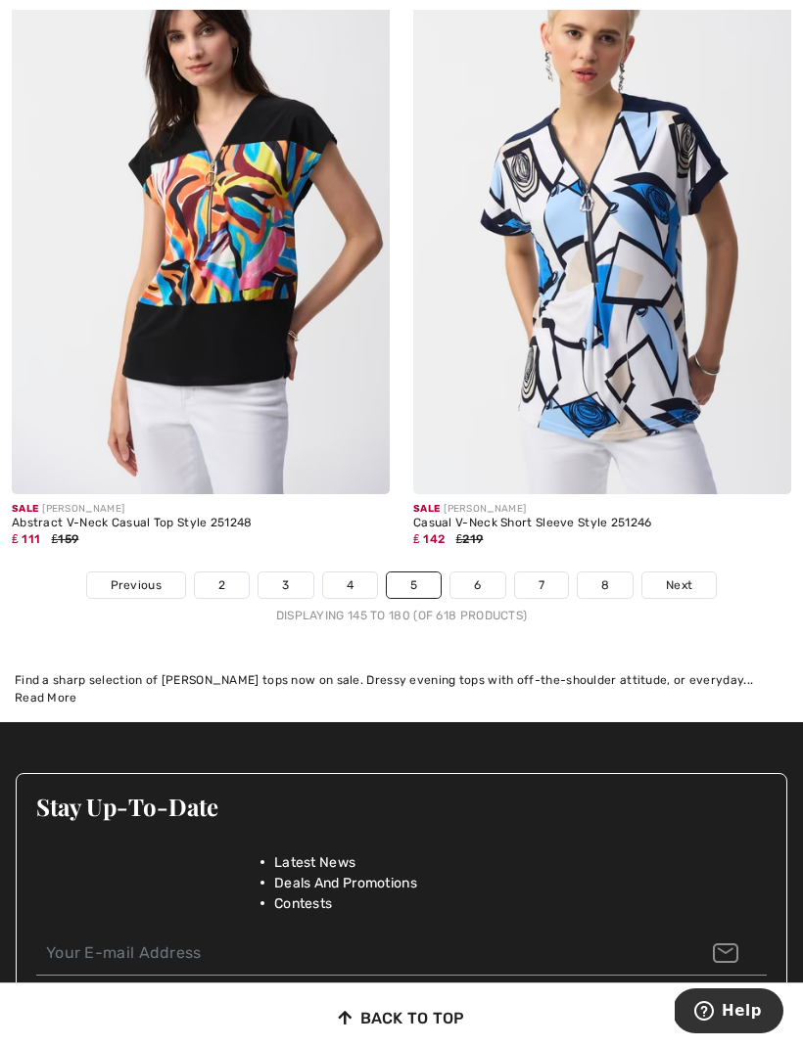
click at [489, 576] on link "6" at bounding box center [477, 585] width 54 height 25
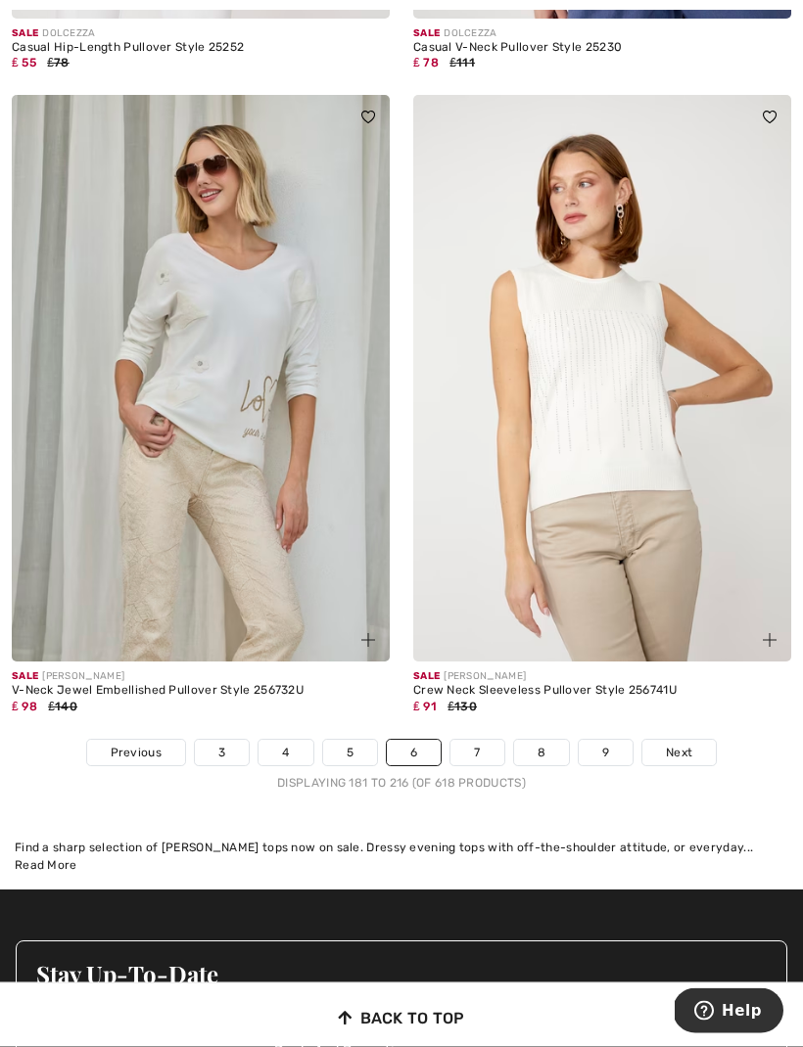
scroll to position [11442, 0]
click at [485, 740] on link "7" at bounding box center [476, 752] width 53 height 25
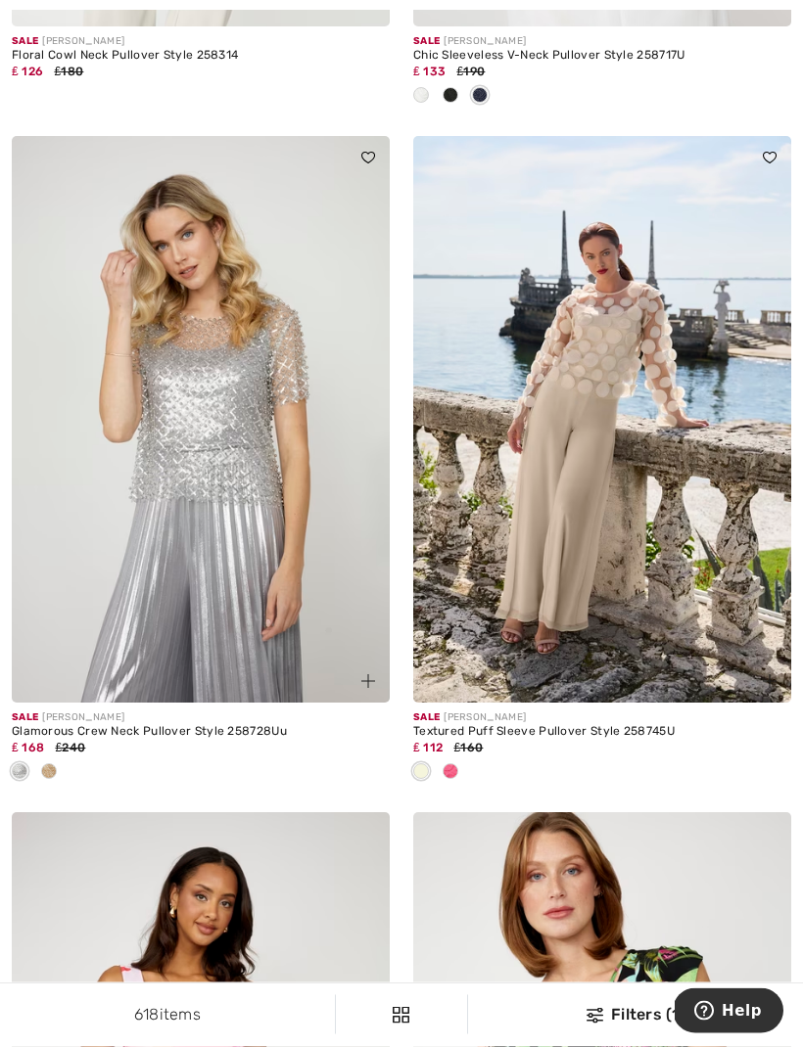
scroll to position [4796, 0]
click at [581, 561] on img at bounding box center [602, 419] width 378 height 567
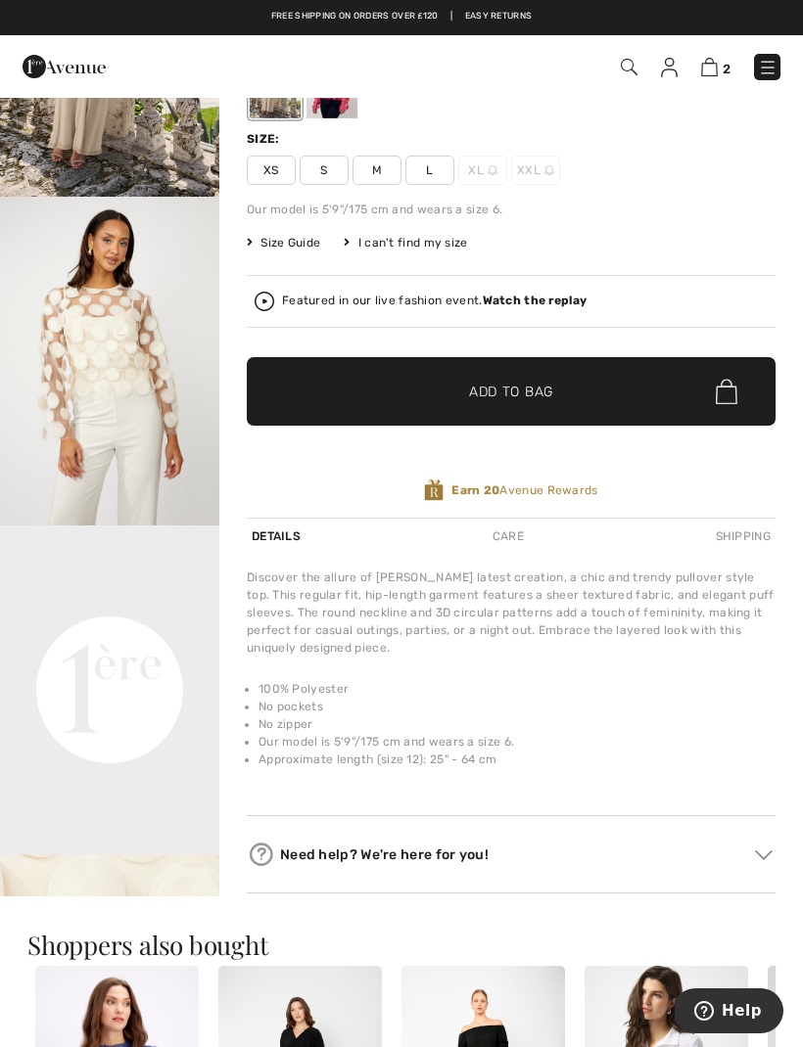
scroll to position [220, 0]
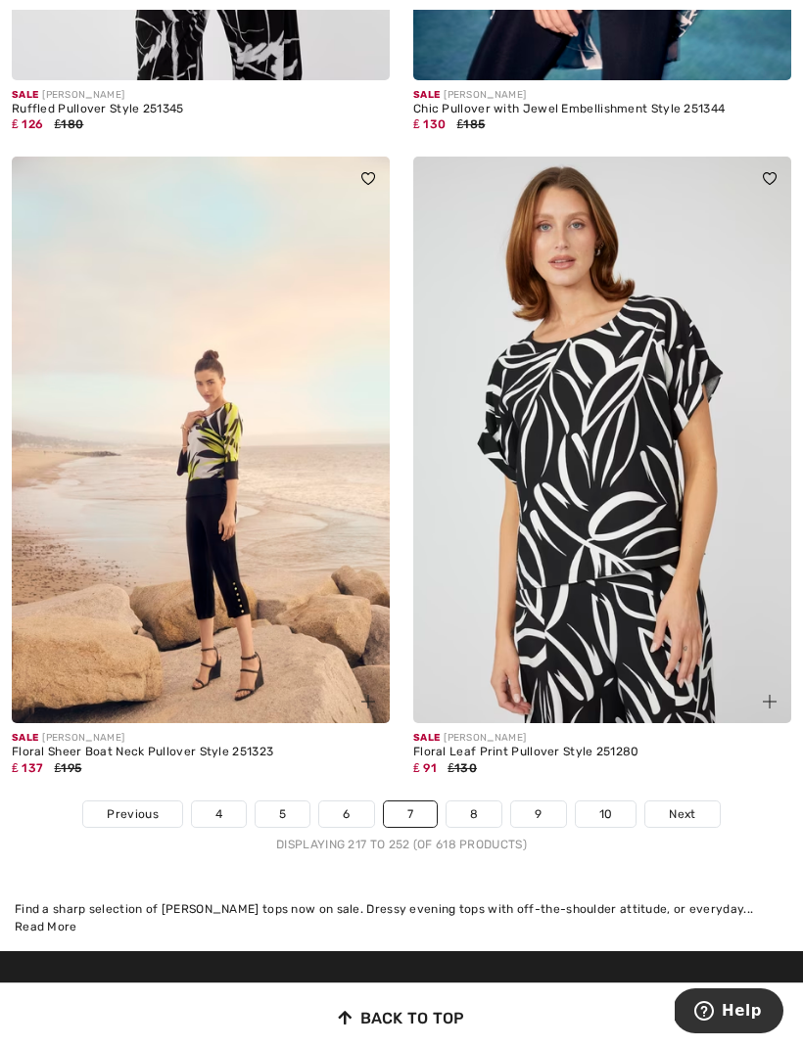
scroll to position [11509, 0]
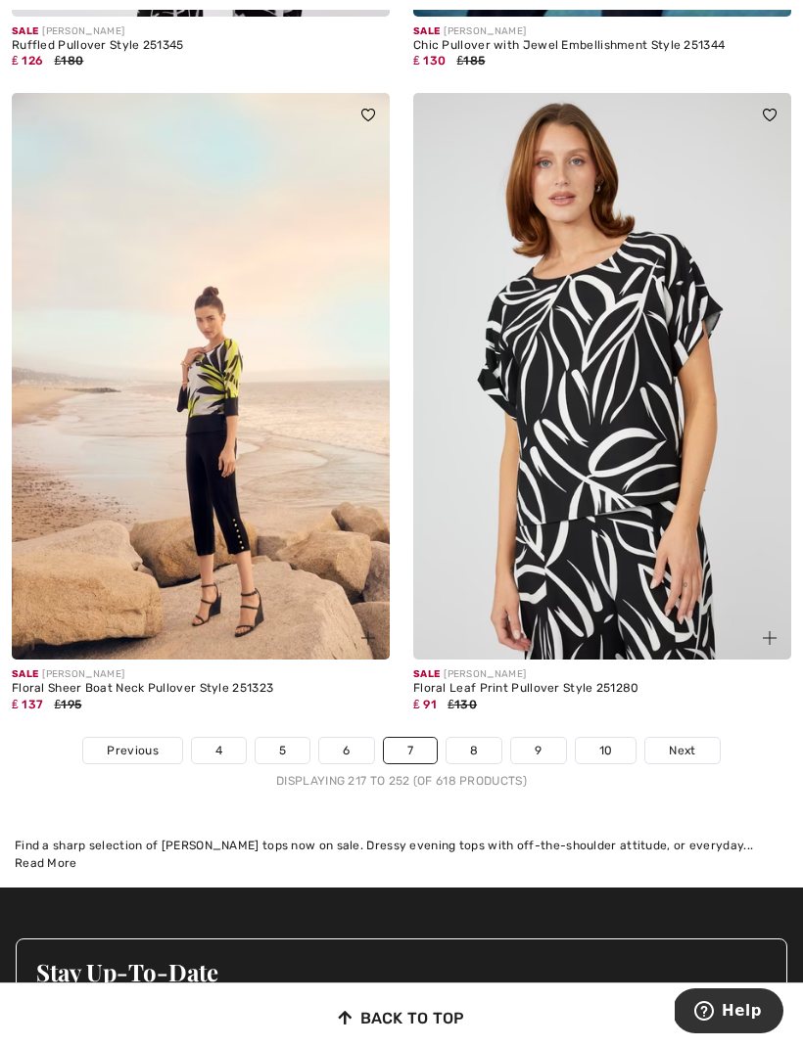
click at [486, 738] on link "8" at bounding box center [473, 750] width 55 height 25
click at [480, 738] on link "8" at bounding box center [473, 750] width 55 height 25
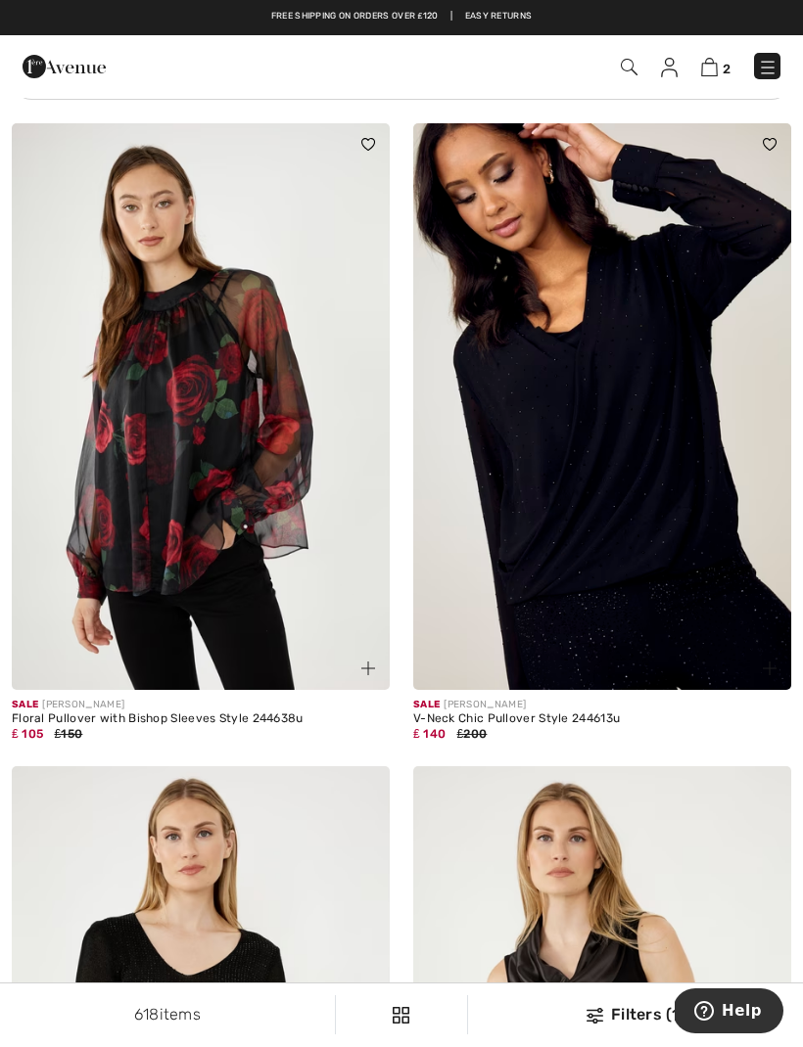
scroll to position [8227, 0]
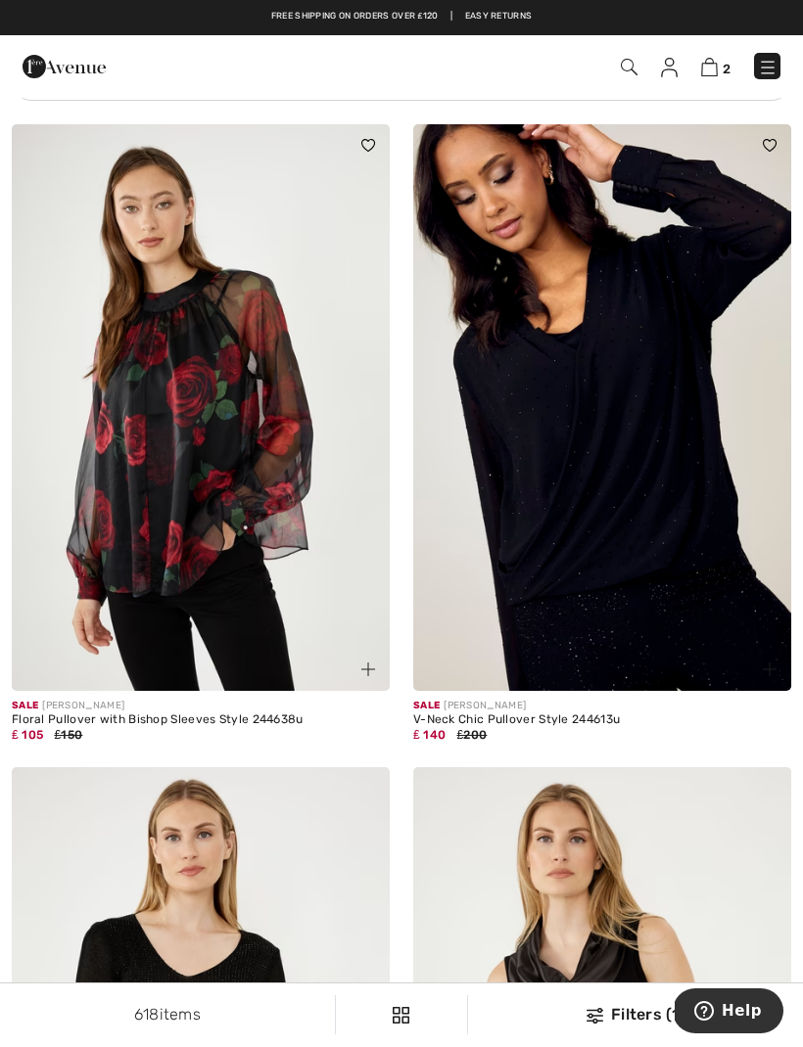
click at [264, 469] on img at bounding box center [201, 407] width 378 height 567
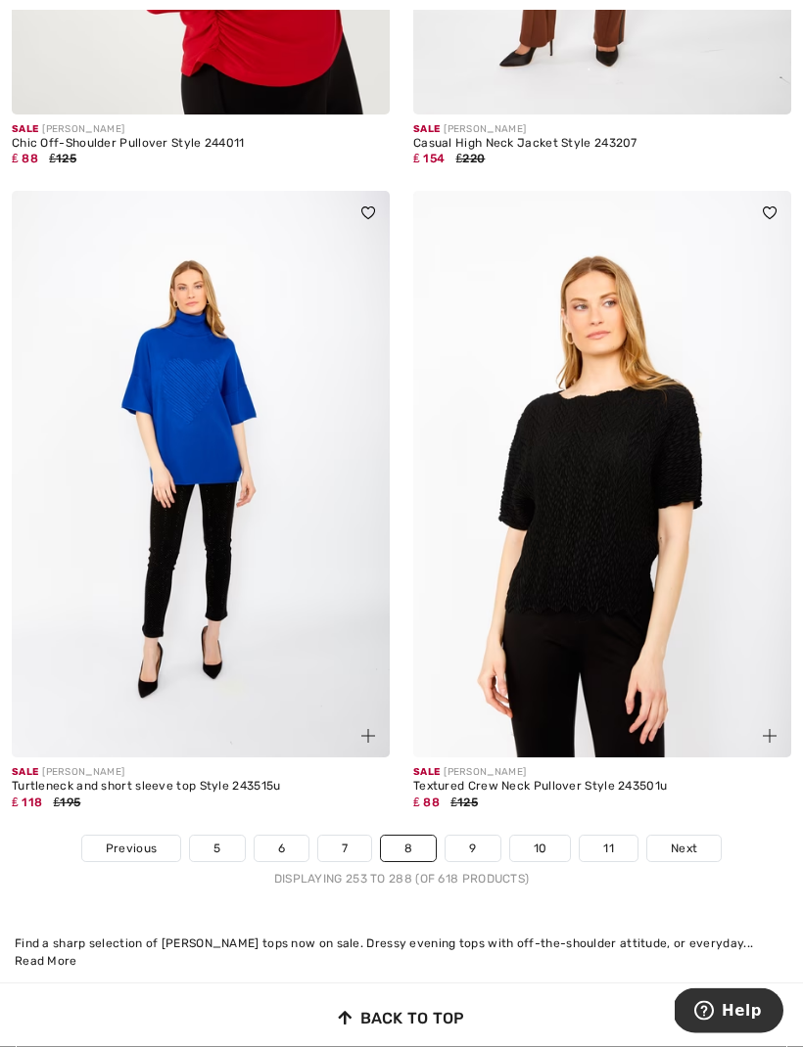
scroll to position [11387, 0]
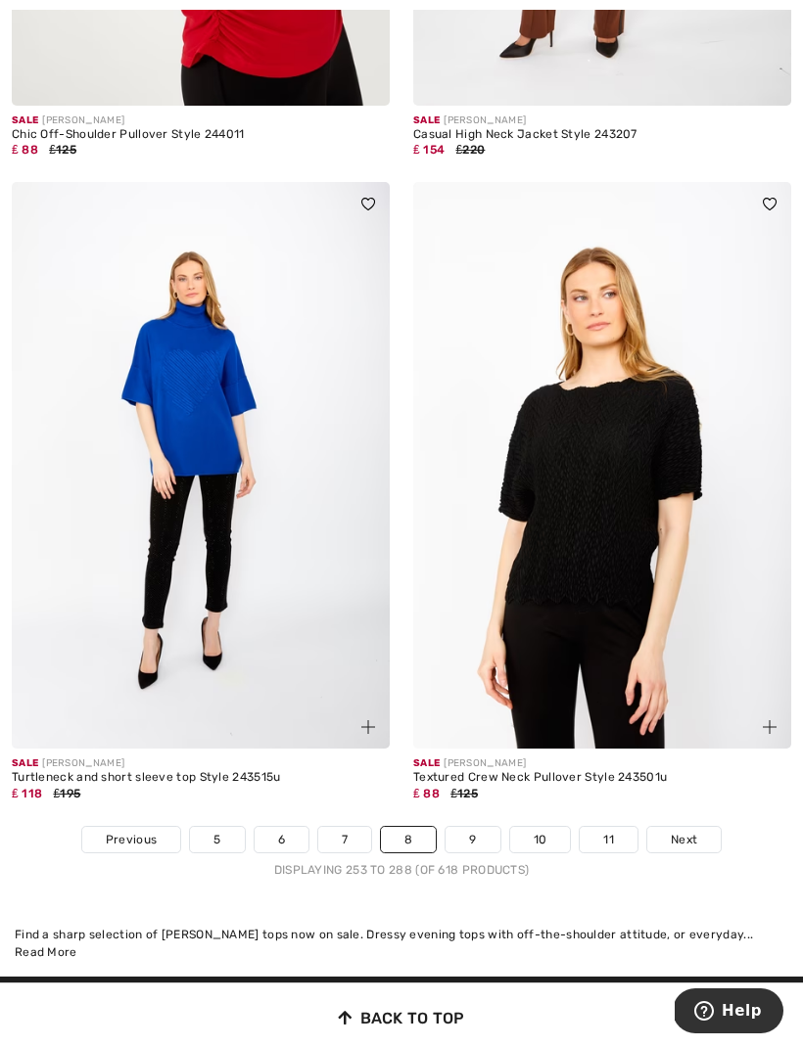
click at [480, 827] on link "9" at bounding box center [472, 839] width 54 height 25
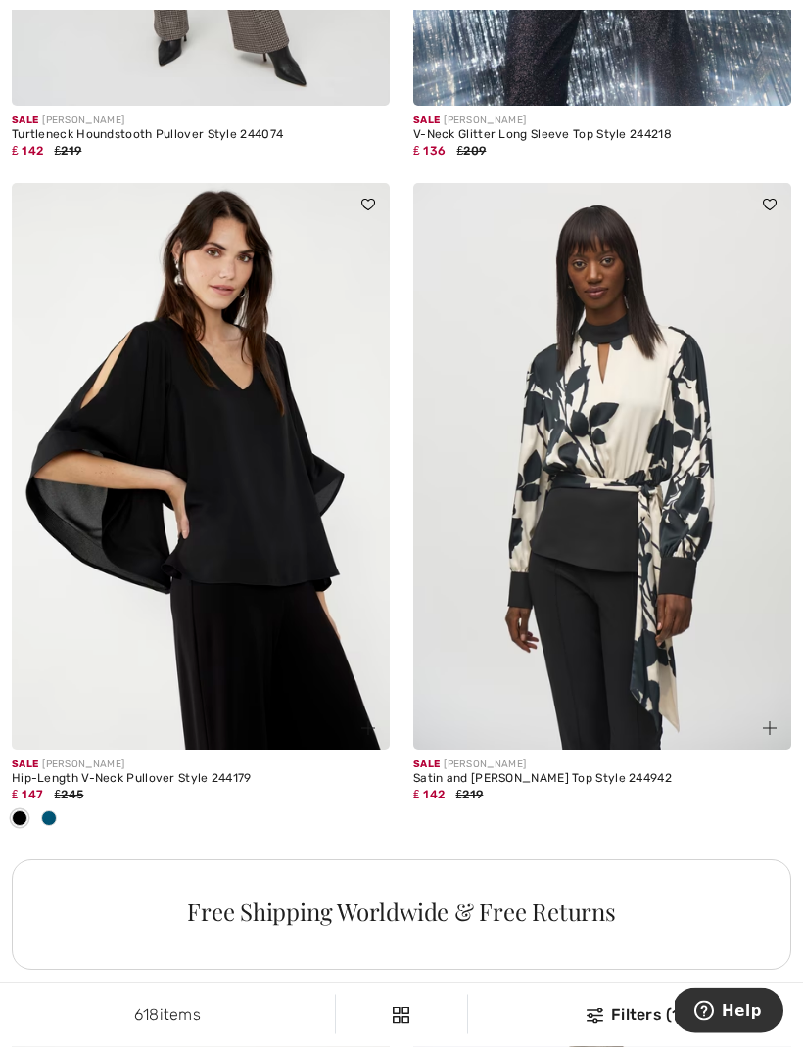
scroll to position [3295, 0]
click at [57, 814] on div at bounding box center [48, 820] width 29 height 32
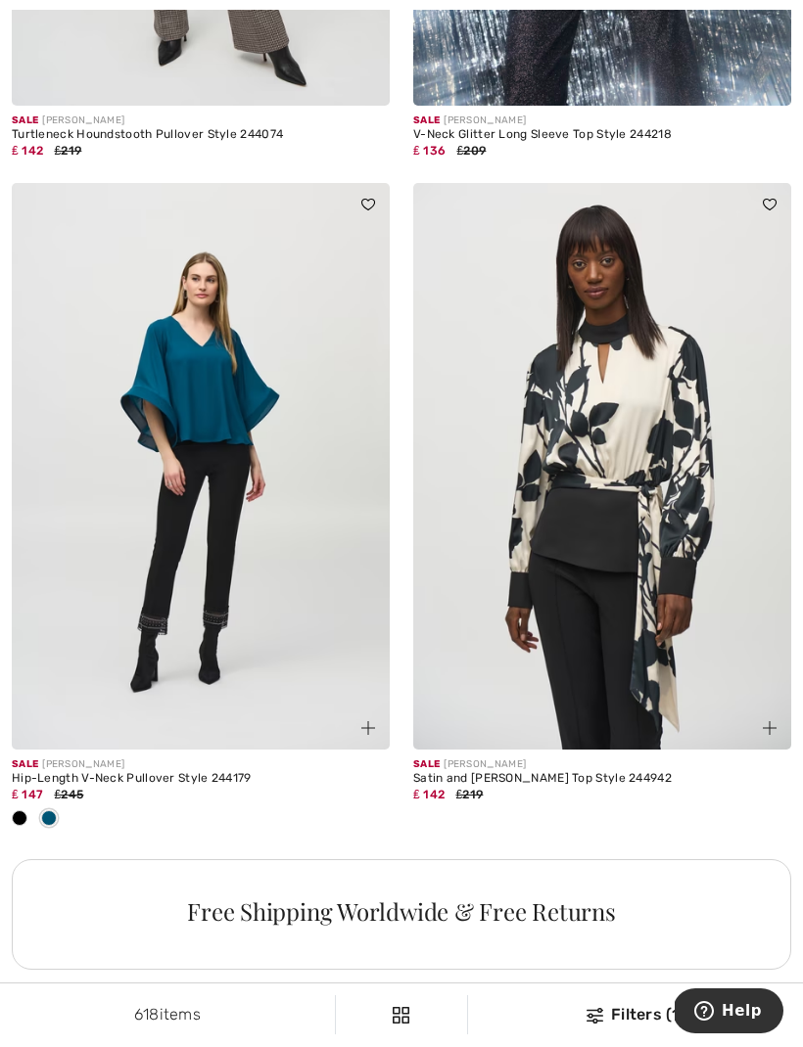
click at [55, 818] on span at bounding box center [49, 818] width 16 height 16
click at [56, 813] on span at bounding box center [49, 818] width 16 height 16
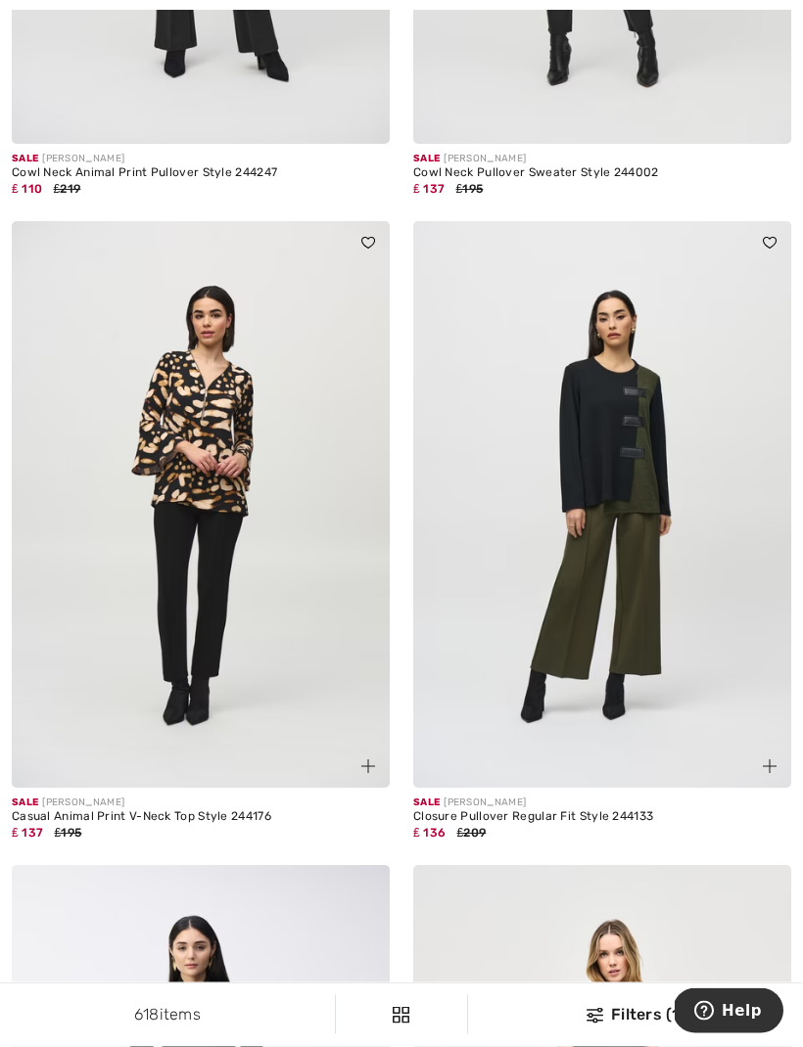
scroll to position [9514, 0]
click at [681, 529] on img at bounding box center [602, 504] width 378 height 567
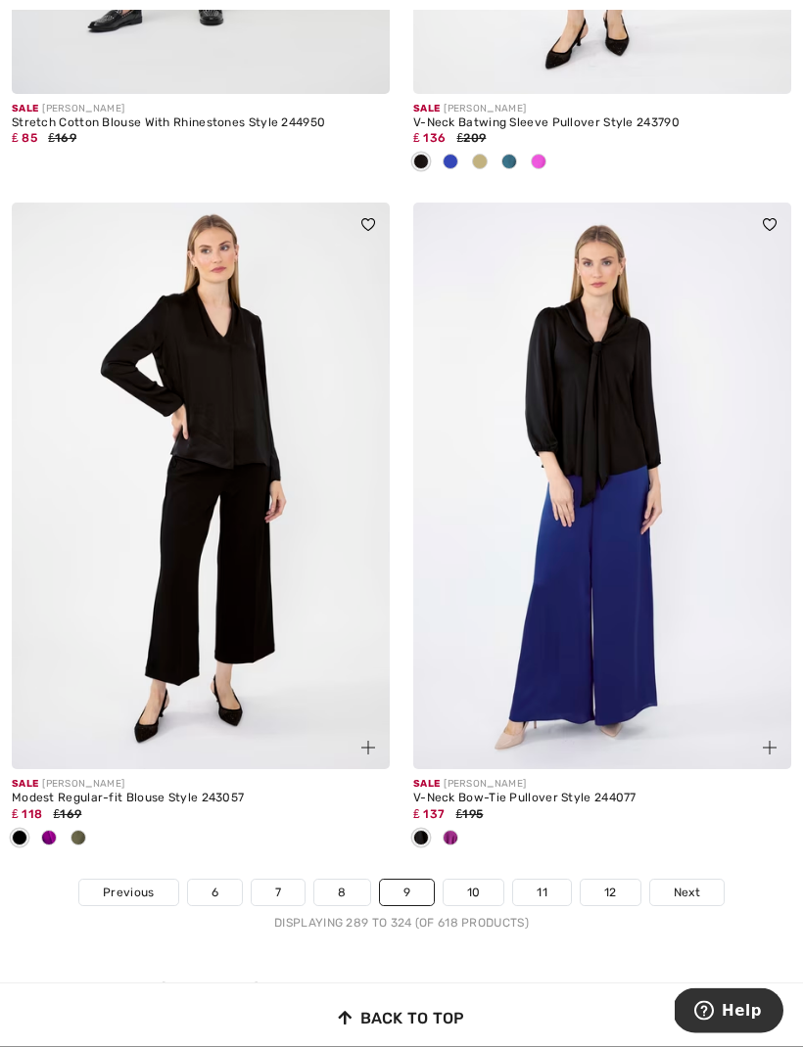
scroll to position [11528, 0]
click at [485, 880] on link "10" at bounding box center [473, 892] width 61 height 25
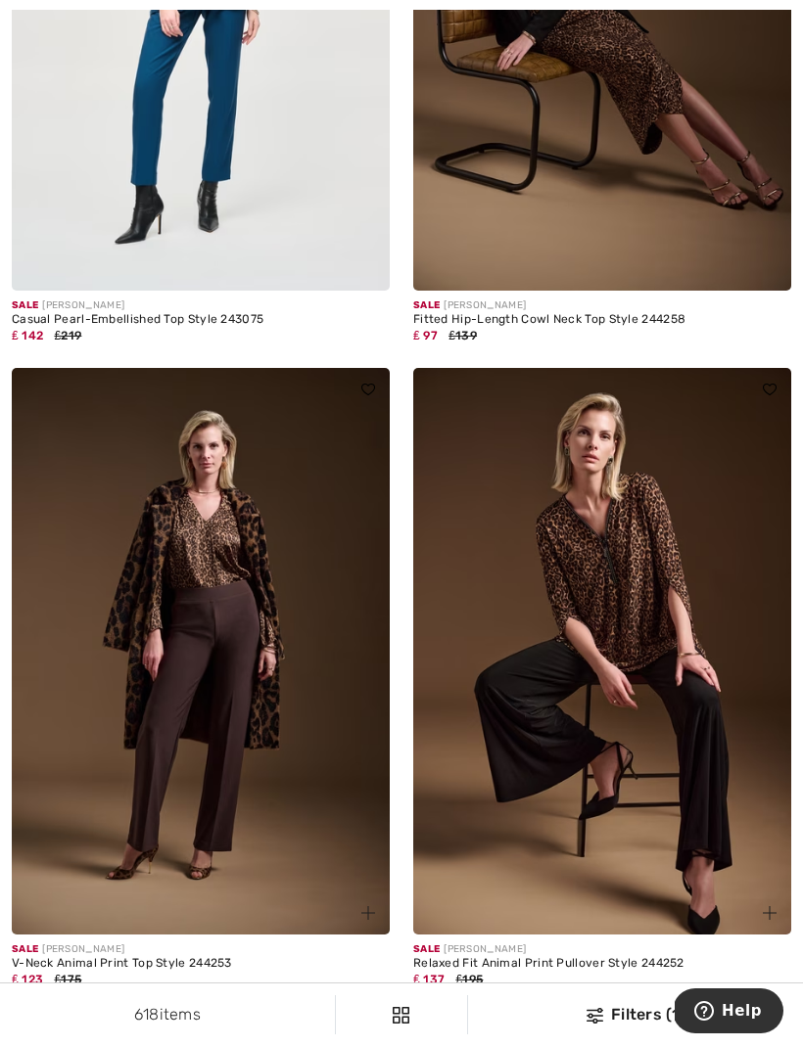
scroll to position [9982, 0]
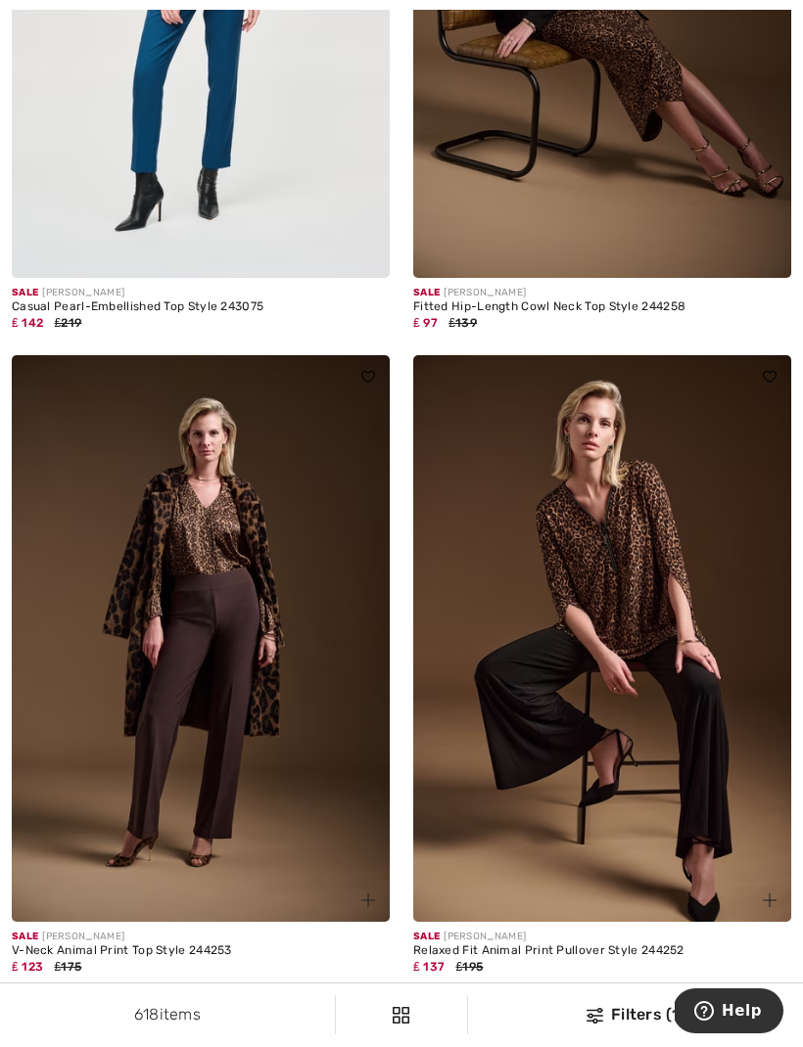
click at [637, 942] on div "Sale JOSEPH RIBKOFF Relaxed Fit Animal Print Pullover Style 244252 ₤ 137 ₤195" at bounding box center [602, 960] width 378 height 77
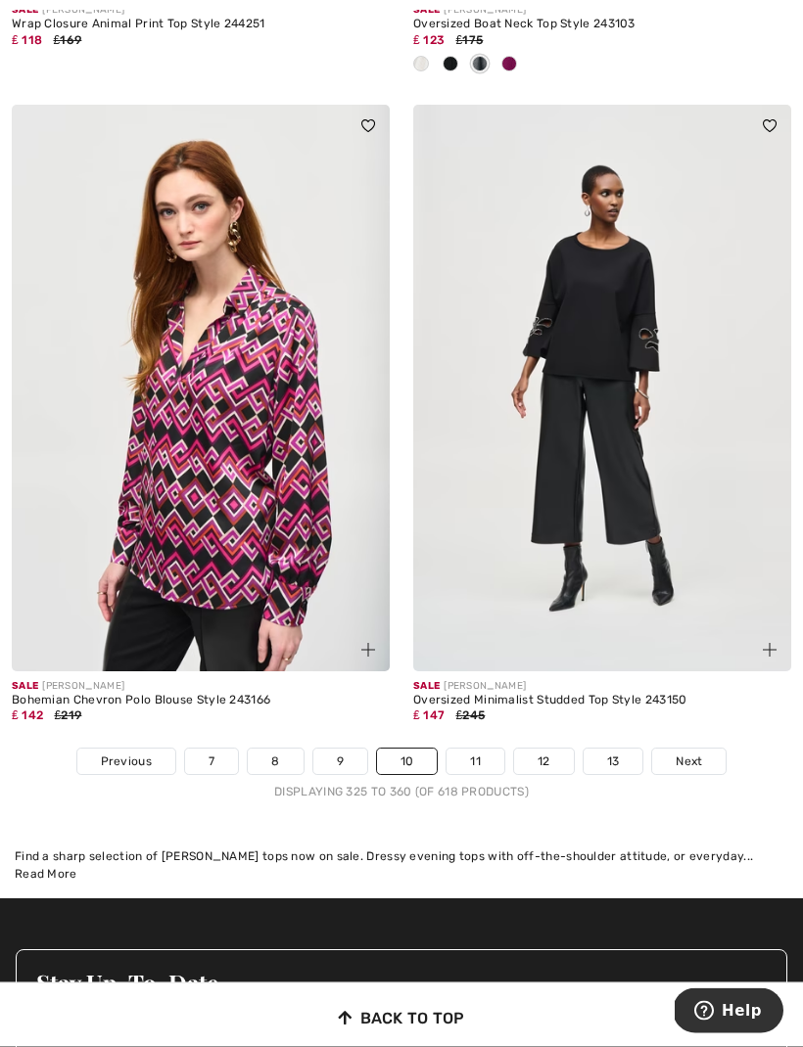
scroll to position [11553, 0]
click at [466, 749] on link "11" at bounding box center [475, 761] width 58 height 25
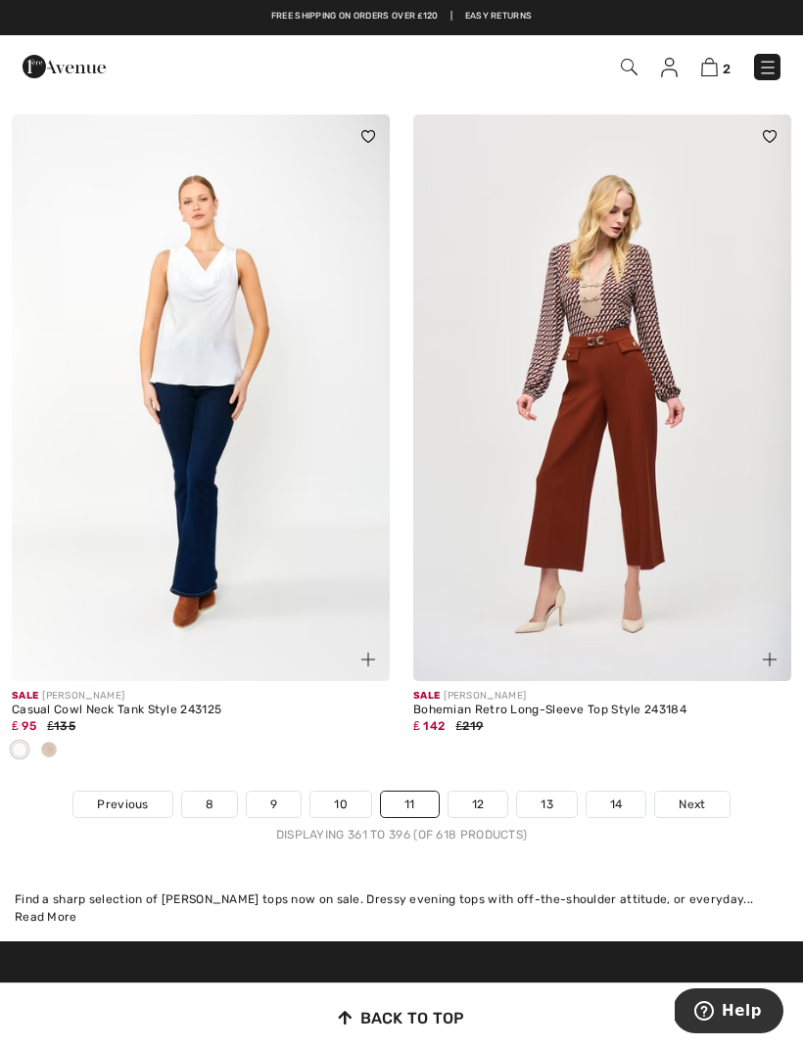
scroll to position [11471, 0]
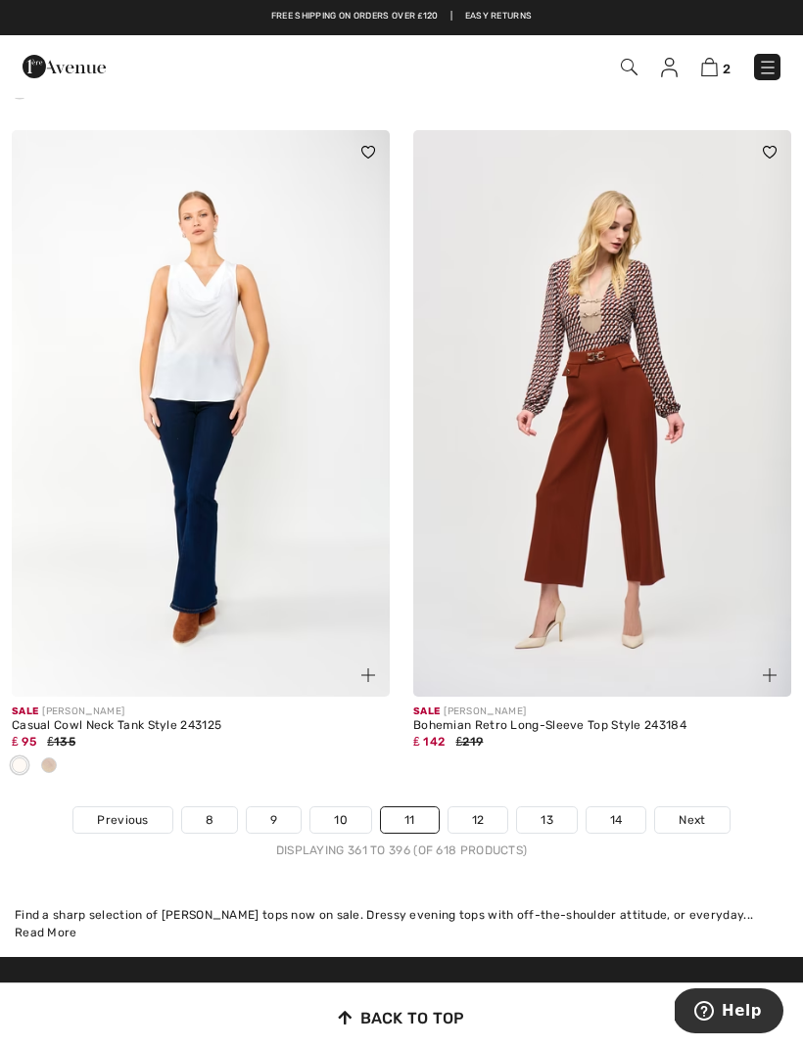
click at [699, 808] on link "Next" at bounding box center [691, 820] width 73 height 25
click at [700, 811] on span "Next" at bounding box center [691, 820] width 26 height 18
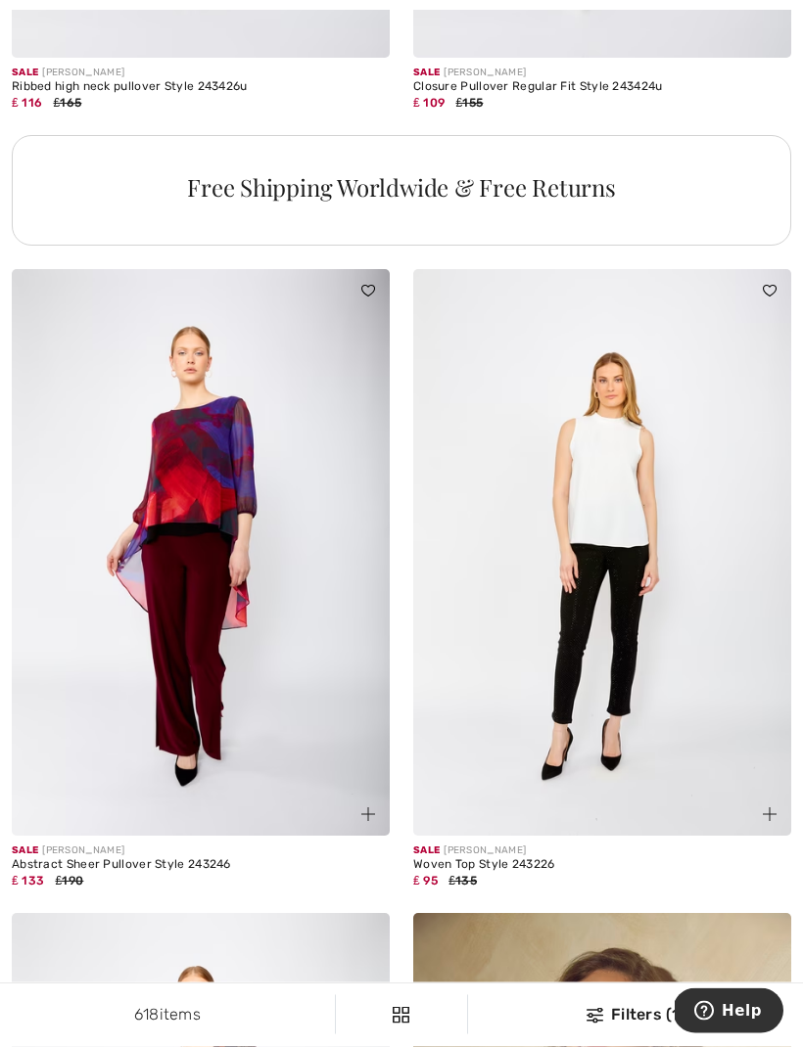
scroll to position [3954, 0]
click at [215, 506] on img at bounding box center [201, 552] width 378 height 567
click at [236, 477] on img at bounding box center [201, 552] width 378 height 567
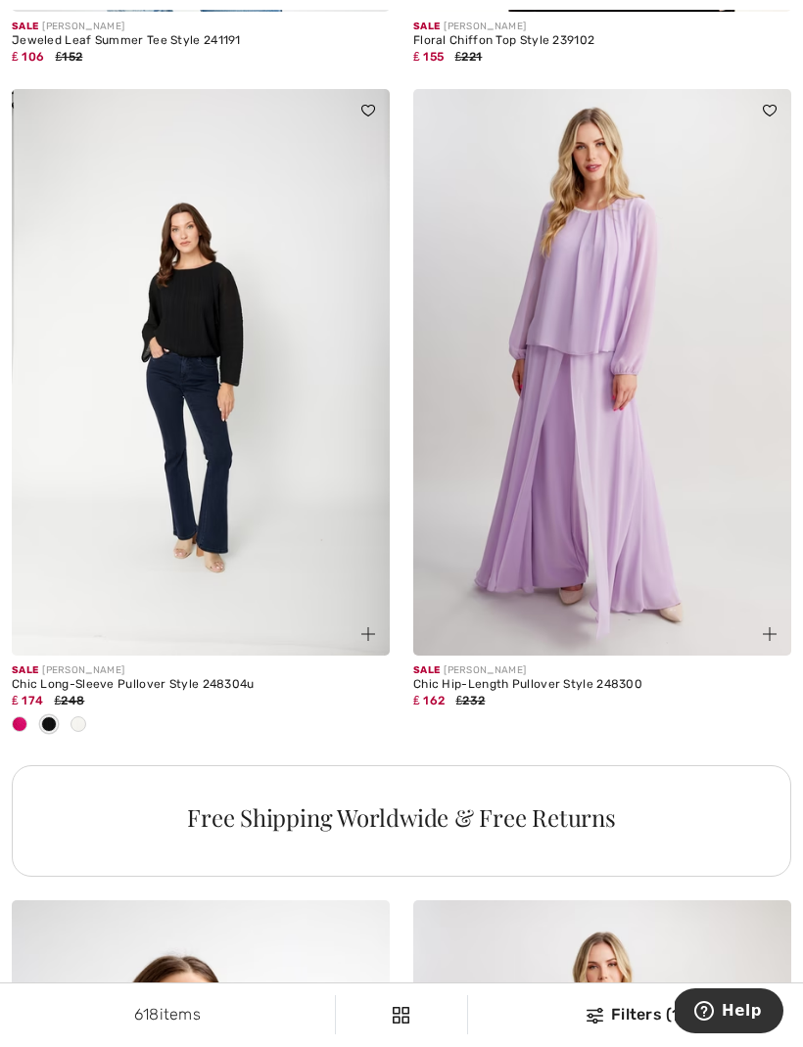
scroll to position [7353, 0]
click at [655, 457] on img at bounding box center [602, 373] width 378 height 567
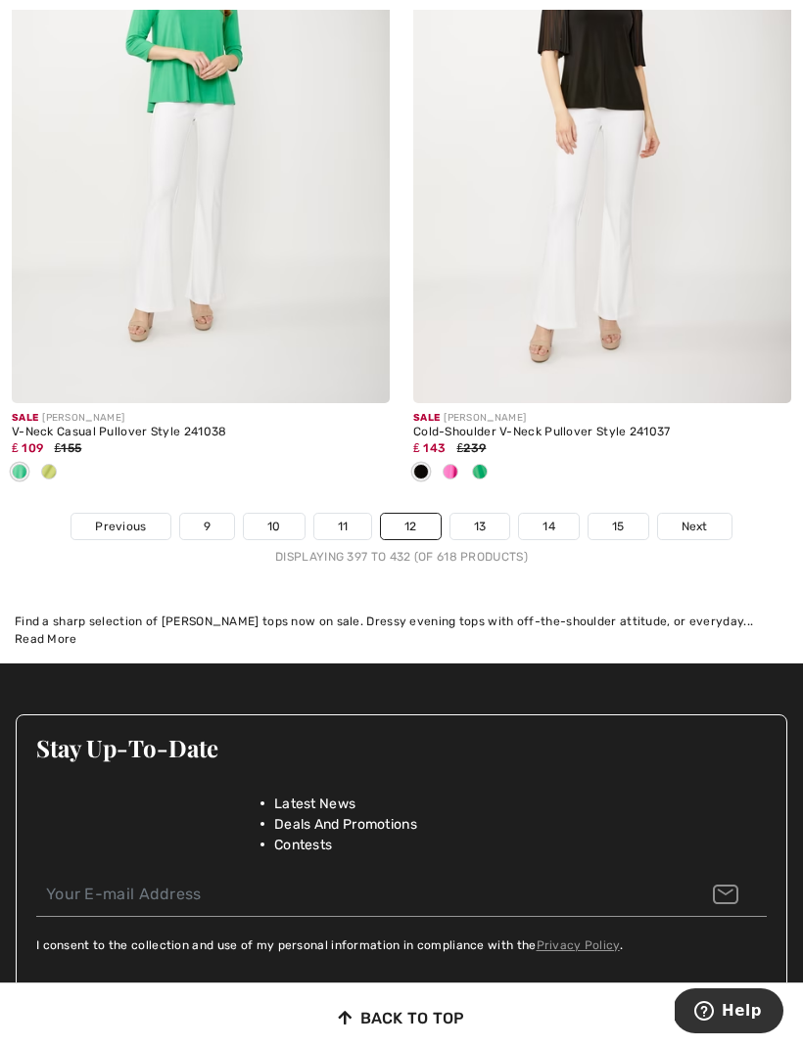
scroll to position [11721, 0]
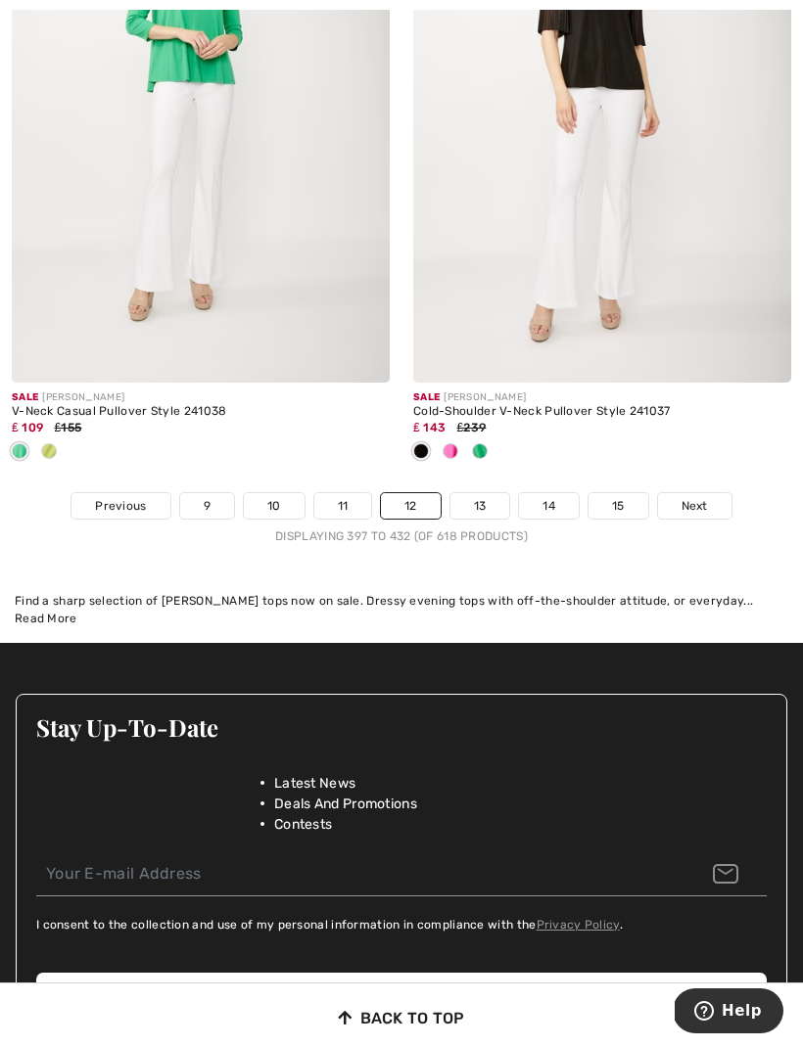
click at [485, 499] on link "13" at bounding box center [480, 505] width 60 height 25
click at [490, 493] on link "13" at bounding box center [480, 505] width 60 height 25
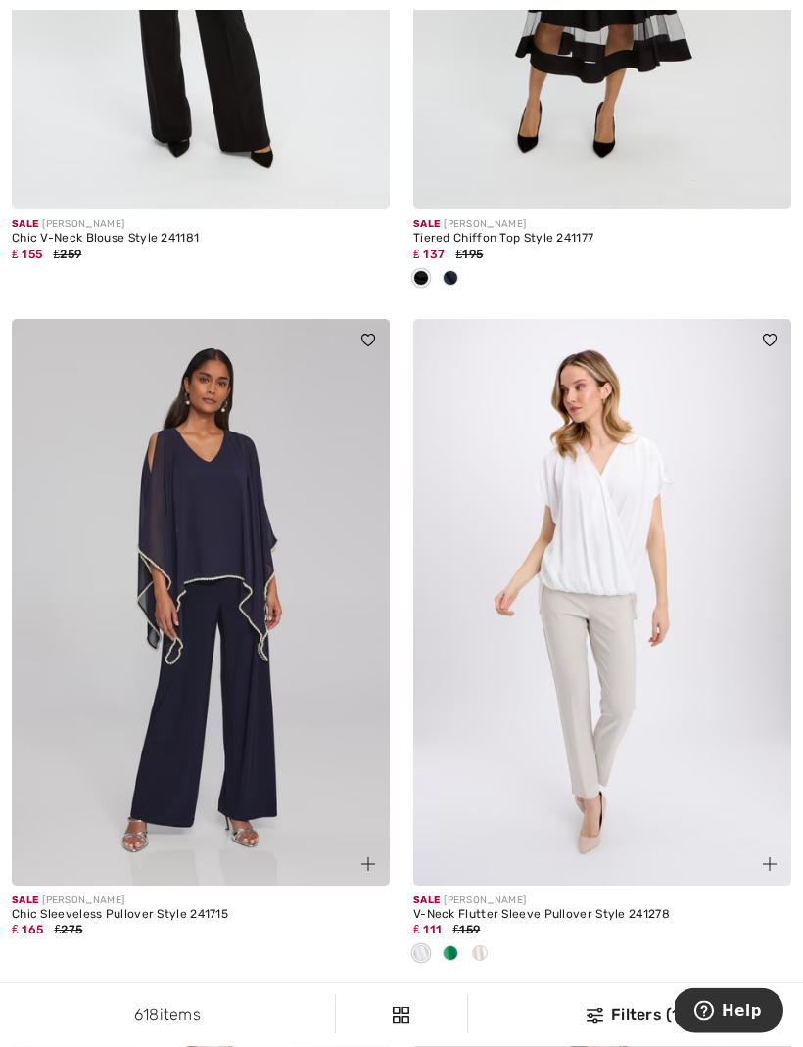
scroll to position [6030, 0]
click at [242, 508] on img at bounding box center [201, 602] width 378 height 567
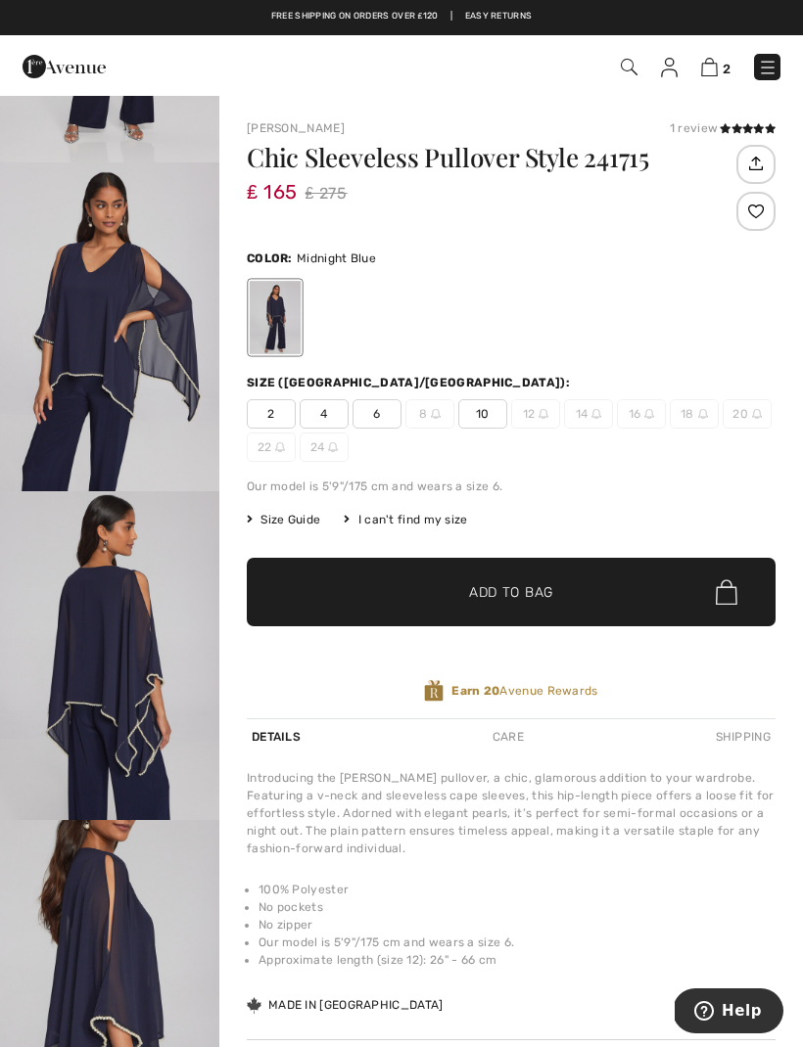
scroll to position [283, 0]
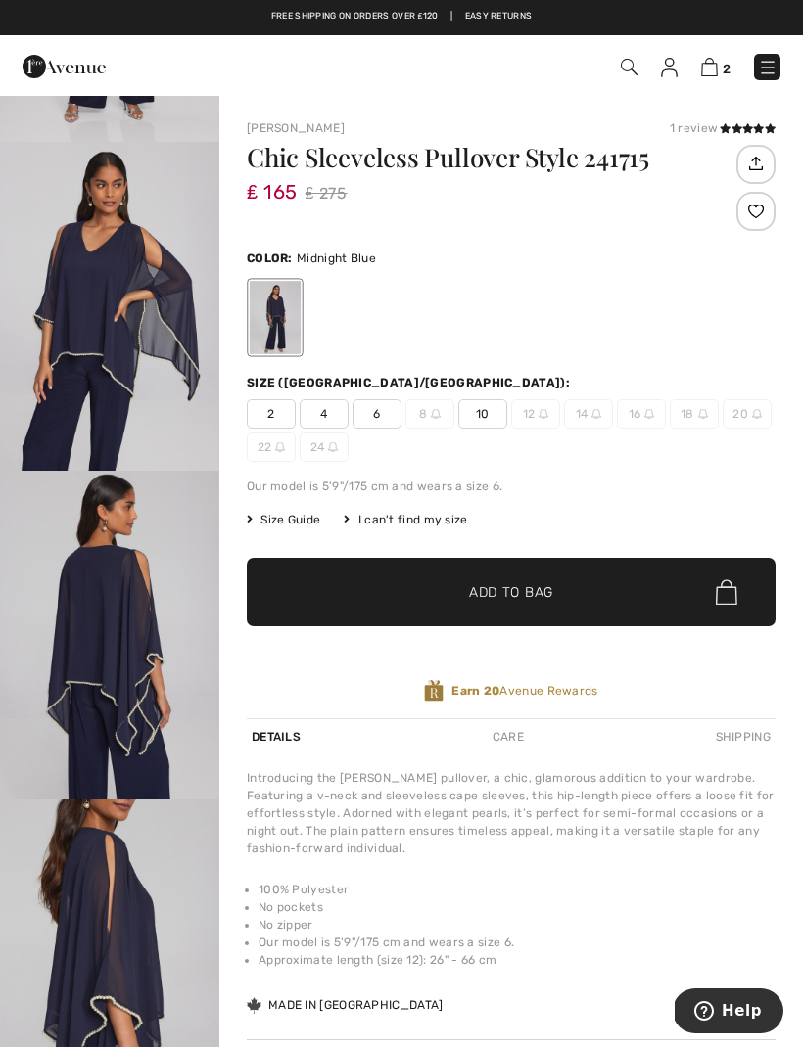
click at [153, 641] on img "3 / 5" at bounding box center [109, 635] width 219 height 329
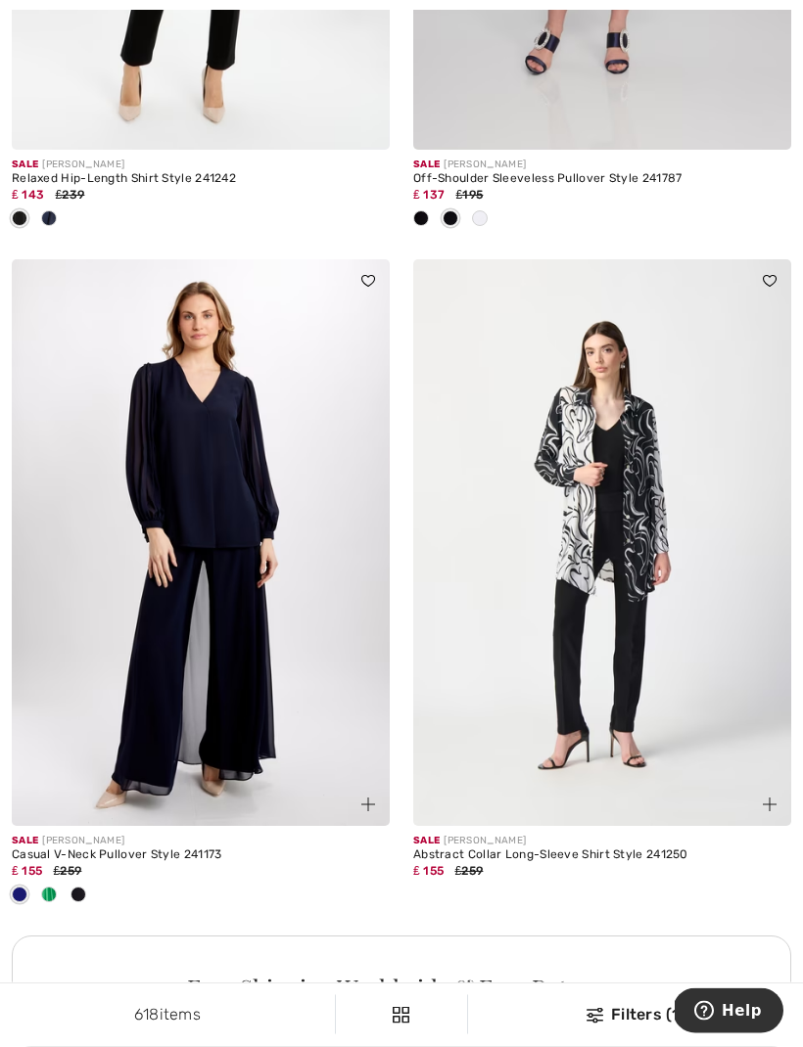
scroll to position [7442, 0]
click at [278, 509] on img at bounding box center [201, 542] width 378 height 567
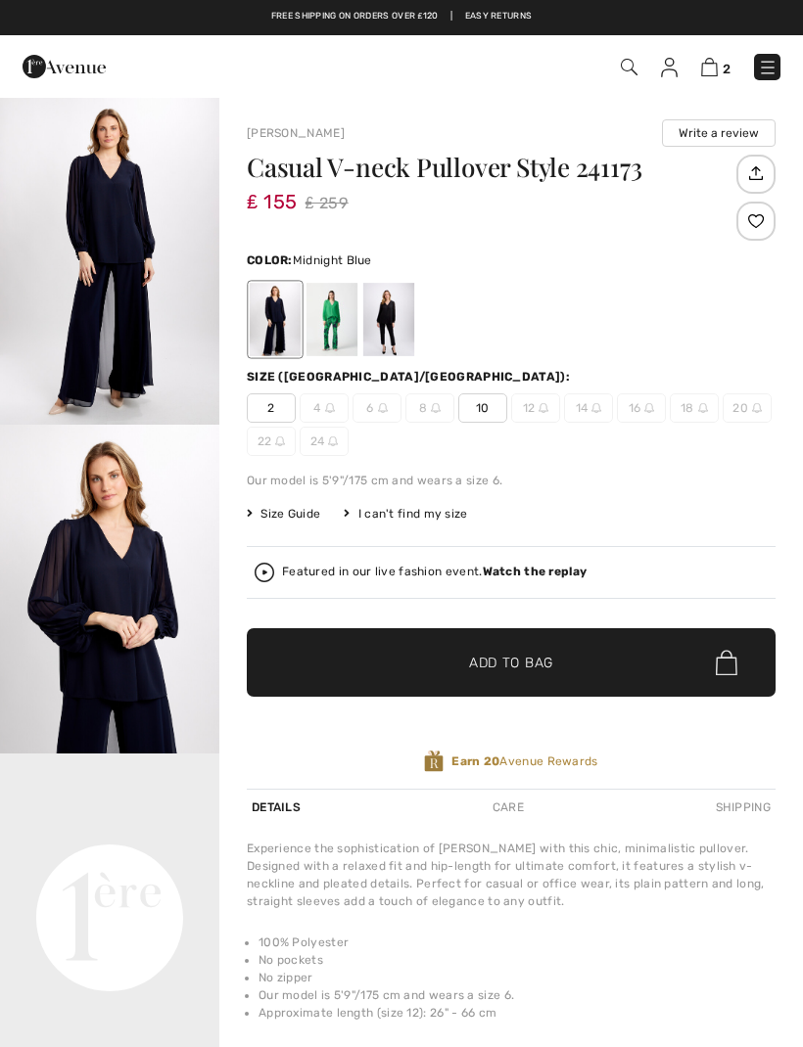
click at [336, 329] on div at bounding box center [331, 319] width 51 height 73
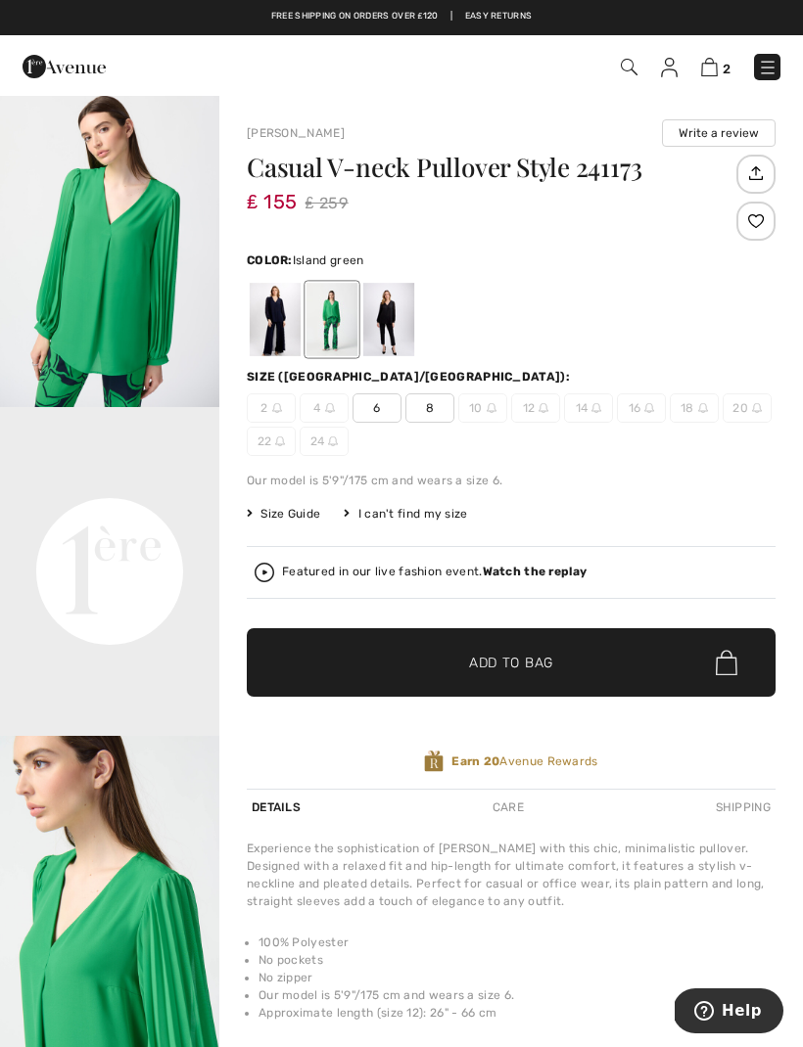
scroll to position [360, 0]
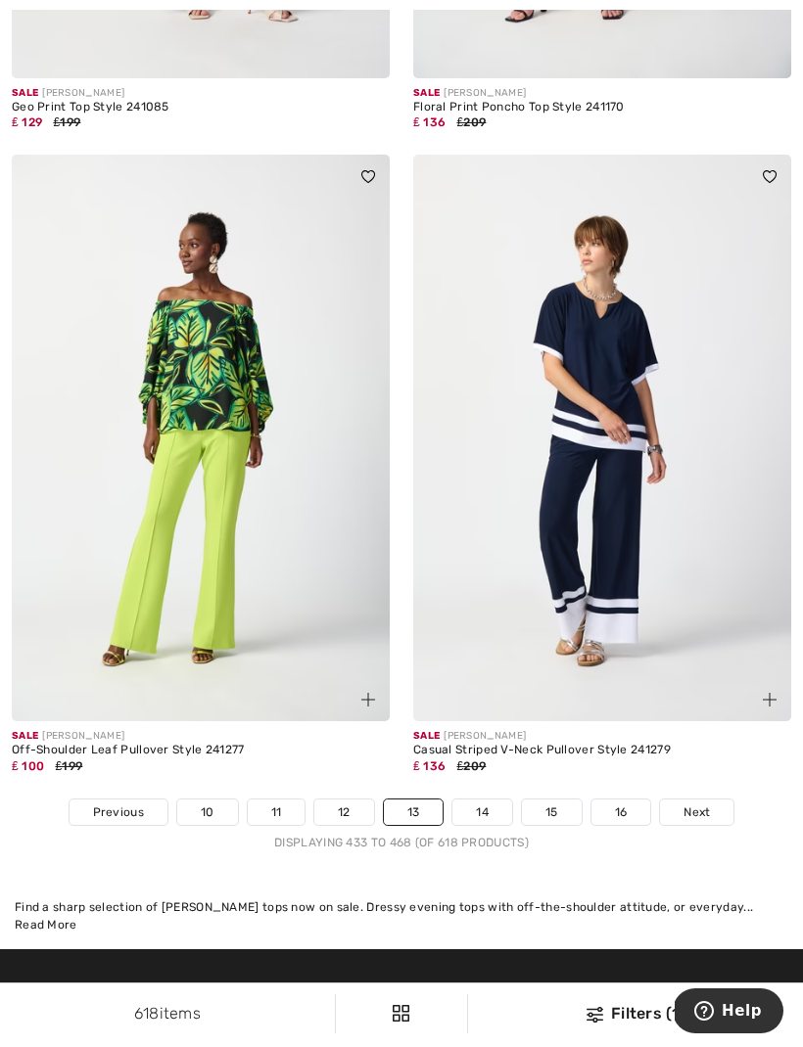
scroll to position [11701, 0]
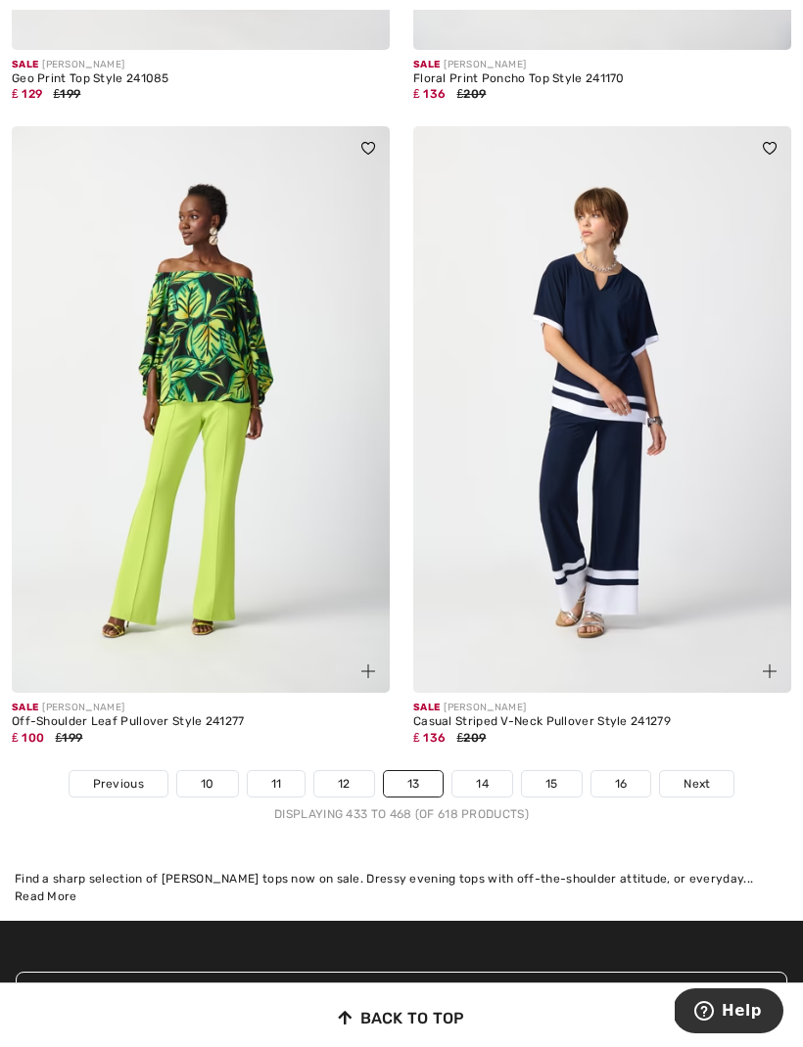
click at [488, 771] on link "14" at bounding box center [482, 783] width 60 height 25
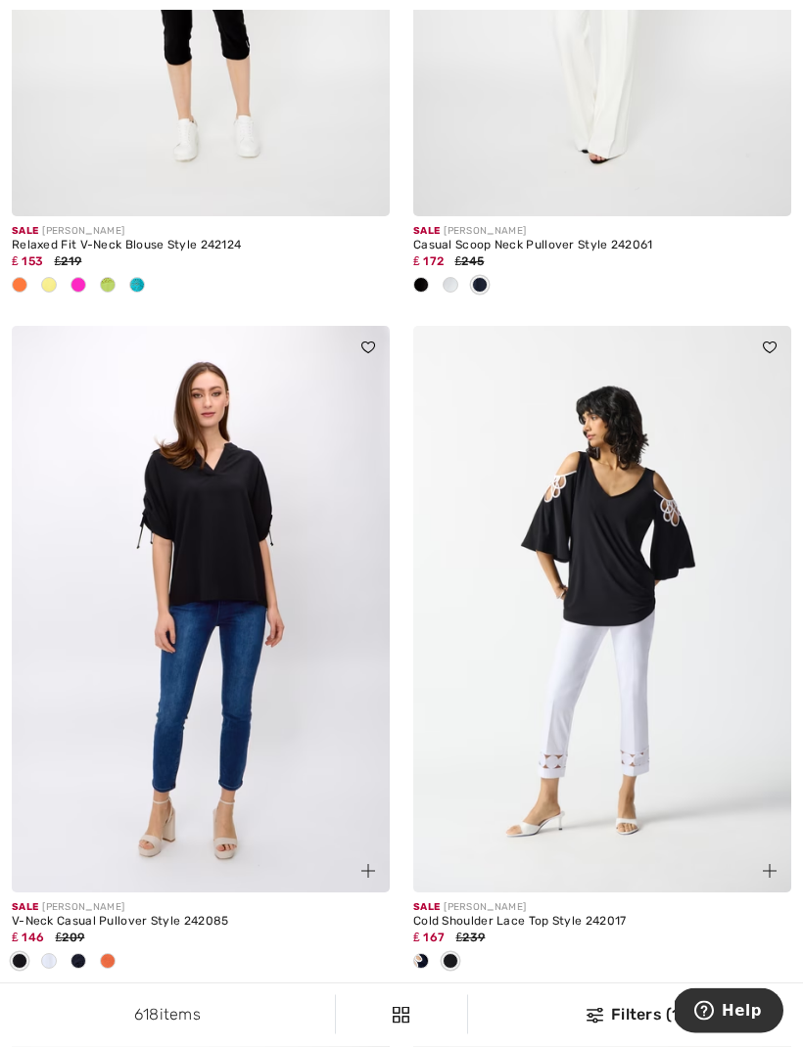
scroll to position [2508, 0]
click at [457, 953] on span at bounding box center [450, 961] width 16 height 16
click at [494, 989] on div "Sale JOSEPH RIBKOFF Cold Shoulder Lace Top Style 242017 ₤ 167 ₤239" at bounding box center [602, 948] width 378 height 110
click at [530, 978] on div "Sale JOSEPH RIBKOFF Cold Shoulder Lace Top Style 242017 ₤ 167 ₤239" at bounding box center [602, 948] width 378 height 110
click at [454, 953] on span at bounding box center [450, 961] width 16 height 16
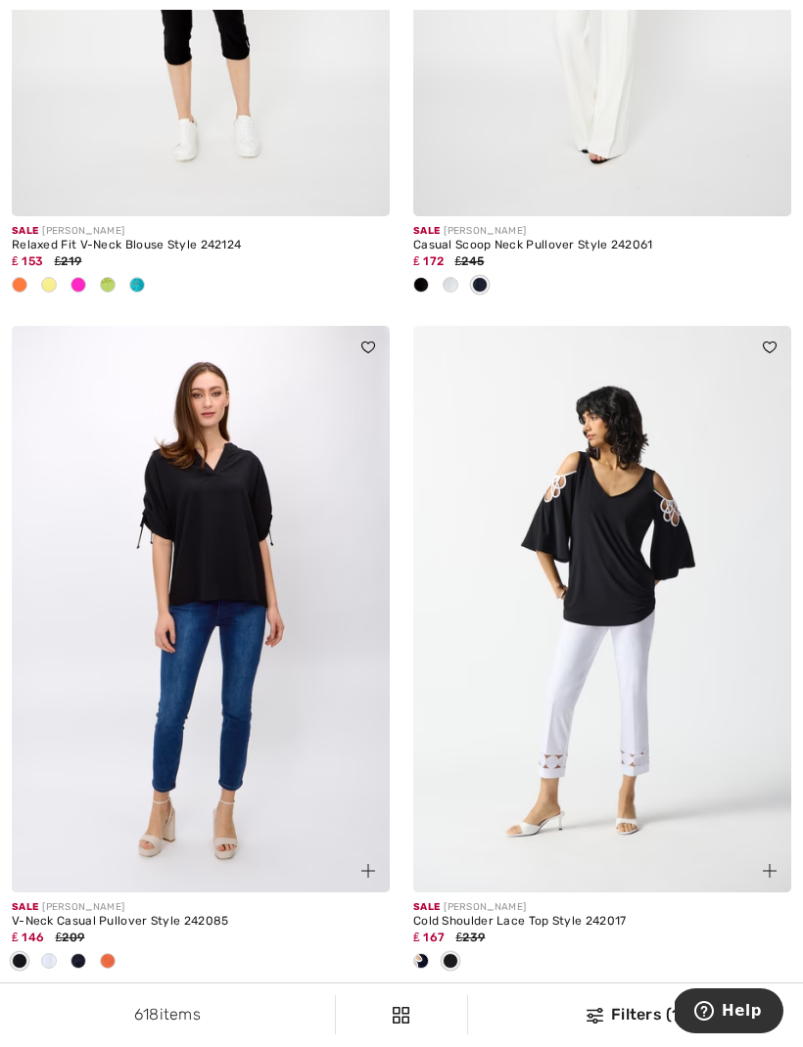
click at [426, 956] on span at bounding box center [421, 961] width 16 height 16
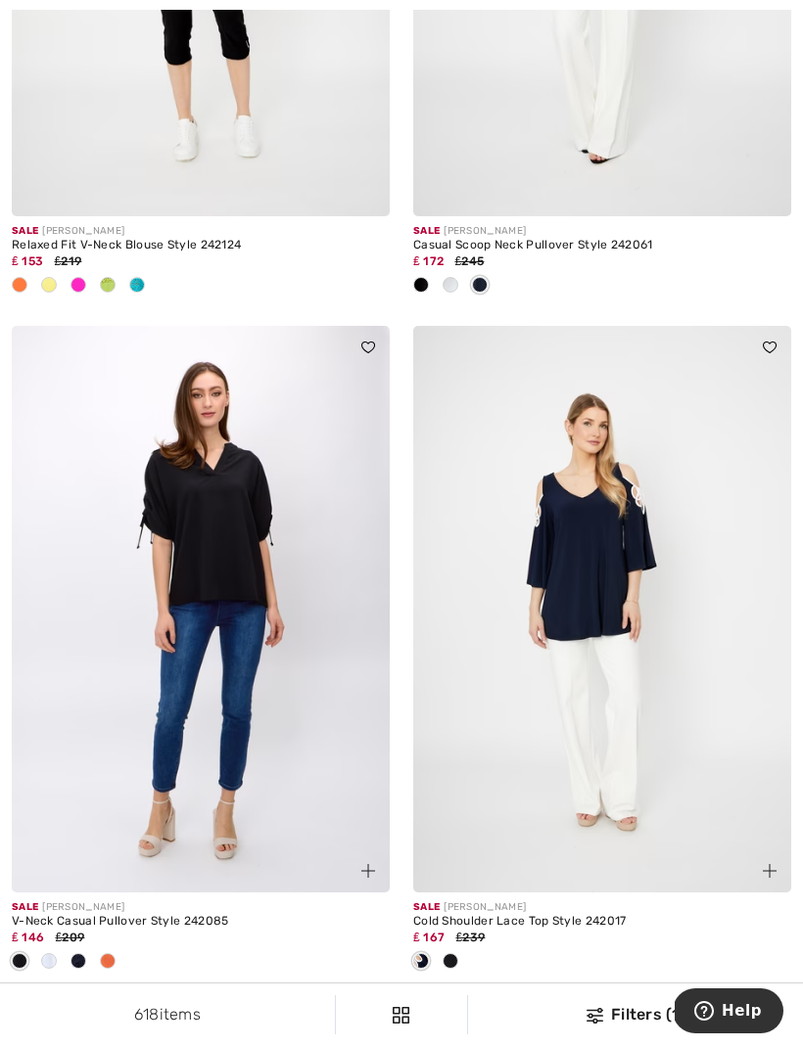
click at [427, 953] on span at bounding box center [421, 961] width 16 height 16
click at [637, 786] on img at bounding box center [602, 609] width 378 height 567
click at [704, 625] on img at bounding box center [602, 609] width 378 height 567
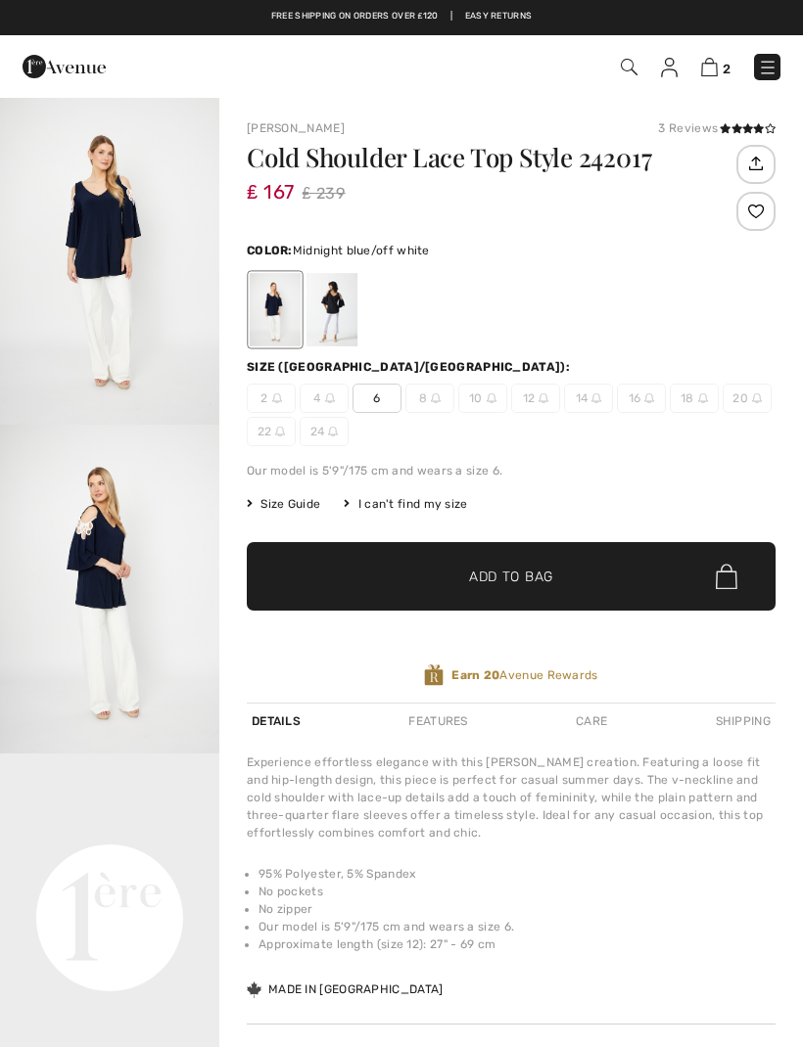
checkbox input "true"
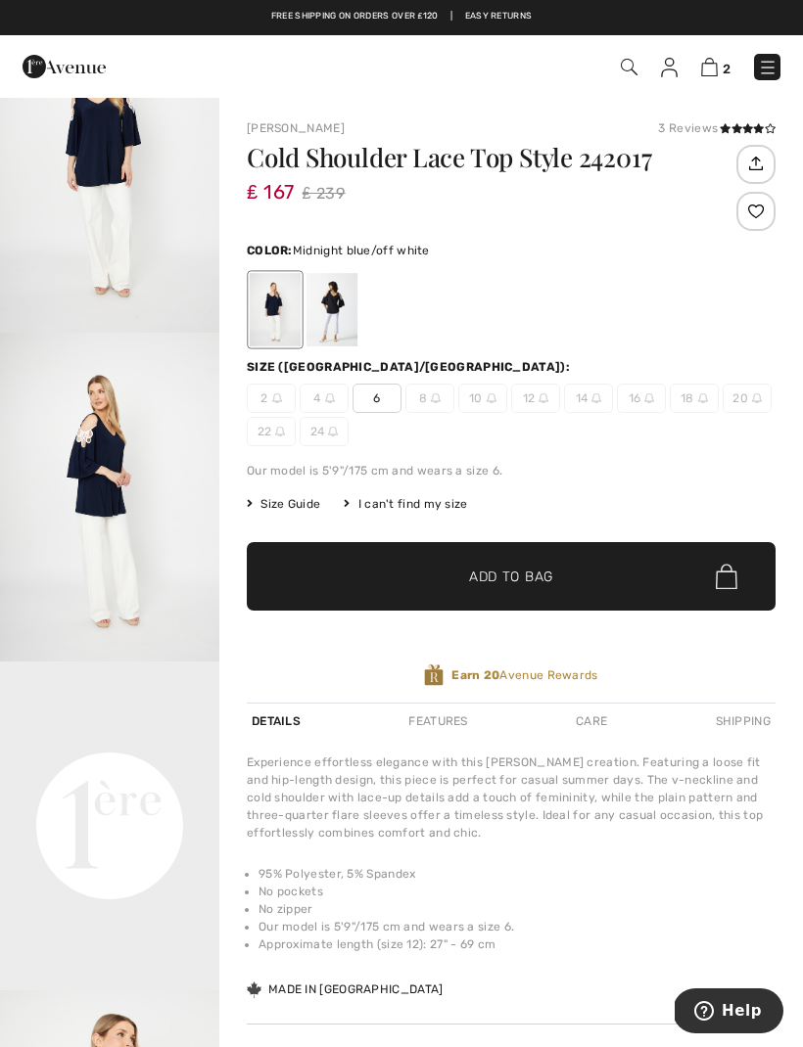
scroll to position [146, 0]
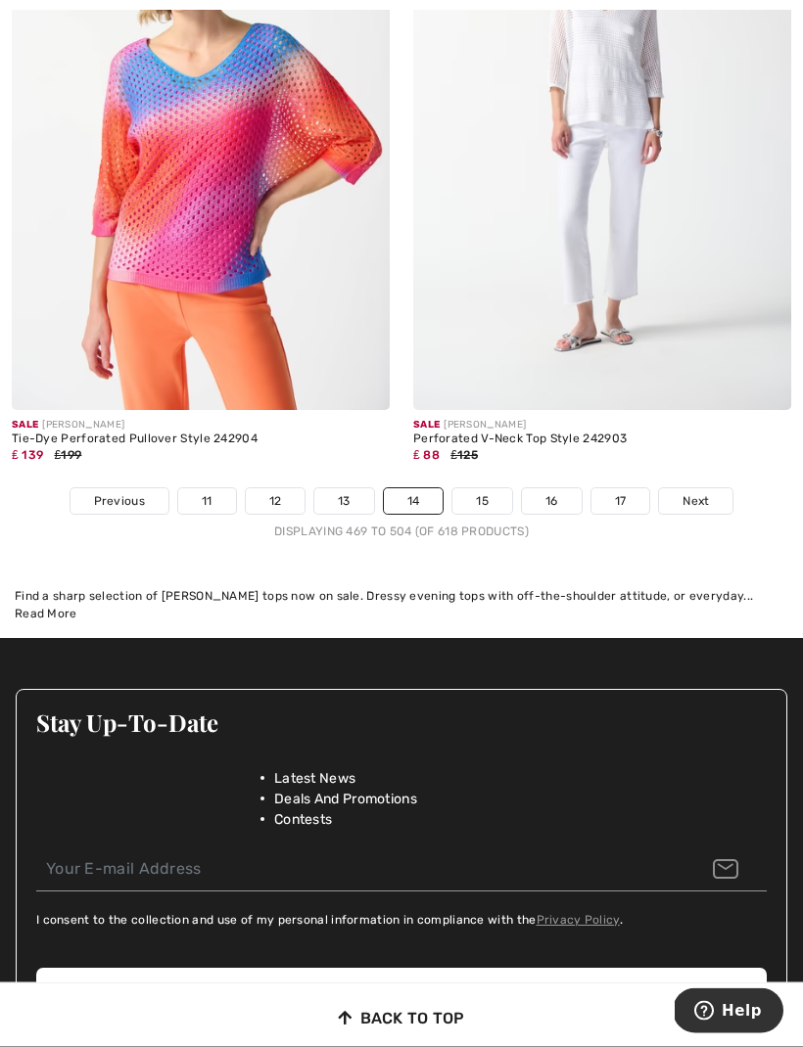
scroll to position [11914, 0]
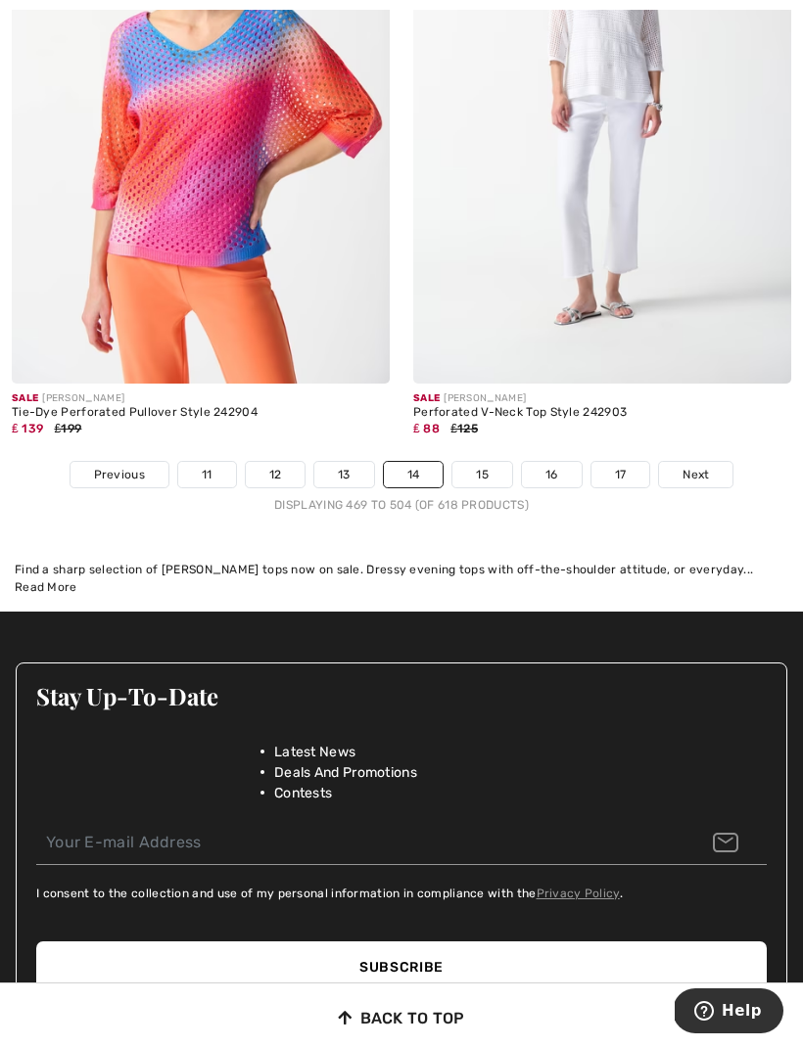
click at [482, 467] on link "15" at bounding box center [482, 474] width 60 height 25
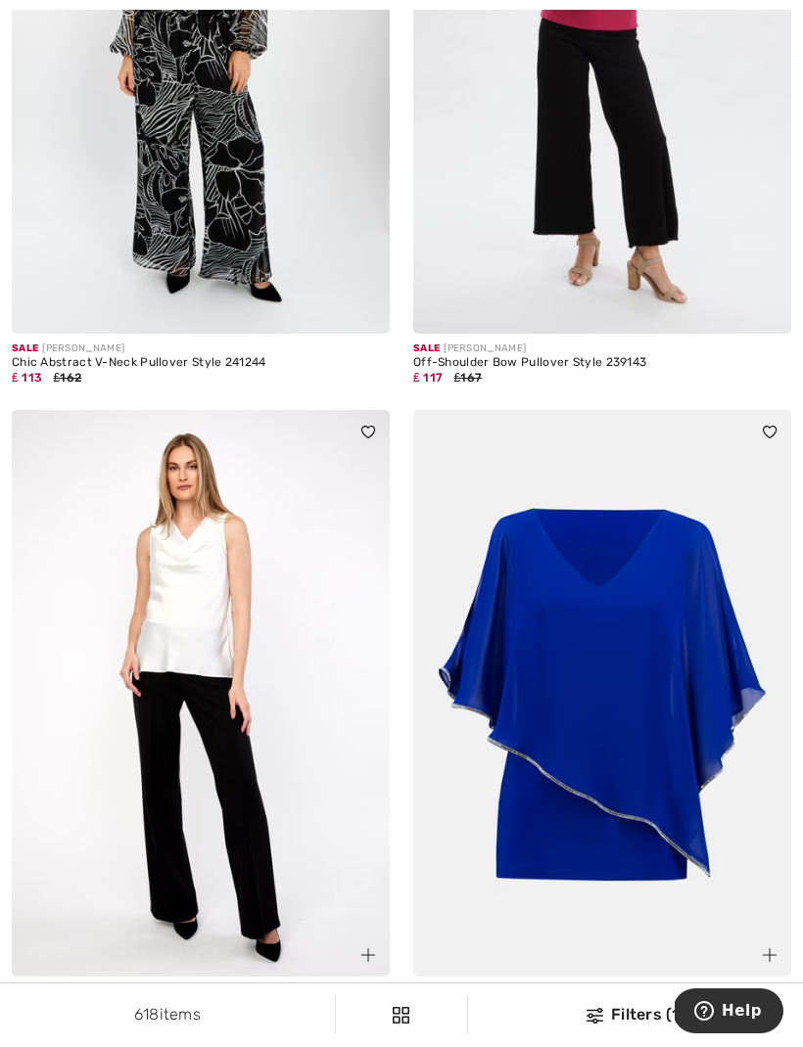
scroll to position [1896, 0]
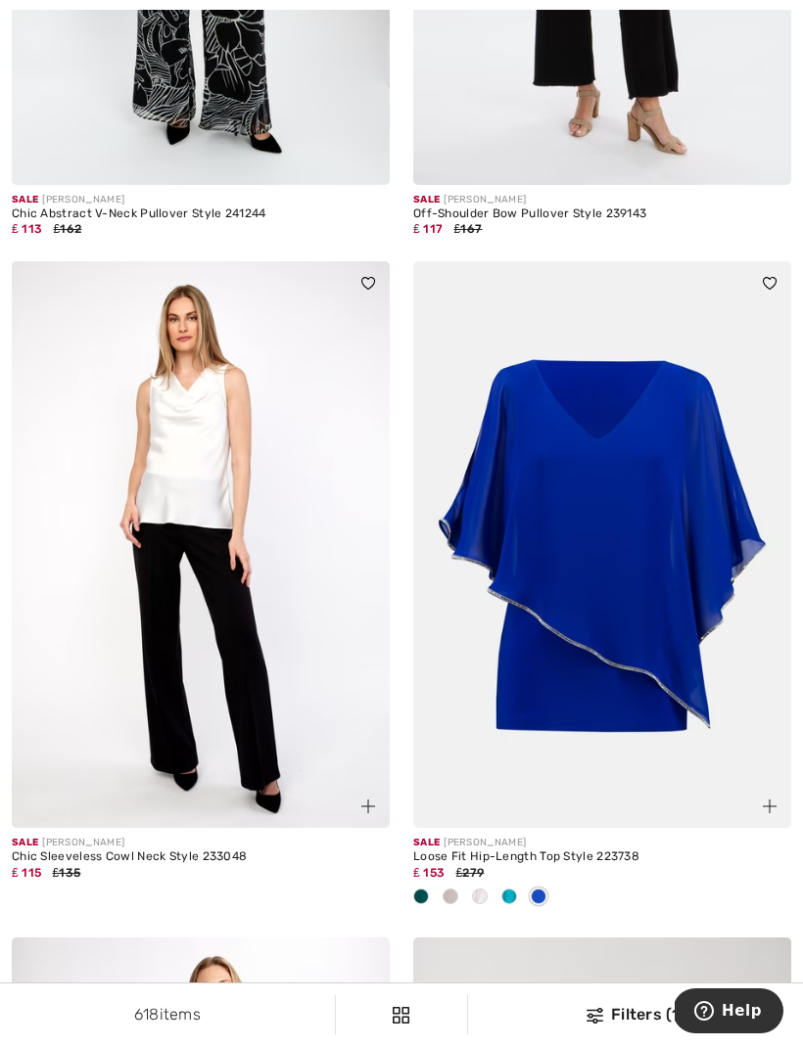
click at [726, 722] on img at bounding box center [602, 544] width 378 height 567
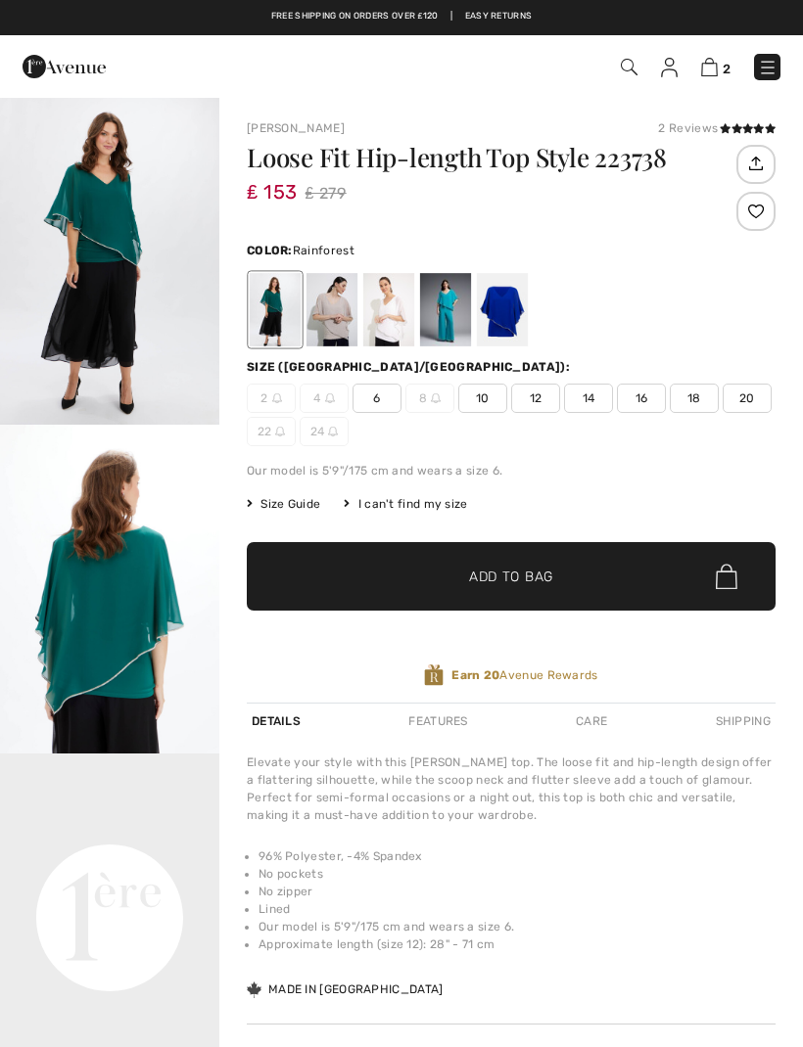
checkbox input "true"
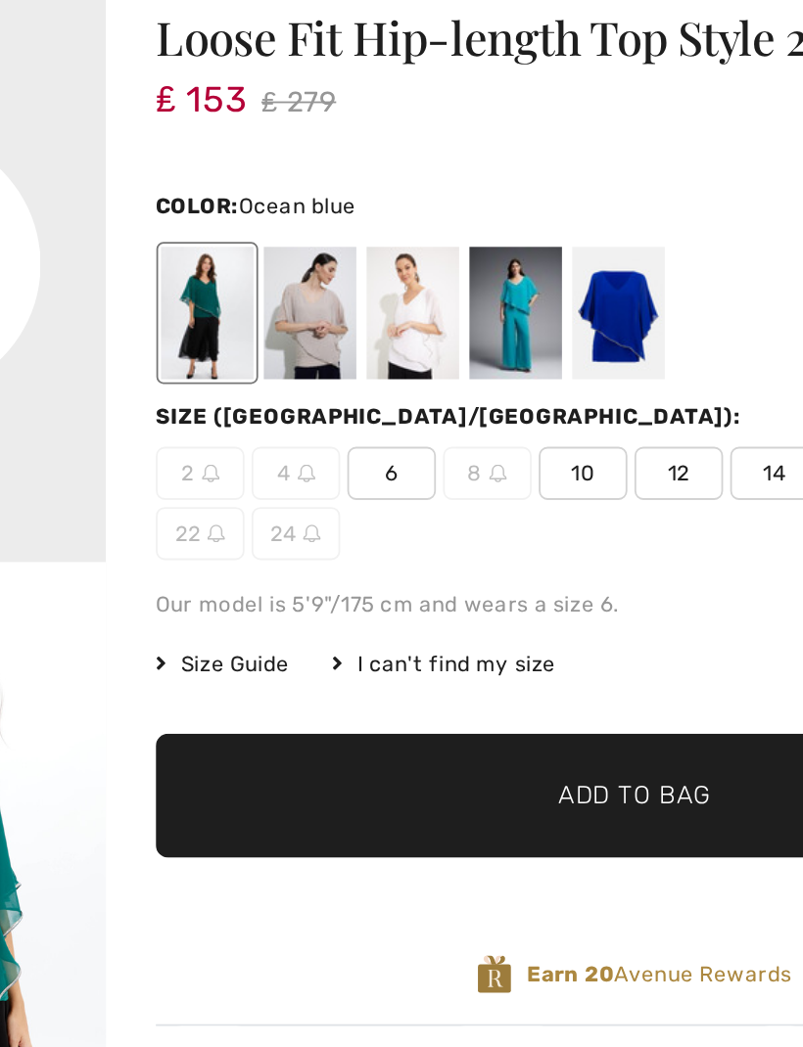
click at [420, 273] on div at bounding box center [445, 309] width 51 height 73
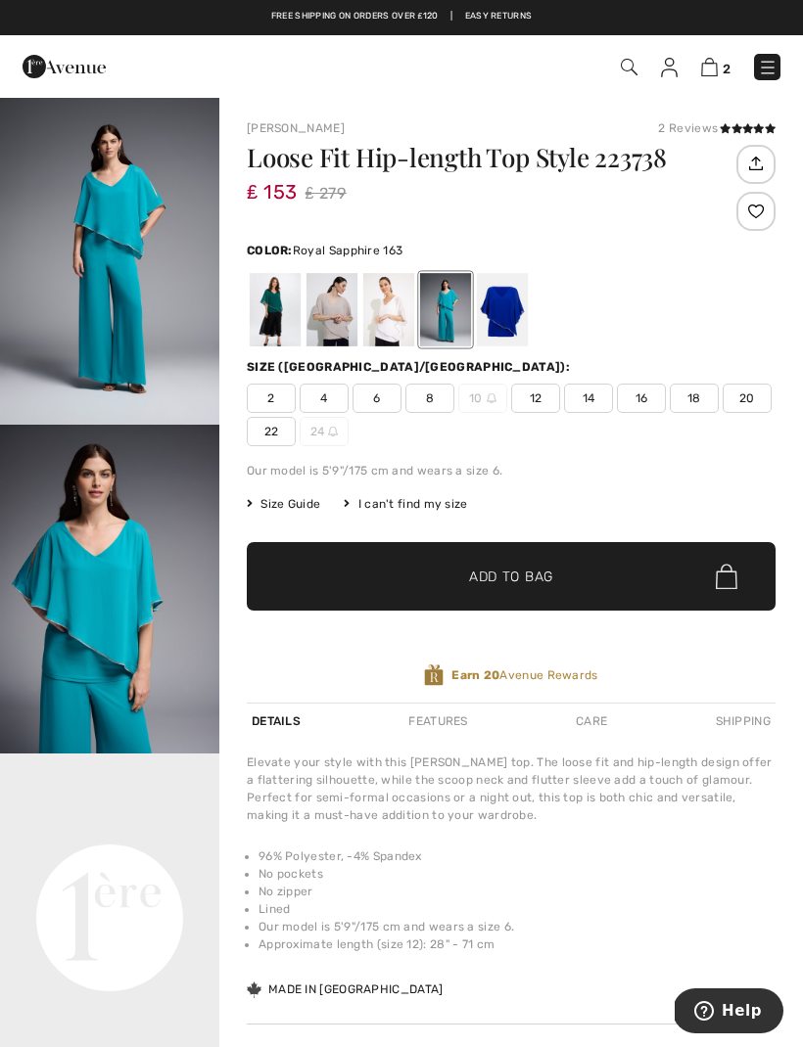
click at [511, 306] on div at bounding box center [502, 309] width 51 height 73
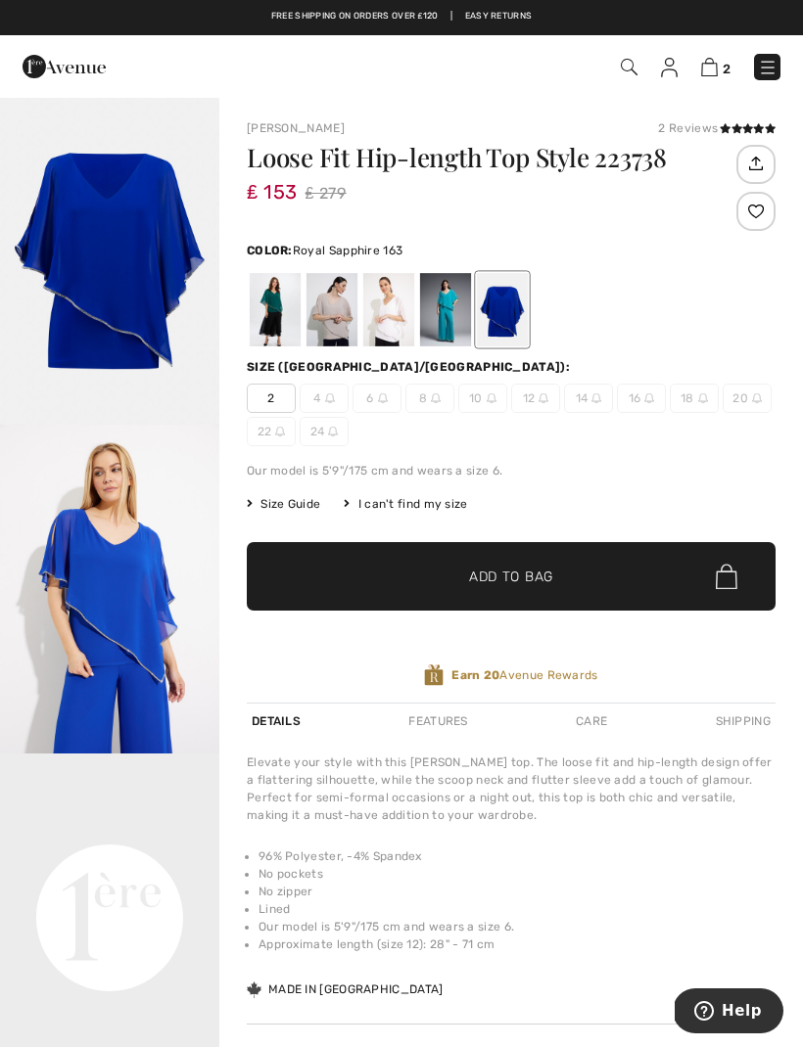
click at [165, 652] on img "2 / 6" at bounding box center [109, 589] width 219 height 329
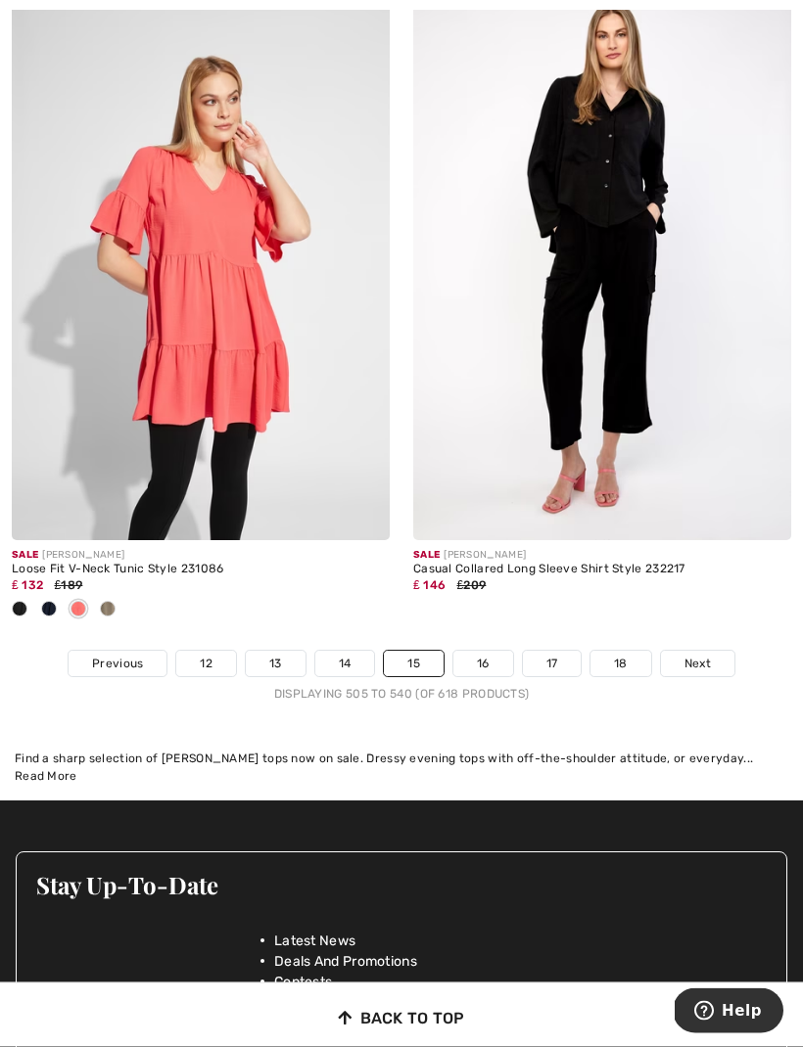
scroll to position [11660, 0]
click at [493, 651] on link "16" at bounding box center [483, 663] width 60 height 25
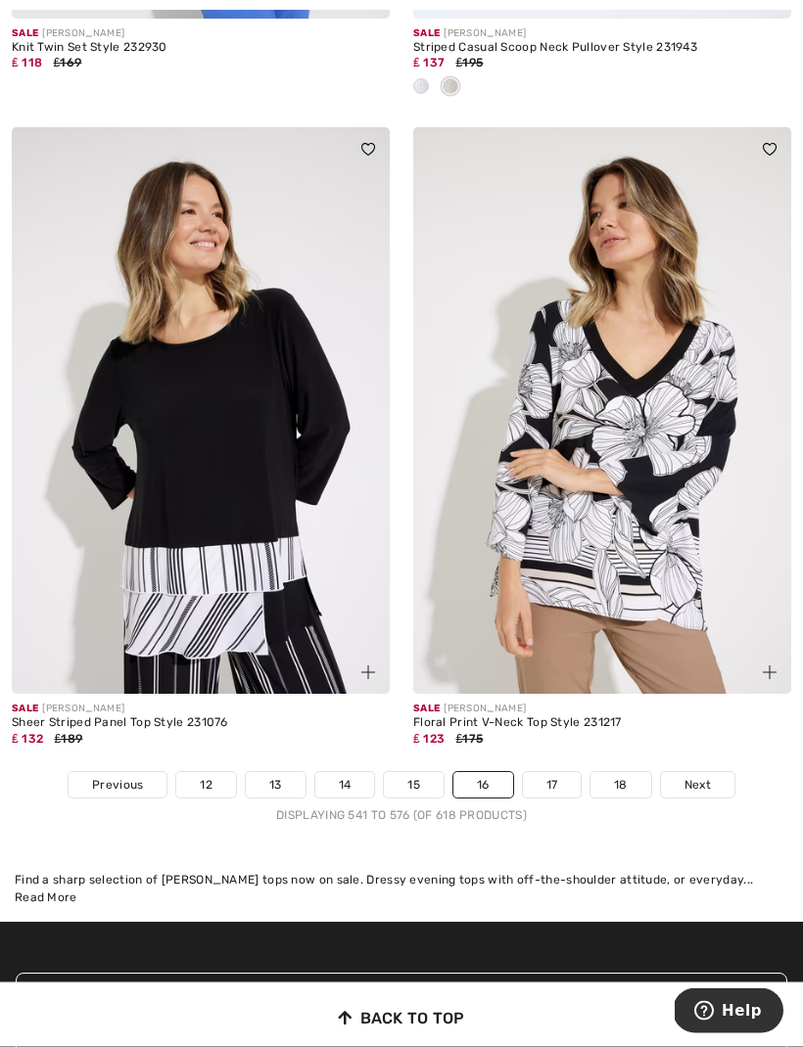
scroll to position [11474, 0]
click at [656, 880] on div "Find a sharp selection of trusty Joseph Ribkoff tops now on sale. Dressy evenin…" at bounding box center [401, 888] width 773 height 35
click at [552, 772] on link "17" at bounding box center [552, 784] width 59 height 25
click at [560, 772] on link "17" at bounding box center [552, 784] width 59 height 25
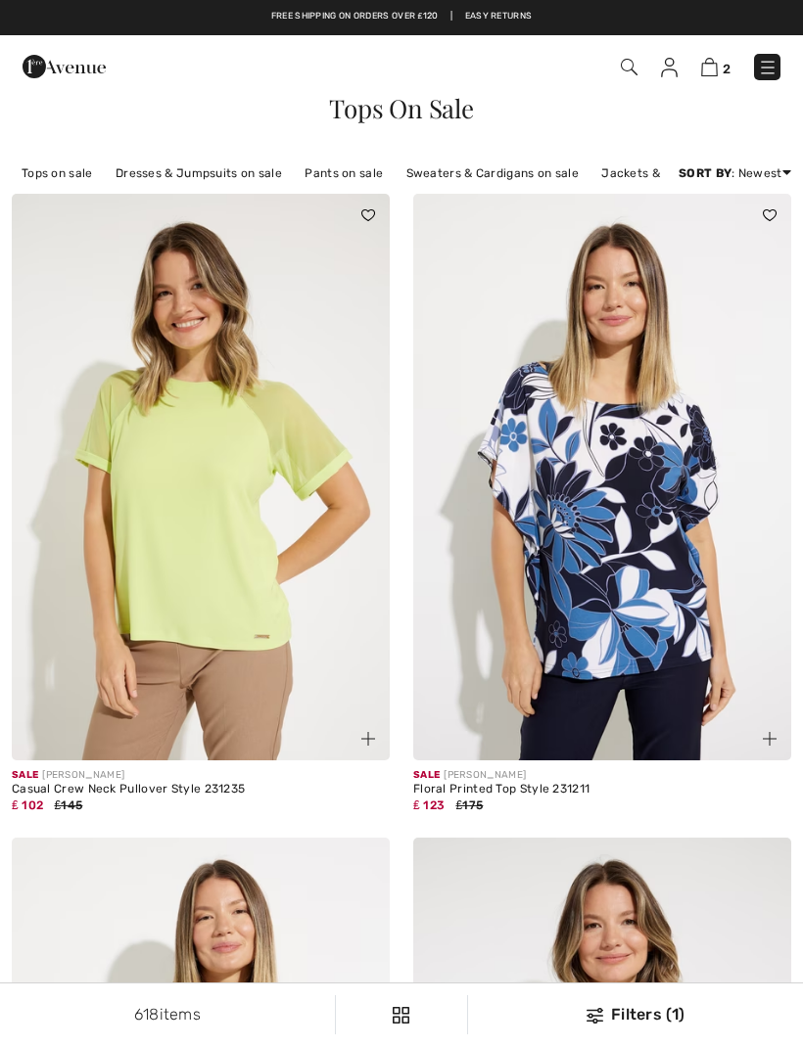
checkbox input "true"
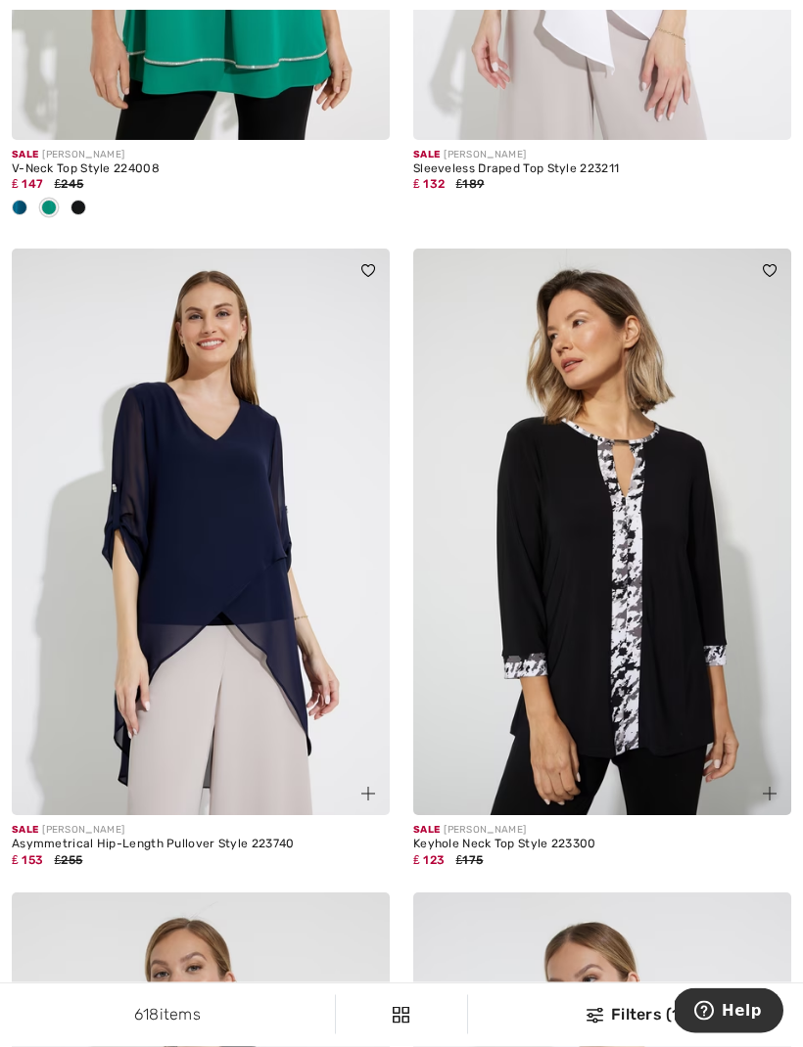
scroll to position [1913, 0]
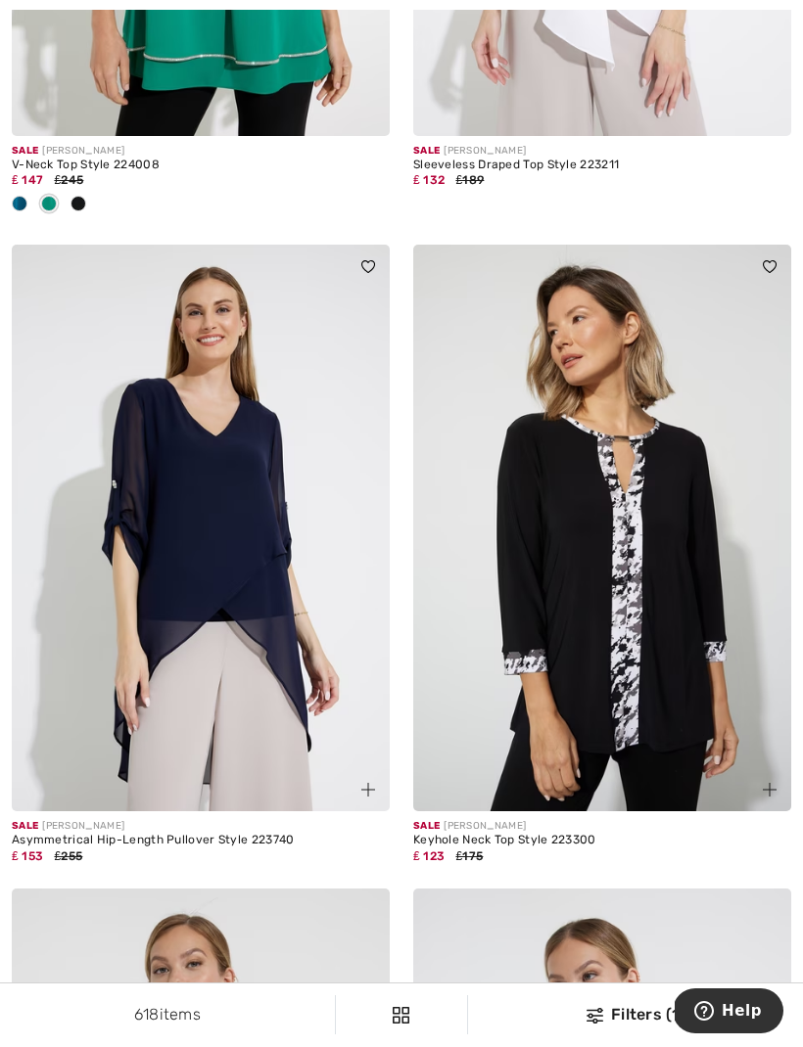
click at [222, 594] on img at bounding box center [201, 528] width 378 height 567
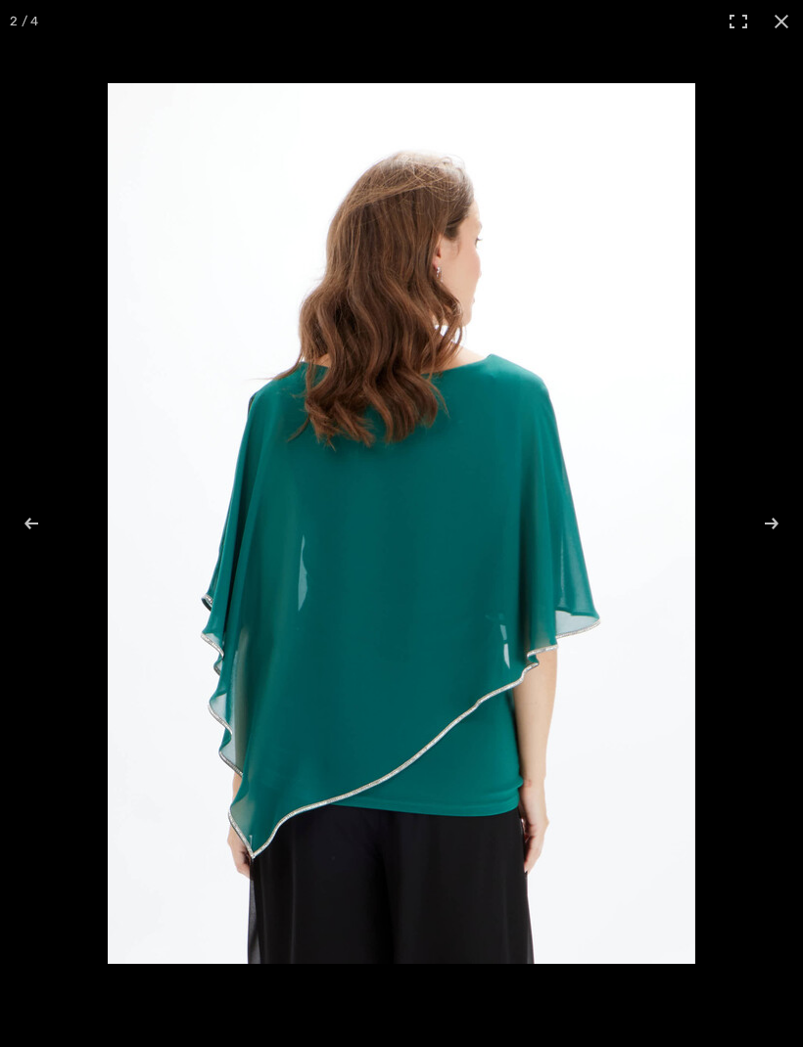
checkbox input "true"
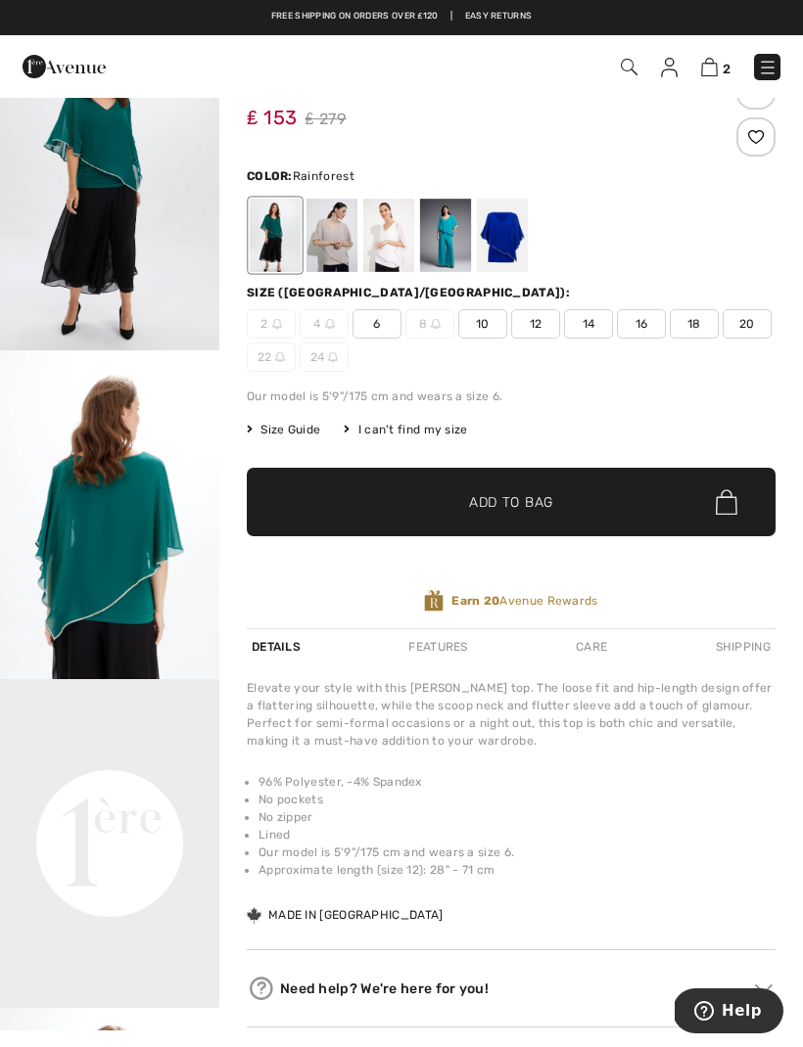
scroll to position [110, 0]
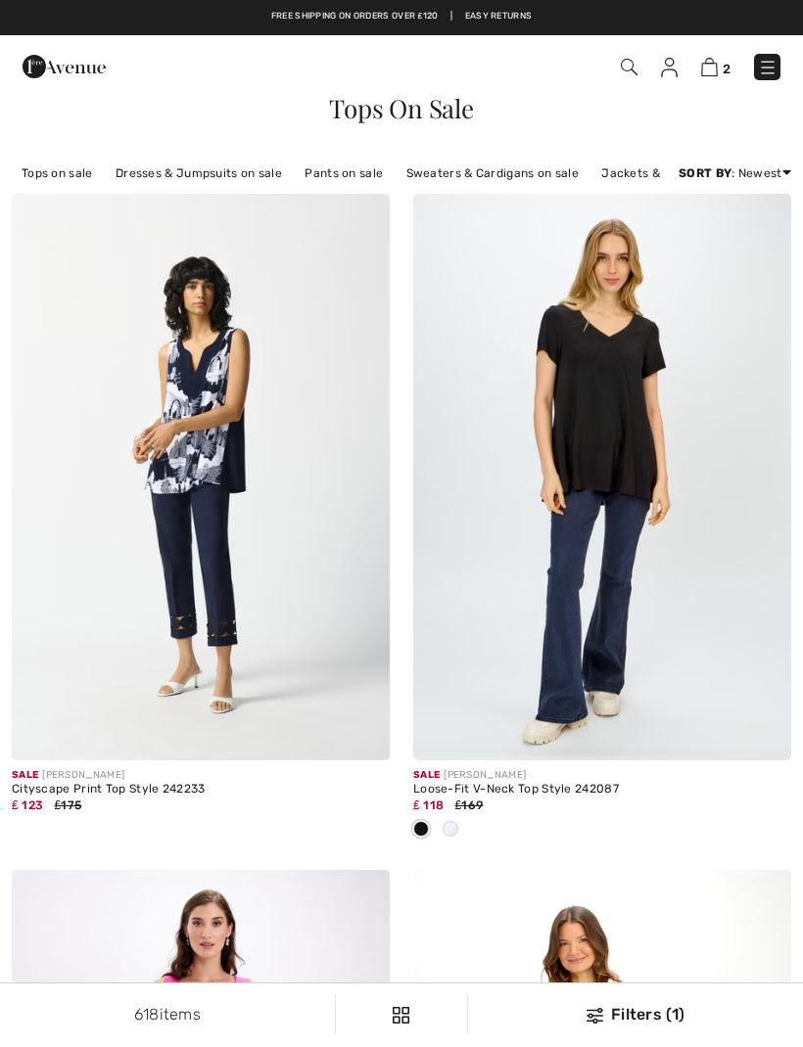
checkbox input "true"
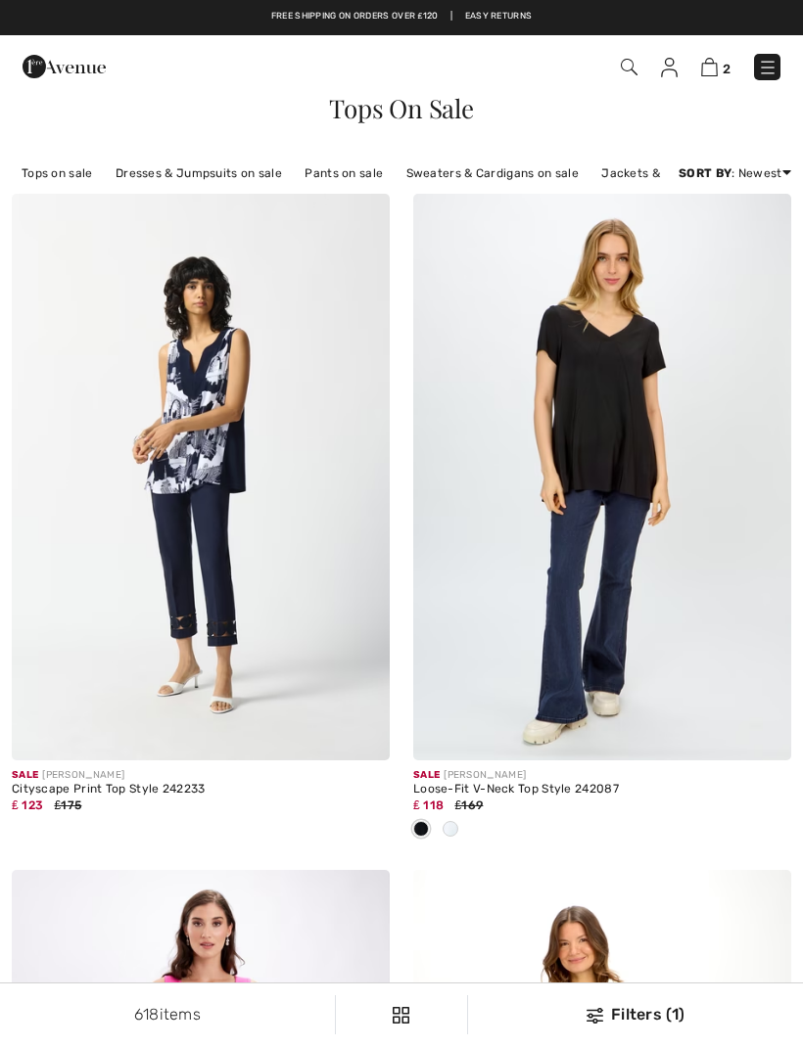
scroll to position [11725, 0]
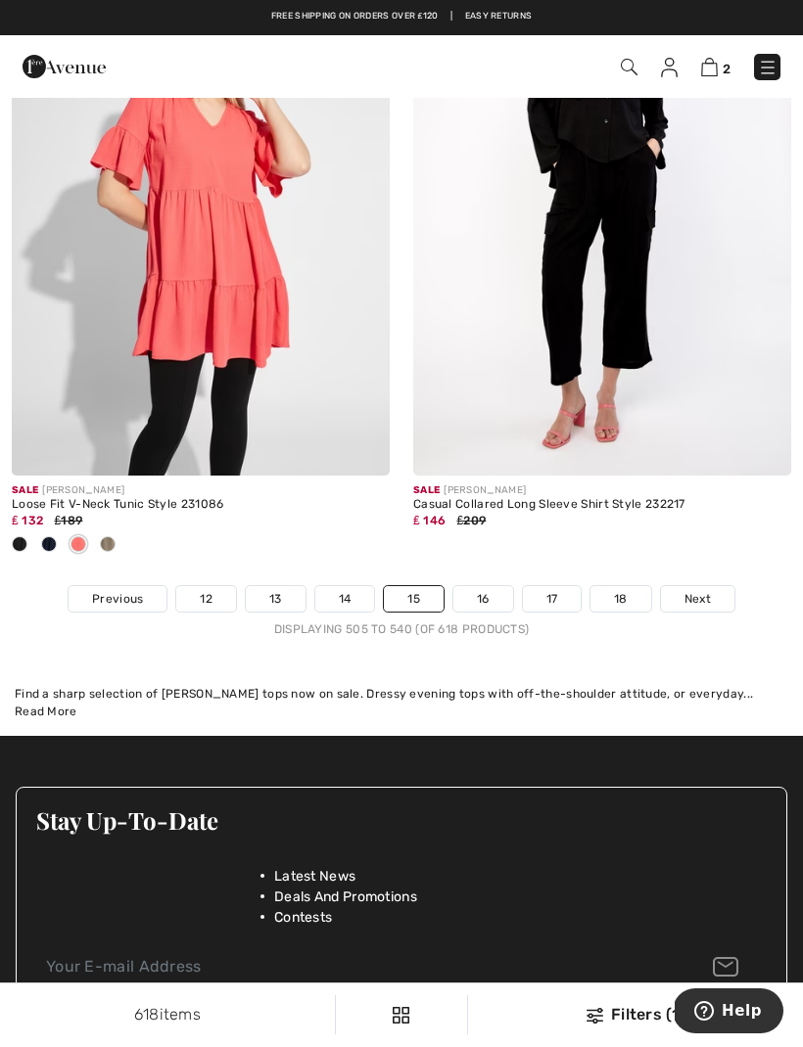
click at [492, 586] on link "16" at bounding box center [483, 598] width 60 height 25
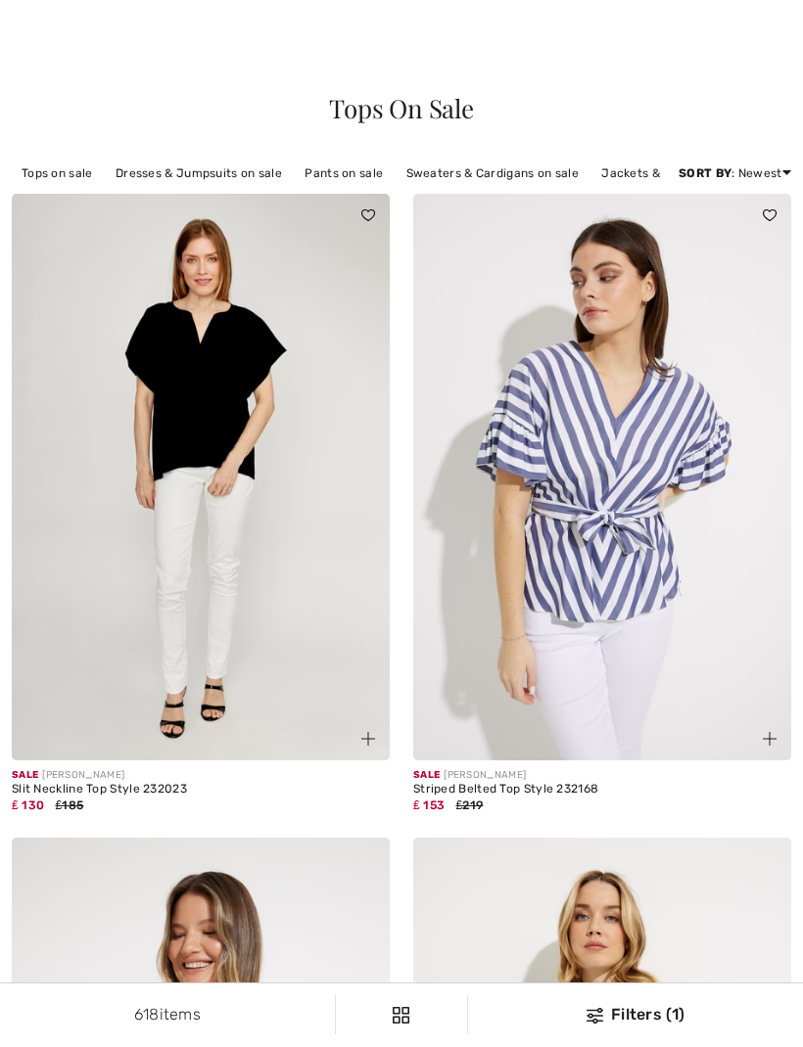
checkbox input "true"
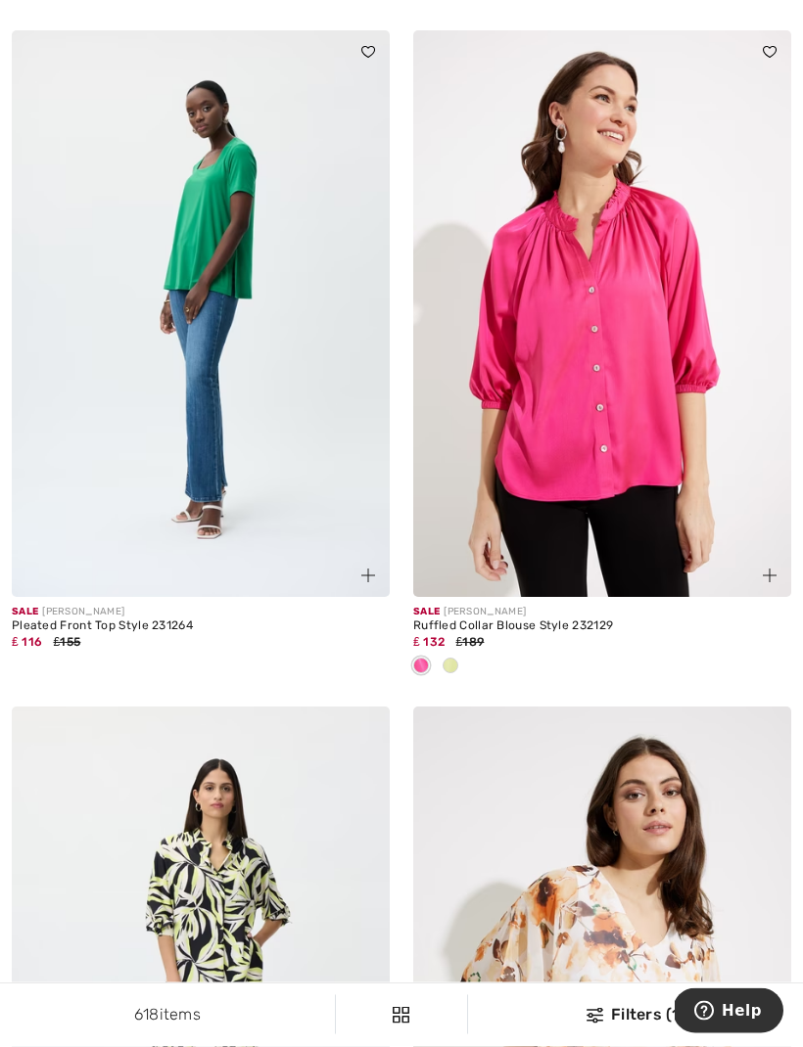
scroll to position [4745, 0]
